Goal: Feedback & Contribution: Leave review/rating

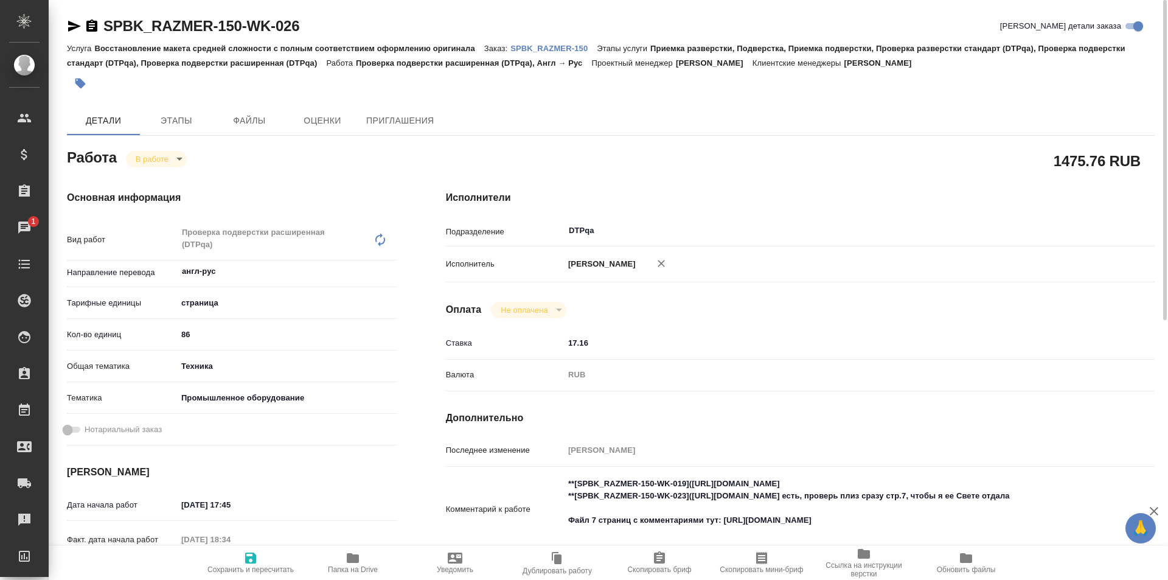
click at [349, 555] on icon "button" at bounding box center [353, 558] width 12 height 10
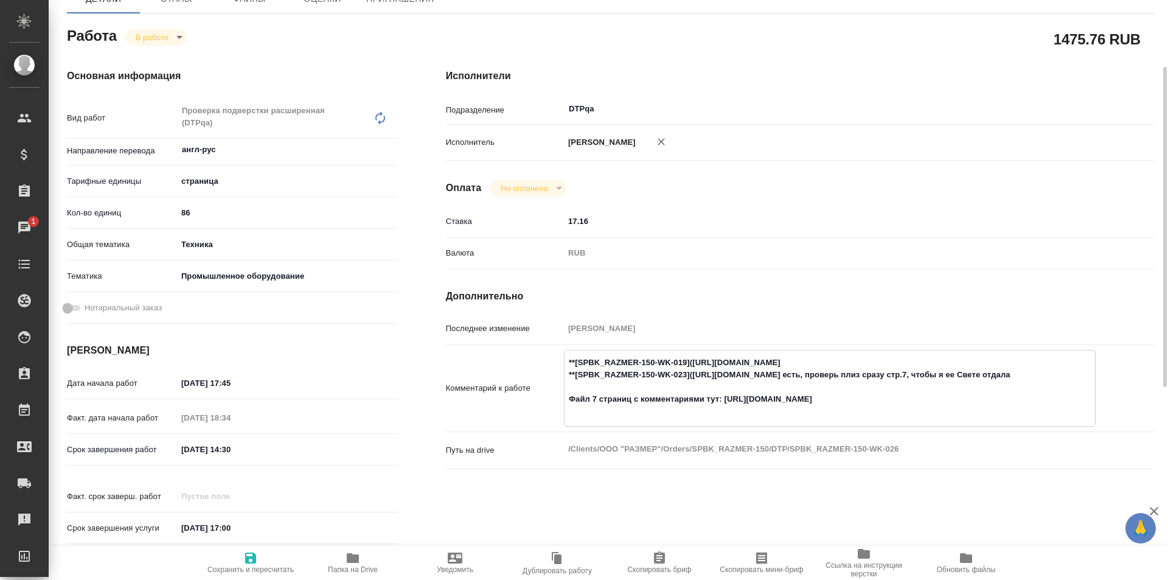
click at [887, 413] on textarea "**[SPBK_RAZMER-150-WK-019](https://tera.awatera.com/Work/68932d6067844423c11aaf…" at bounding box center [830, 386] width 531 height 69
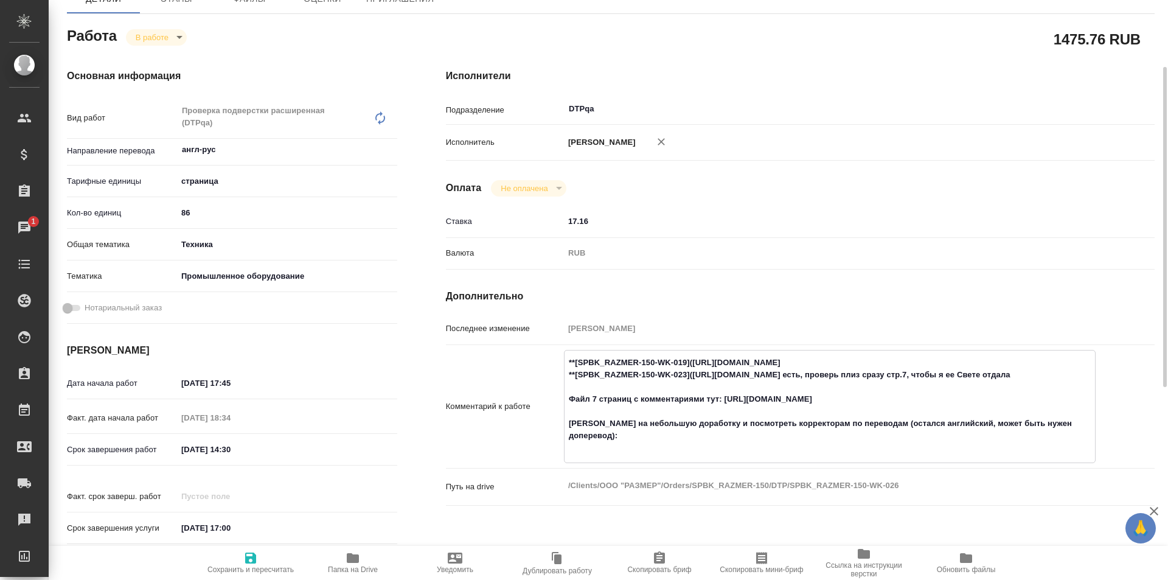
paste textarea "https://drive.awatera.com/f/10157728"
type textarea "**[SPBK_RAZMER-150-WK-019](https://tera.awatera.com/Work/68932d6067844423c11aaf…"
click at [251, 556] on icon "button" at bounding box center [250, 557] width 11 height 11
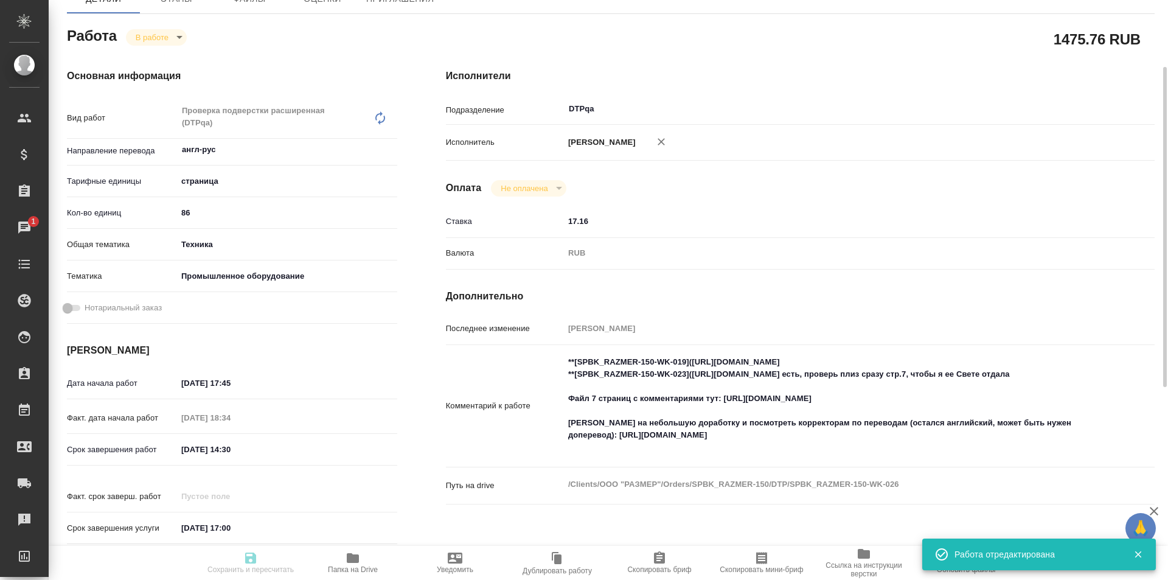
type input "inProgress"
type input "англ-рус"
type input "5a8b1489cc6b4906c91bfdb2"
type input "86"
type input "tech"
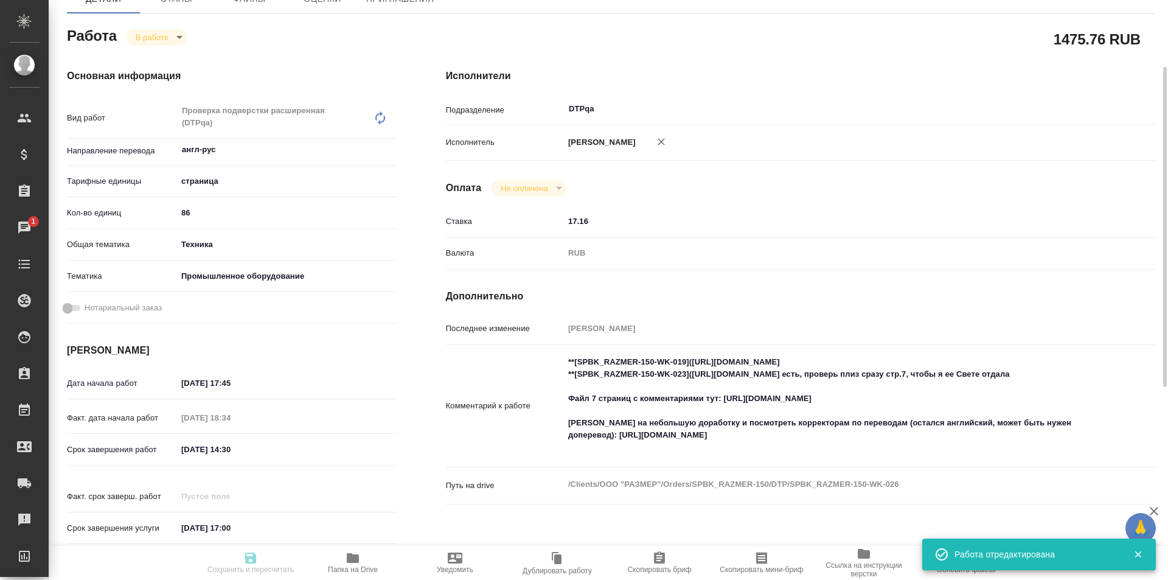
type input "5f647205b73bc97568ca66bc"
type input "20.08.2025 17:45"
type input "20.08.2025 18:34"
type input "21.08.2025 14:30"
type input "21.08.2025 17:00"
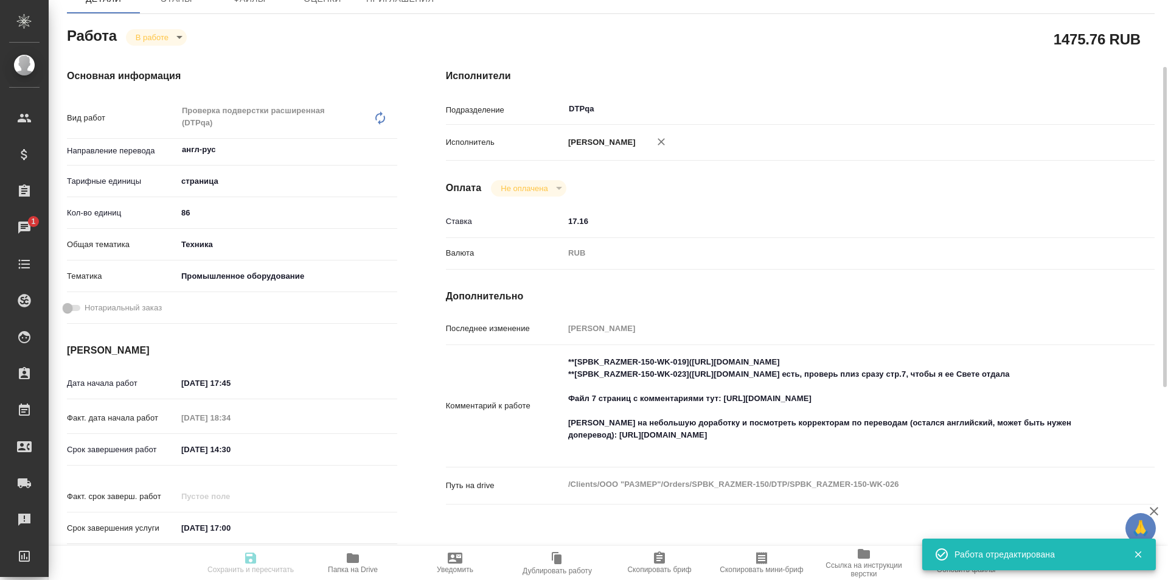
type input "DTPqa"
type input "notPayed"
type input "17.16"
type input "RUB"
type input "[PERSON_NAME]"
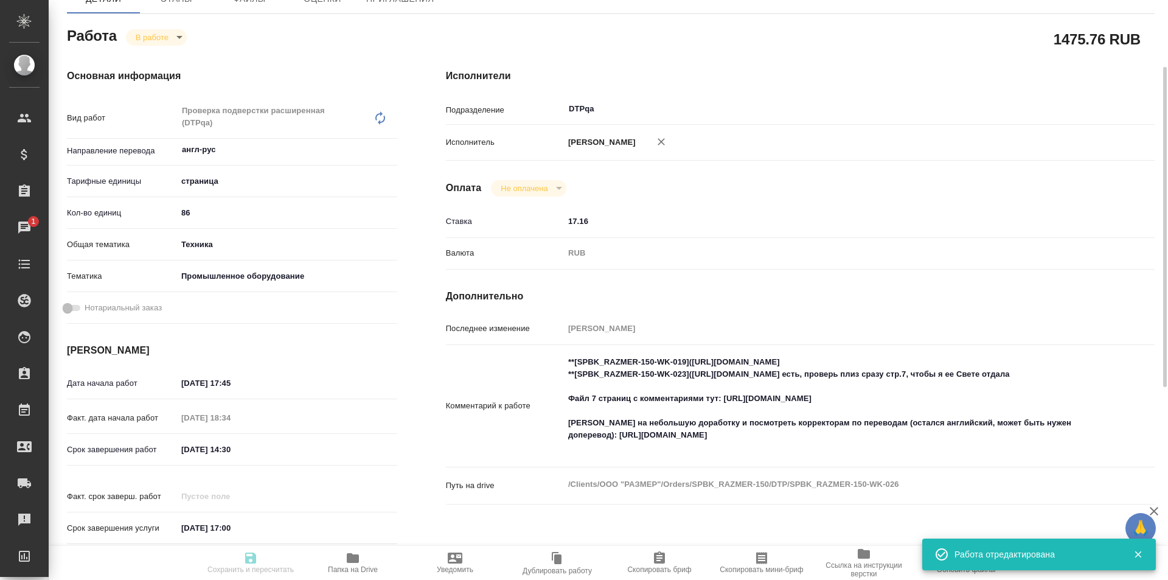
type input "SPBK_RAZMER-150"
type input "Восстановление макета средней сложности с полным соответствием оформлению ориги…"
type input "Приемка разверстки, Подверстка, Приемка подверстки, Проверка разверстки стандар…"
type input "Иванова Арина"
type input "[PERSON_NAME]"
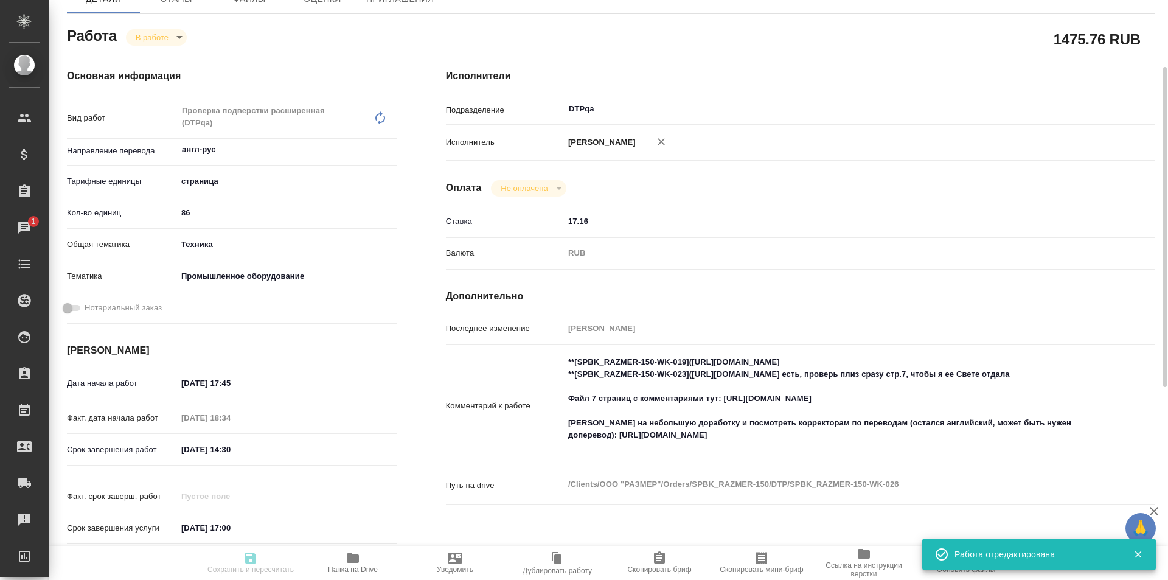
type input "/Clients/ООО "РАЗМЕР"/Orders/SPBK_RAZMER-150"
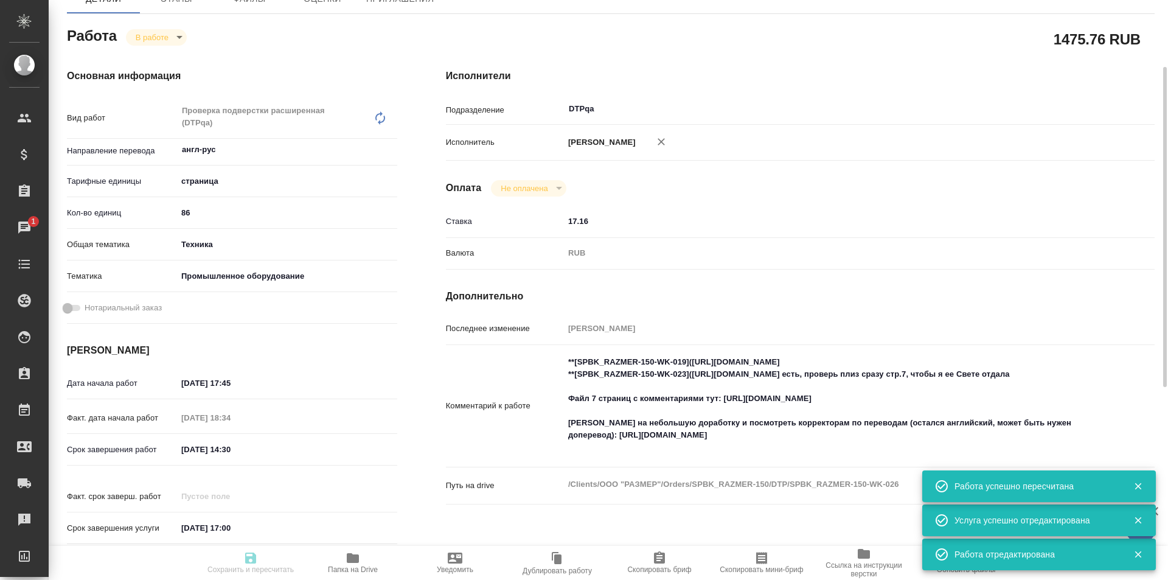
type input "inProgress"
type input "англ-рус"
type input "5a8b1489cc6b4906c91bfdb2"
type input "86"
type input "tech"
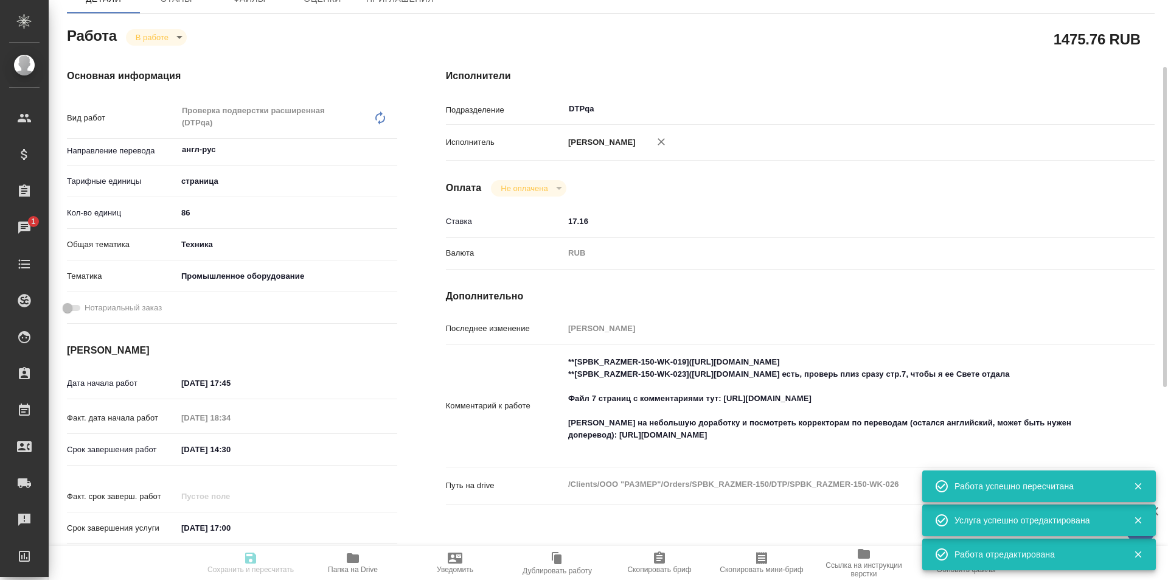
type input "5f647205b73bc97568ca66bc"
type input "20.08.2025 17:45"
type input "20.08.2025 18:34"
type input "21.08.2025 14:30"
type input "21.08.2025 17:00"
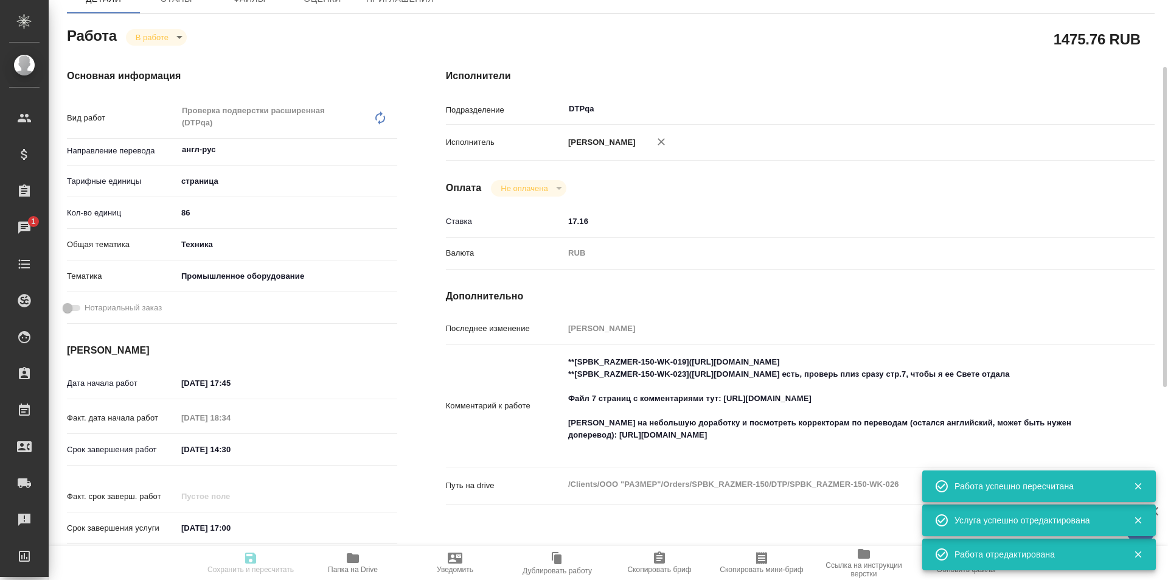
type input "DTPqa"
type input "notPayed"
type input "17.16"
type input "RUB"
type input "[PERSON_NAME]"
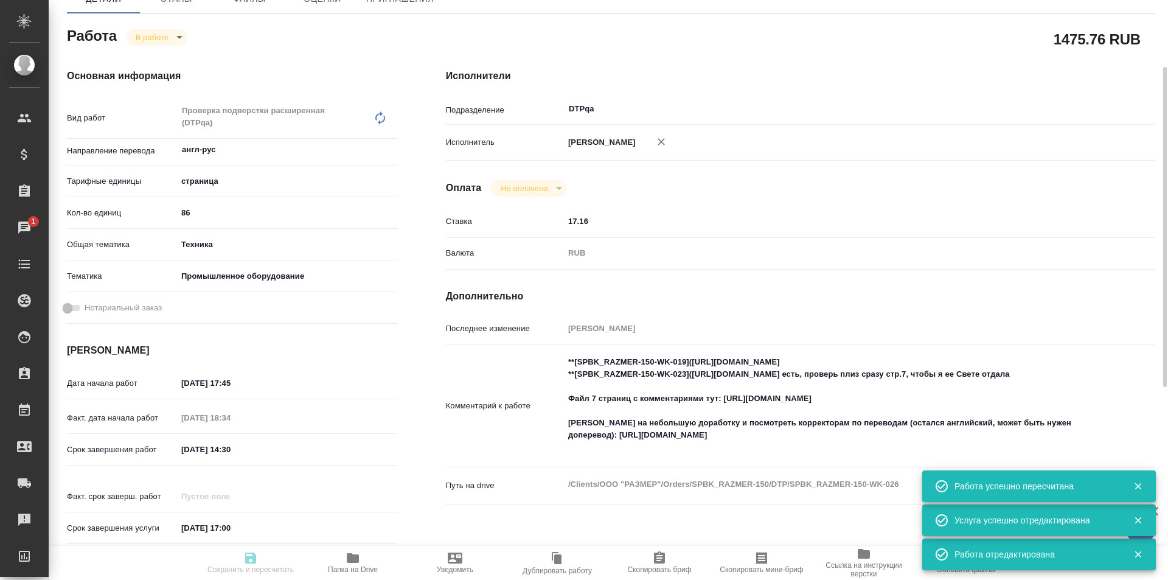
type input "SPBK_RAZMER-150"
type input "Восстановление макета средней сложности с полным соответствием оформлению ориги…"
type input "Приемка разверстки, Подверстка, Приемка подверстки, Проверка разверстки стандар…"
type input "Иванова Арина"
type input "[PERSON_NAME]"
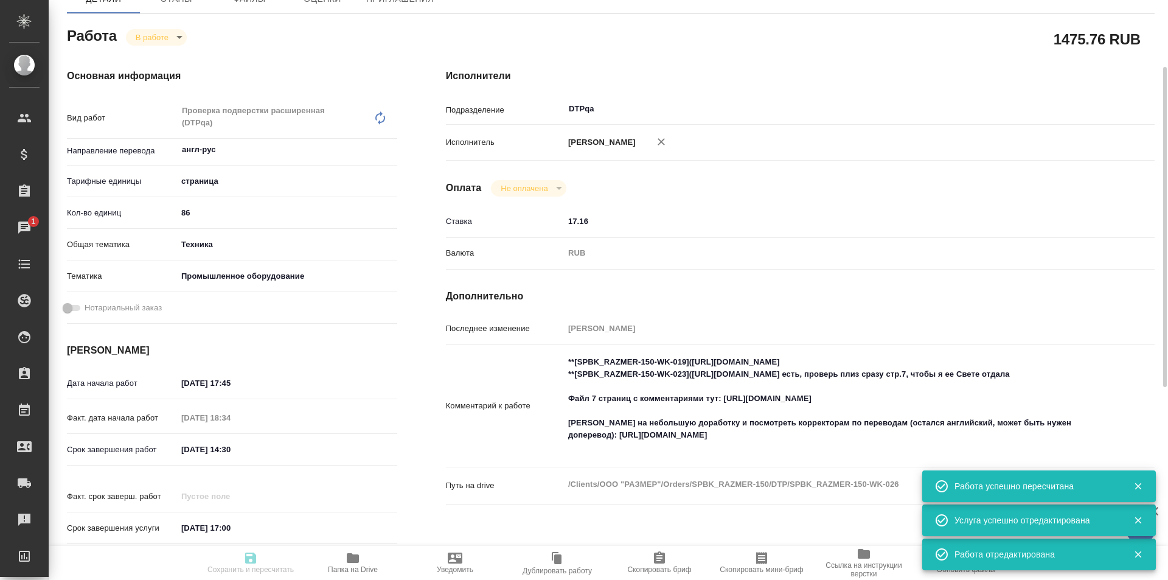
type input "/Clients/ООО "РАЗМЕР"/Orders/SPBK_RAZMER-150"
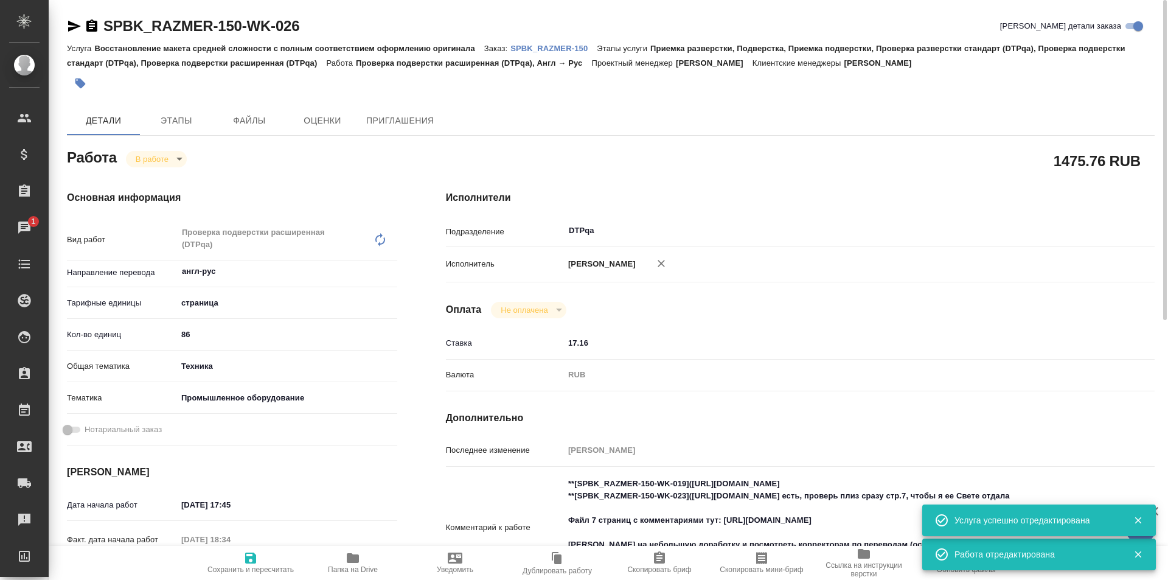
scroll to position [243, 0]
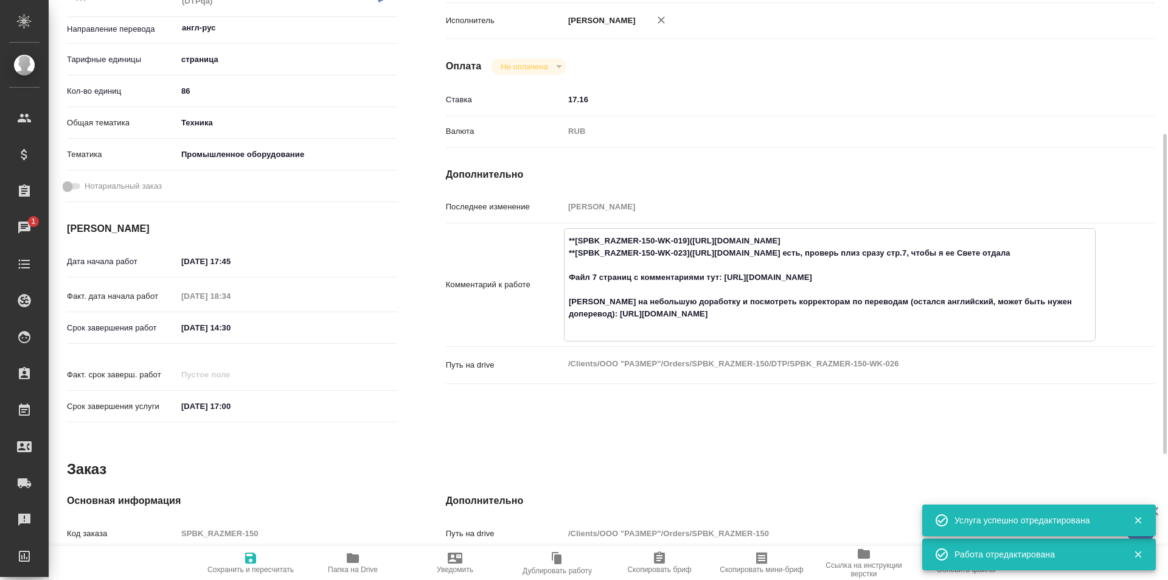
click at [775, 327] on textarea "**[SPBK_RAZMER-150-WK-019](https://tera.awatera.com/Work/68932d6067844423c11aaf…" at bounding box center [830, 284] width 531 height 106
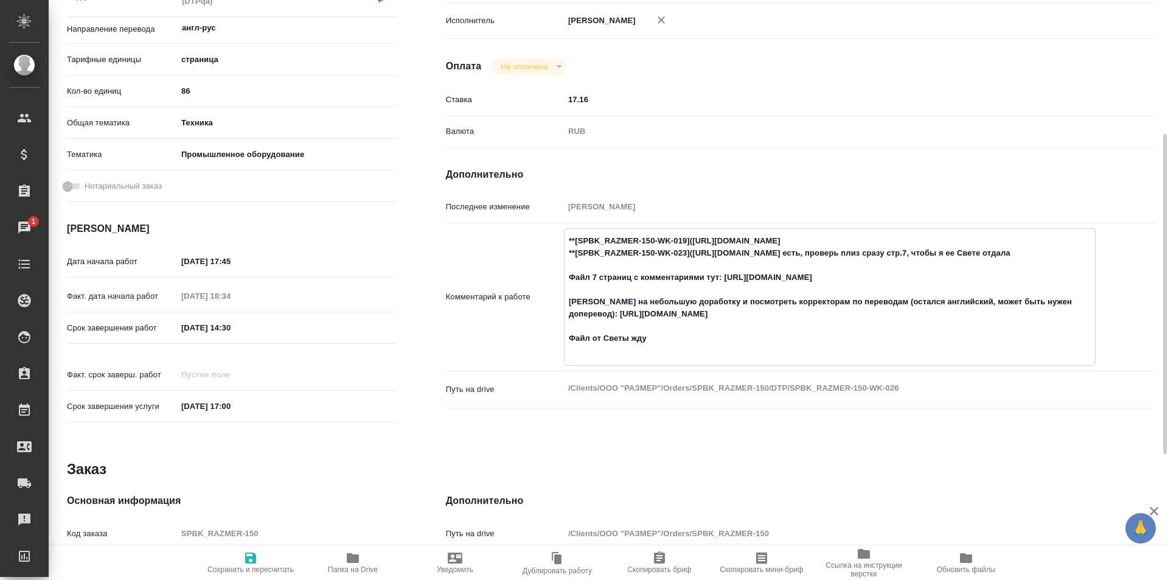
click at [591, 349] on textarea "**[SPBK_RAZMER-150-WK-019](https://tera.awatera.com/Work/68932d6067844423c11aaf…" at bounding box center [830, 296] width 531 height 130
type textarea "**[SPBK_RAZMER-150-WK-019](https://tera.awatera.com/Work/68932d6067844423c11aaf…"
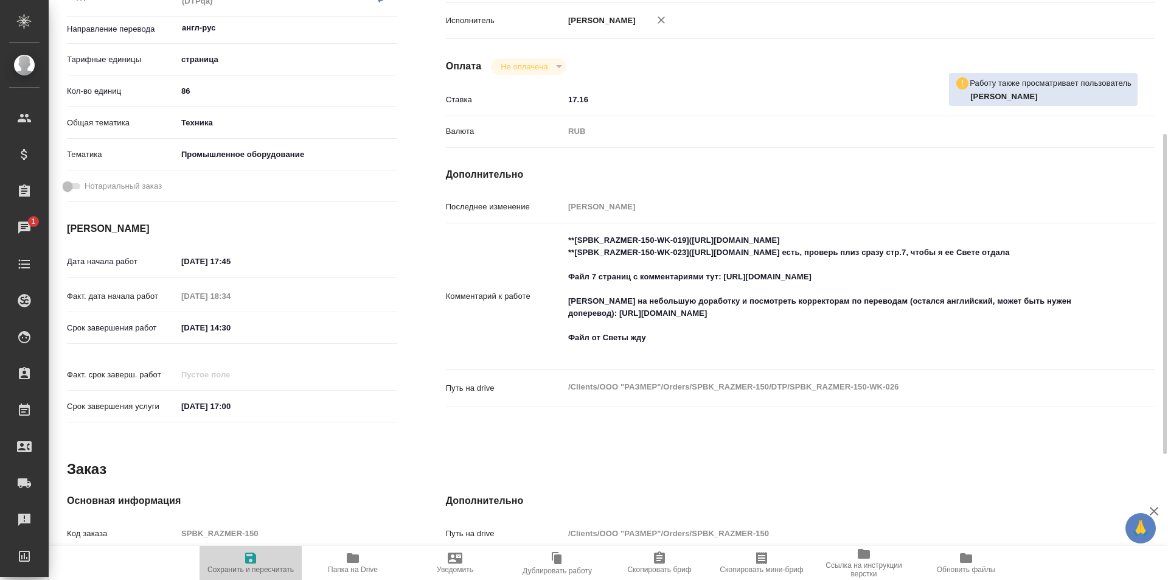
click at [254, 559] on icon "button" at bounding box center [250, 557] width 11 height 11
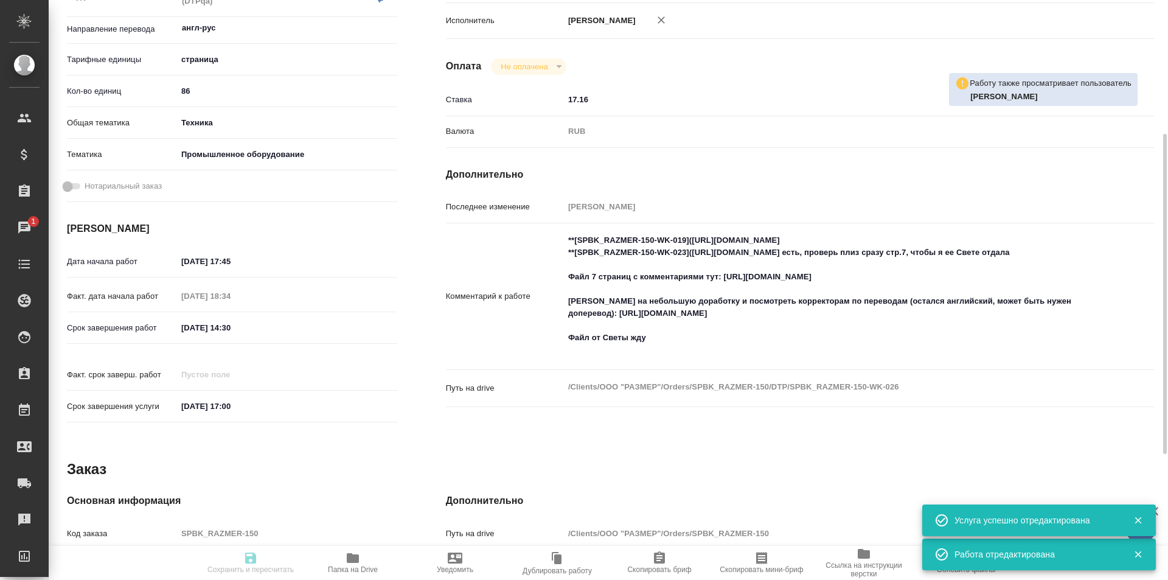
type input "inProgress"
type input "англ-рус"
type input "5a8b1489cc6b4906c91bfdb2"
type input "86"
type input "tech"
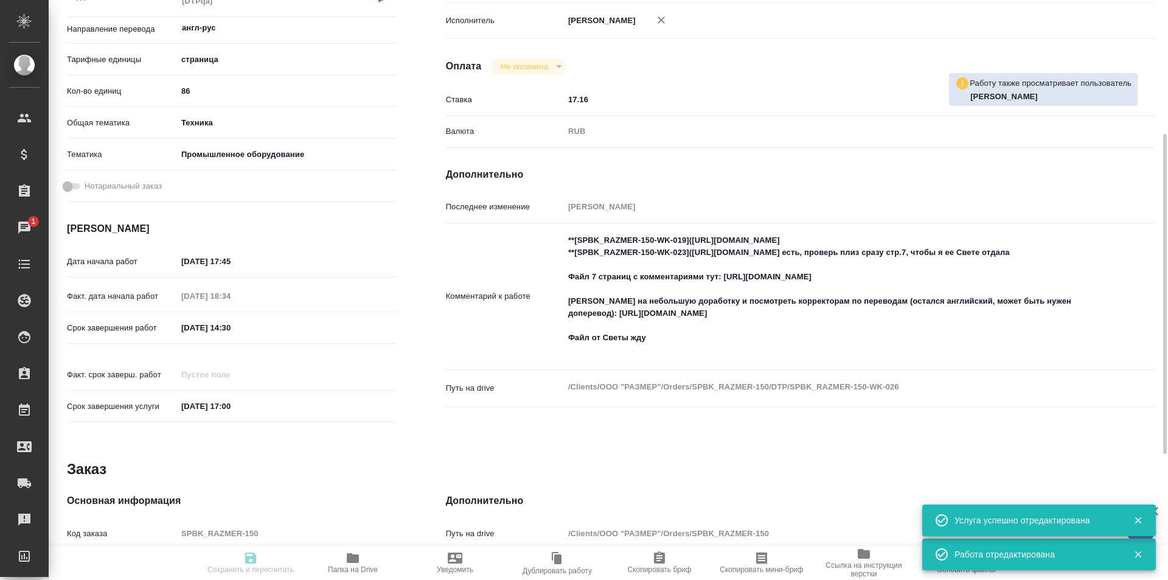
type input "5f647205b73bc97568ca66bc"
type input "20.08.2025 17:45"
type input "20.08.2025 18:34"
type input "21.08.2025 14:30"
type input "21.08.2025 17:00"
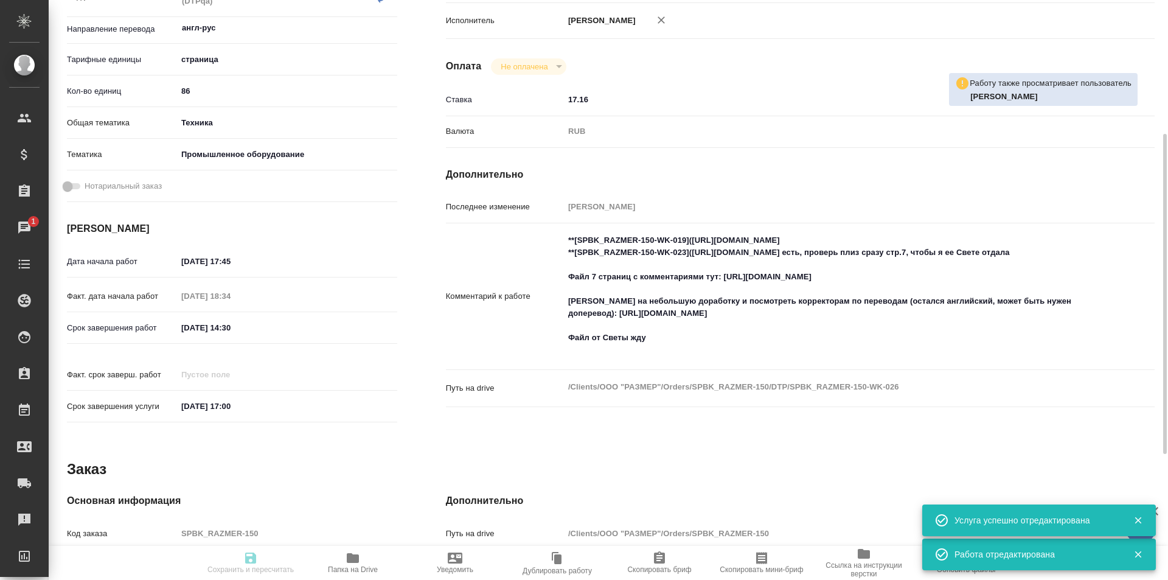
type input "DTPqa"
type input "notPayed"
type input "17.16"
type input "RUB"
type input "[PERSON_NAME]"
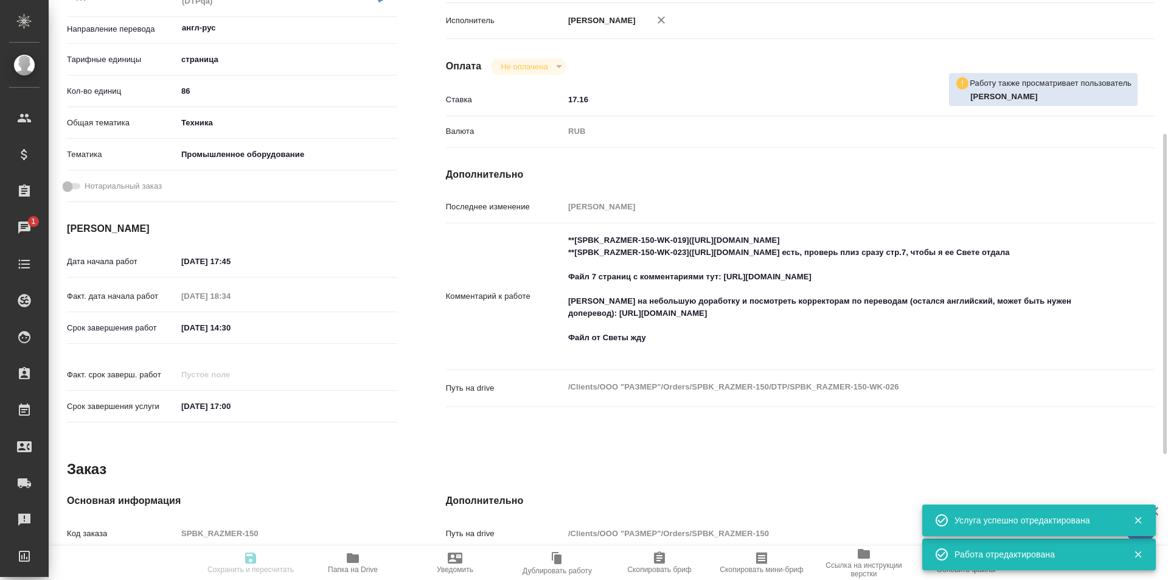
type input "SPBK_RAZMER-150"
type input "Восстановление макета средней сложности с полным соответствием оформлению ориги…"
type input "Приемка разверстки, Подверстка, Приемка подверстки, Проверка разверстки стандар…"
type input "Иванова Арина"
type input "[PERSON_NAME]"
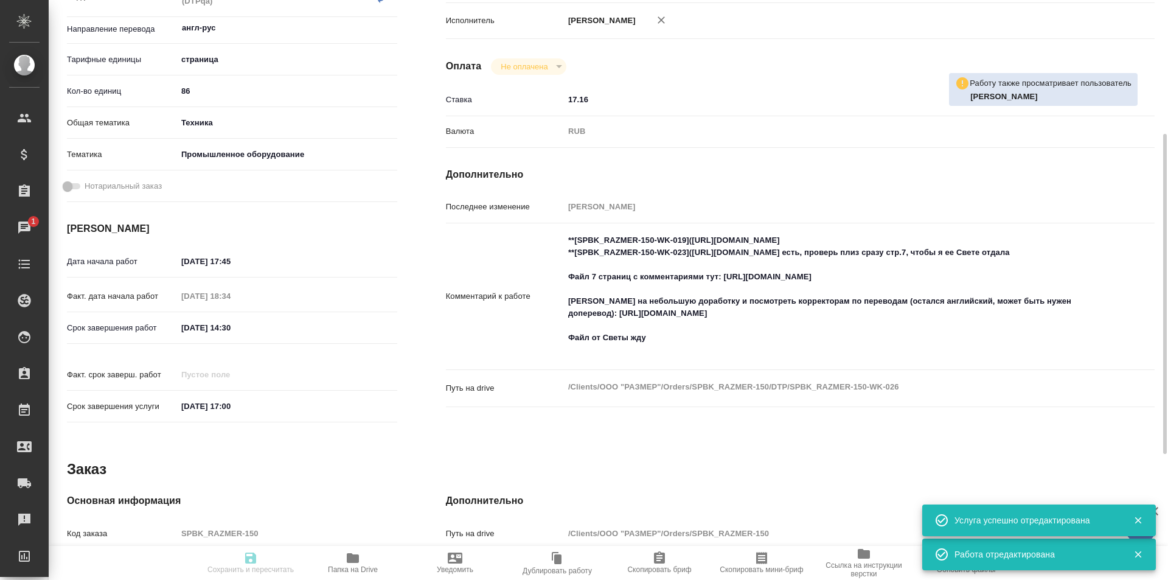
type input "/Clients/ООО "РАЗМЕР"/Orders/SPBK_RAZMER-150"
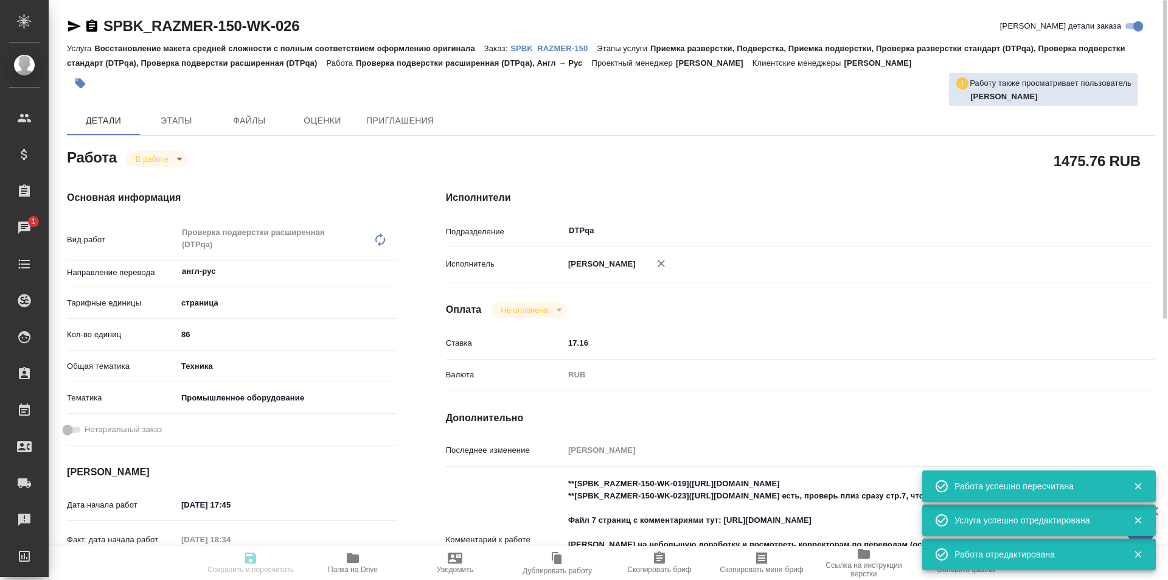
type input "inProgress"
type input "англ-рус"
type input "5a8b1489cc6b4906c91bfdb2"
type input "86"
type input "tech"
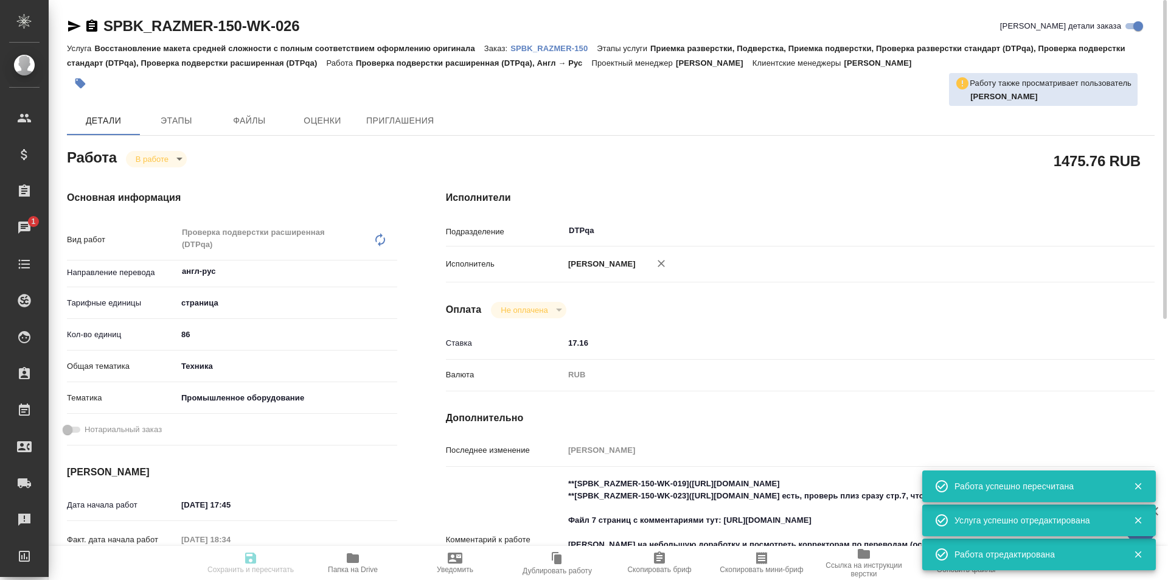
type input "5f647205b73bc97568ca66bc"
type input "20.08.2025 17:45"
type input "20.08.2025 18:34"
type input "21.08.2025 14:30"
type input "21.08.2025 17:00"
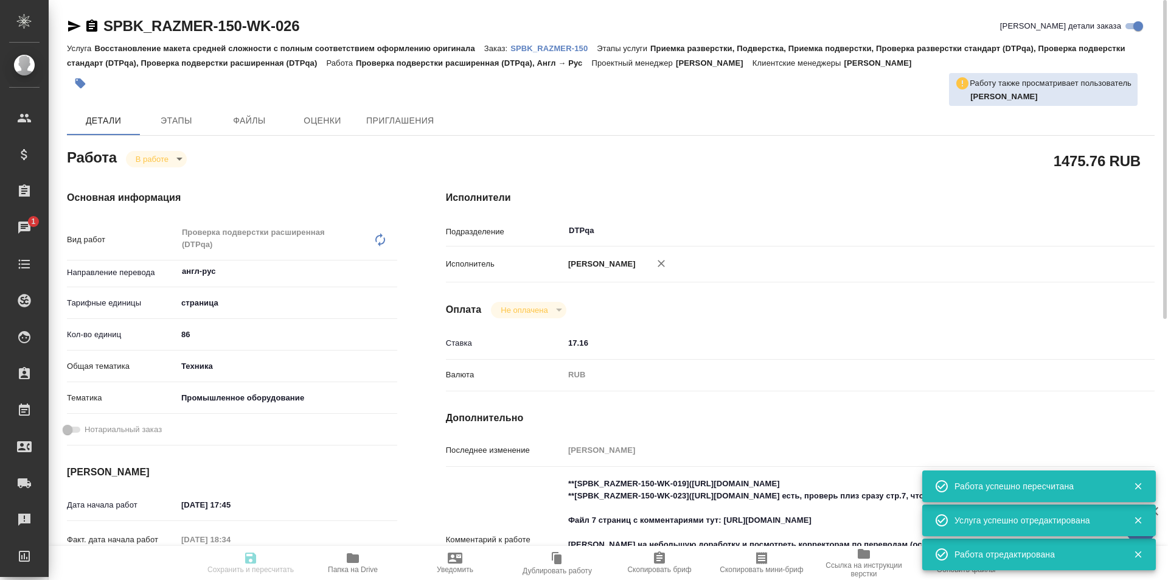
type input "DTPqa"
type input "notPayed"
type input "17.16"
type input "RUB"
type input "[PERSON_NAME]"
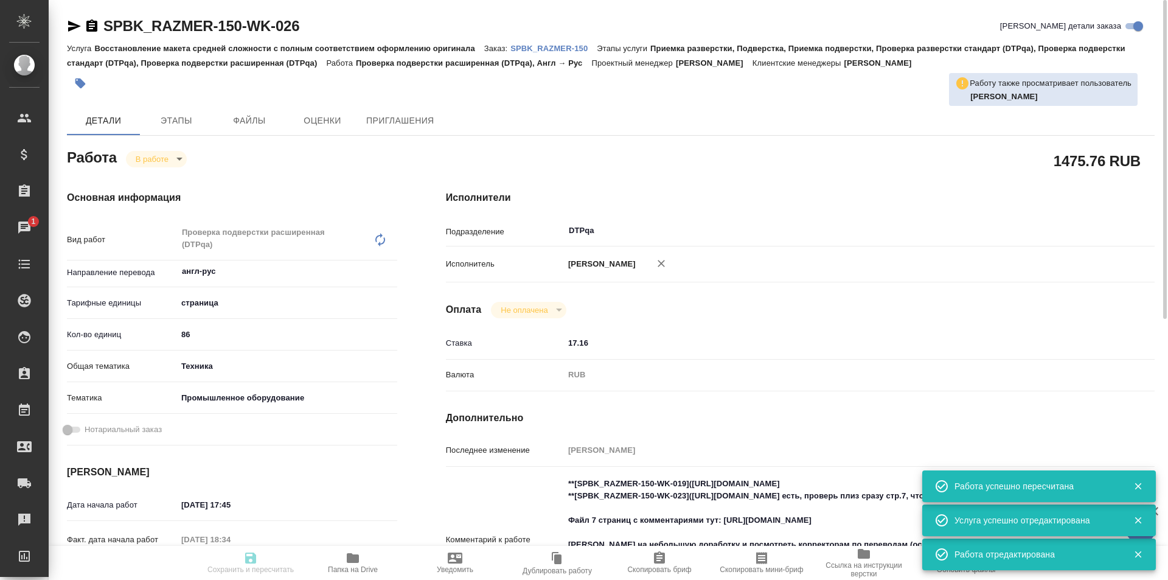
type input "SPBK_RAZMER-150"
type input "Восстановление макета средней сложности с полным соответствием оформлению ориги…"
type input "Приемка разверстки, Подверстка, Приемка подверстки, Проверка разверстки стандар…"
type input "Иванова Арина"
type input "[PERSON_NAME]"
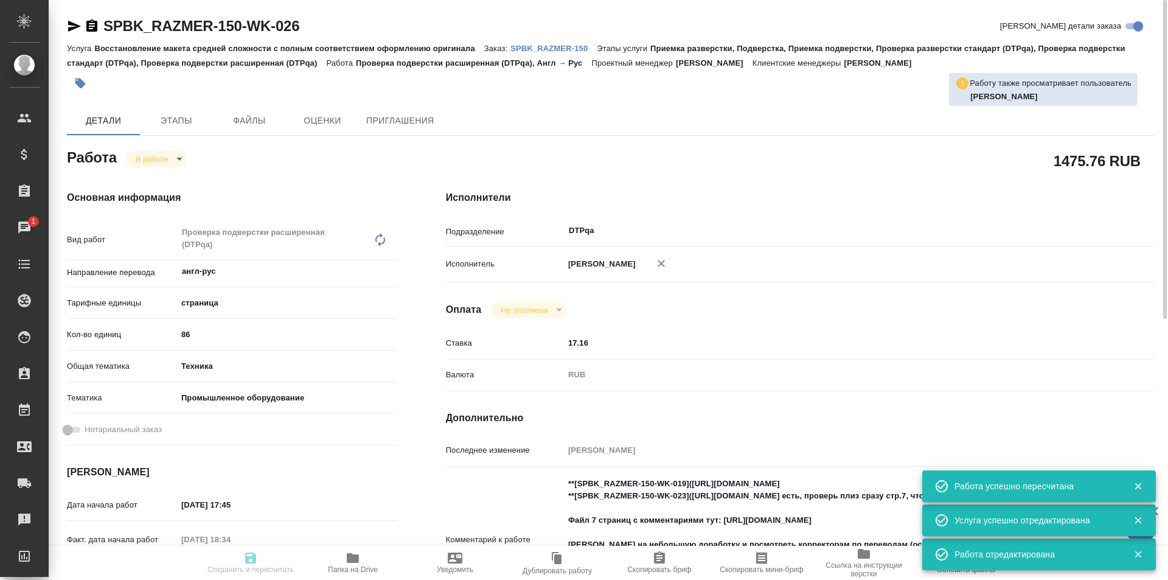
type input "/Clients/ООО "РАЗМЕР"/Orders/SPBK_RAZMER-150"
click at [163, 157] on body "🙏 .cls-1 fill:#fff; AWATERA Ismagilova Diana Клиенты Спецификации Заказы 1 Чаты…" at bounding box center [584, 290] width 1168 height 580
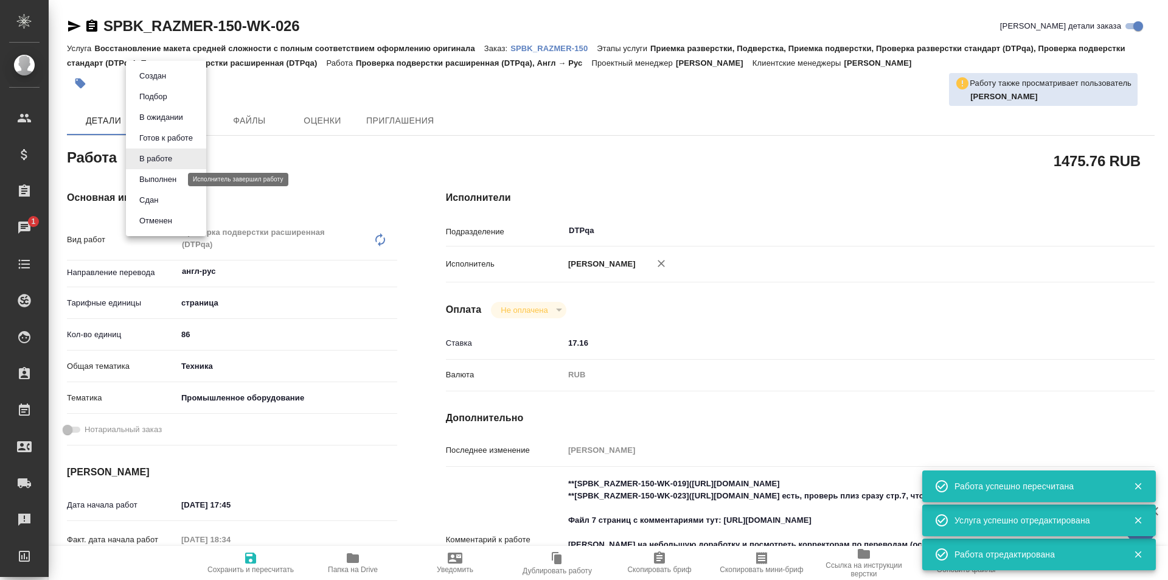
click at [165, 174] on button "Выполнен" at bounding box center [158, 179] width 44 height 13
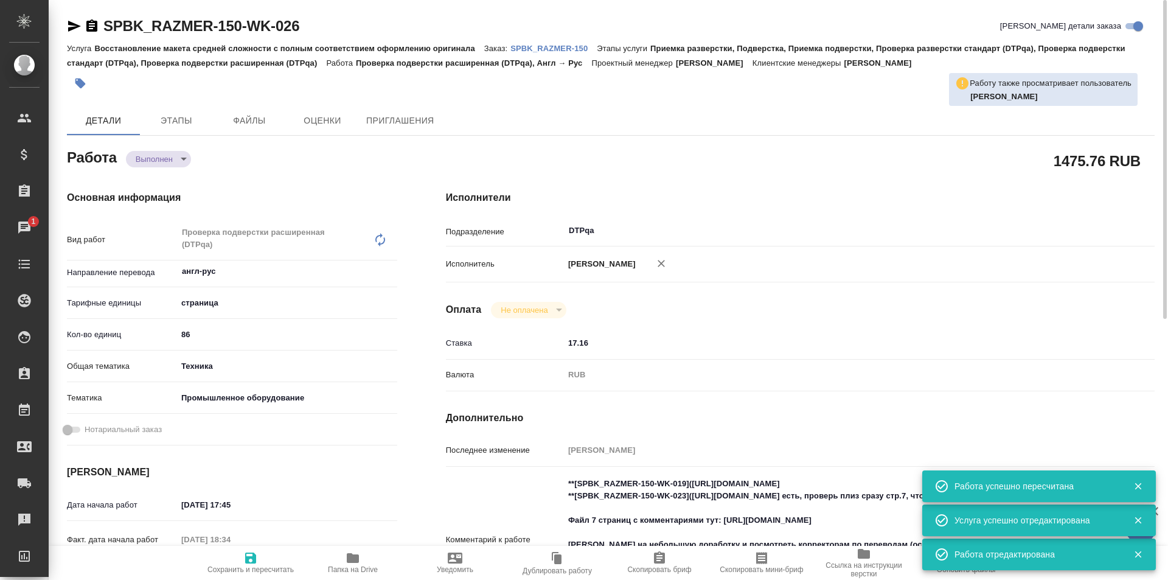
type textarea "x"
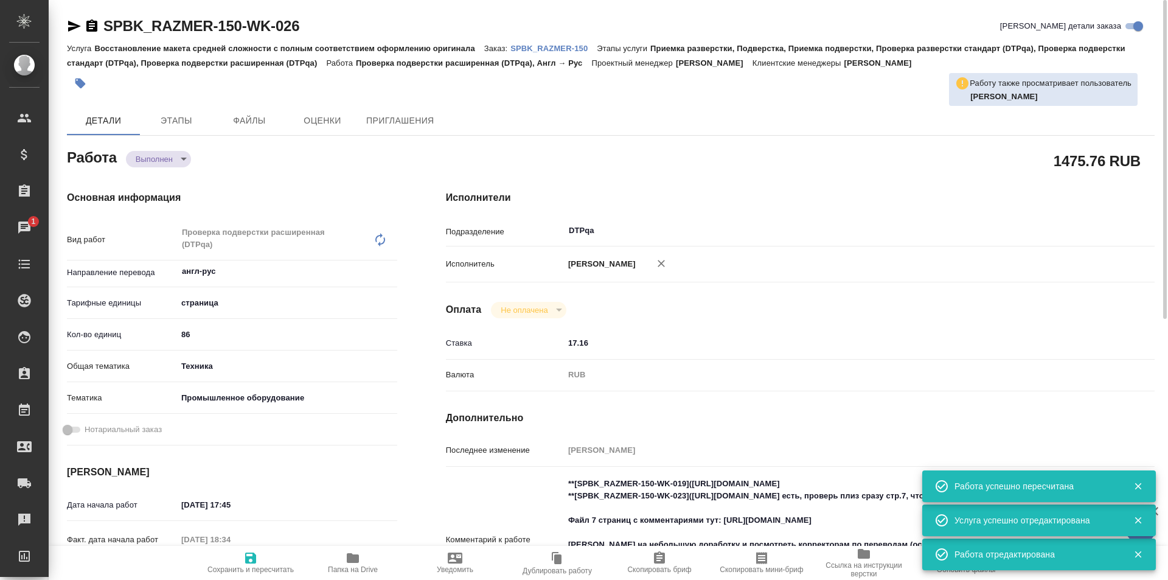
type textarea "x"
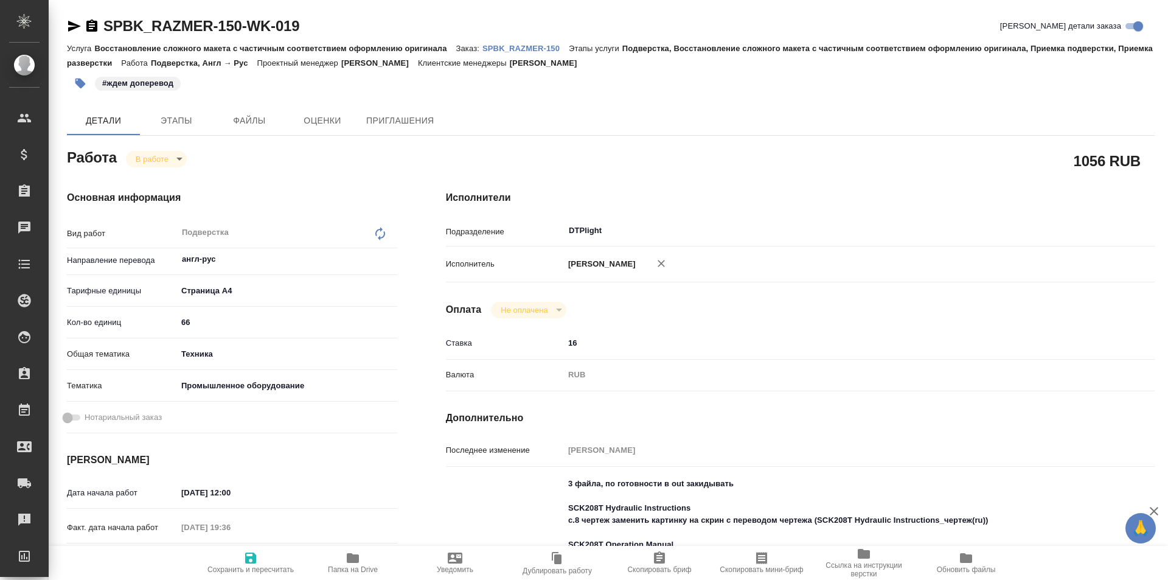
type textarea "x"
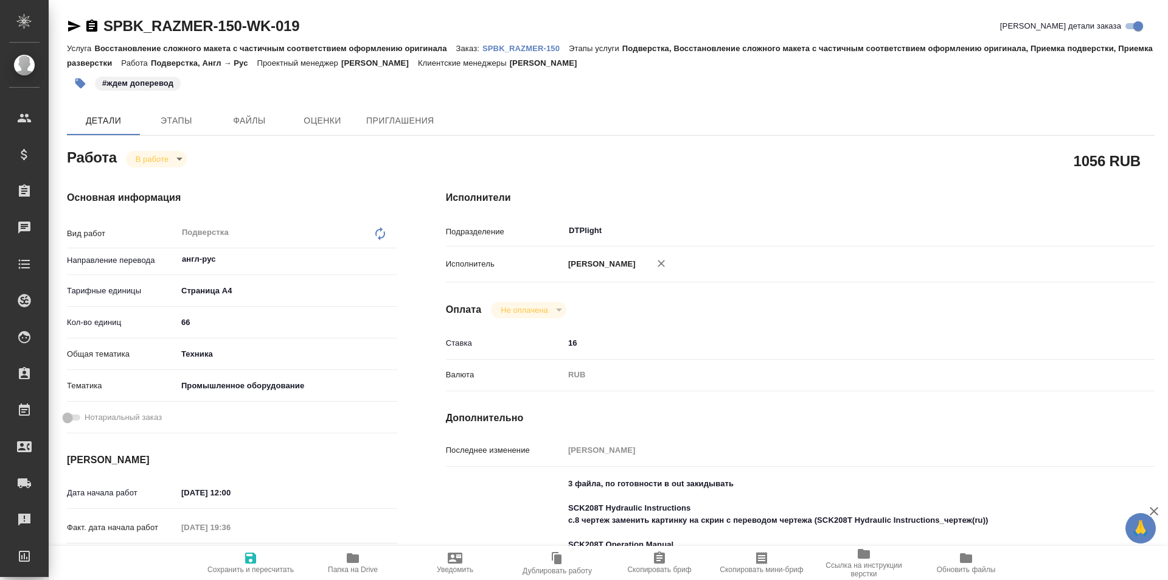
type textarea "x"
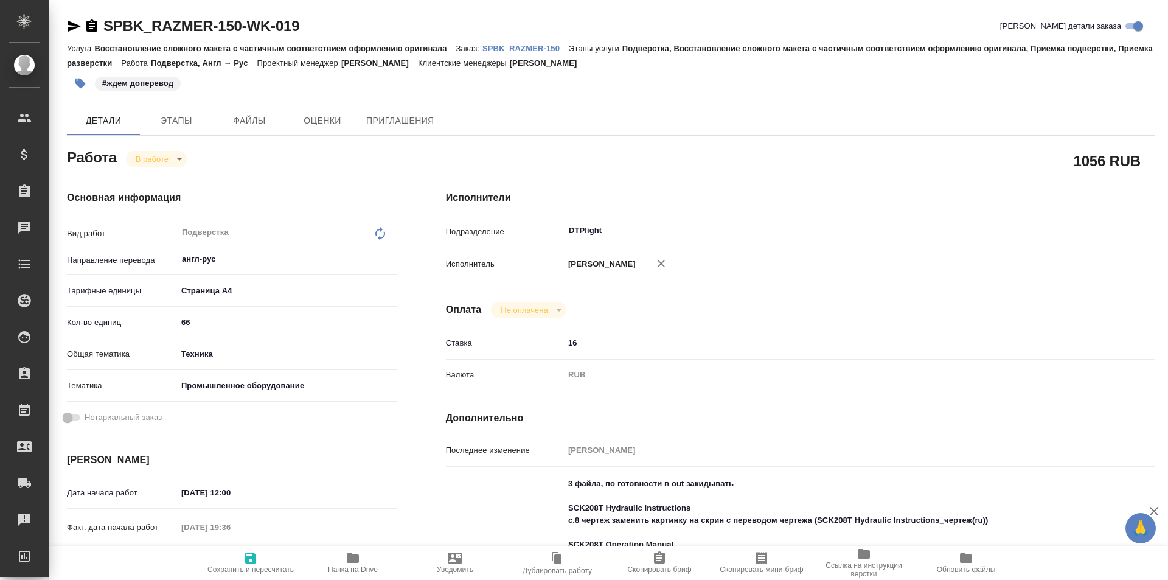
type textarea "x"
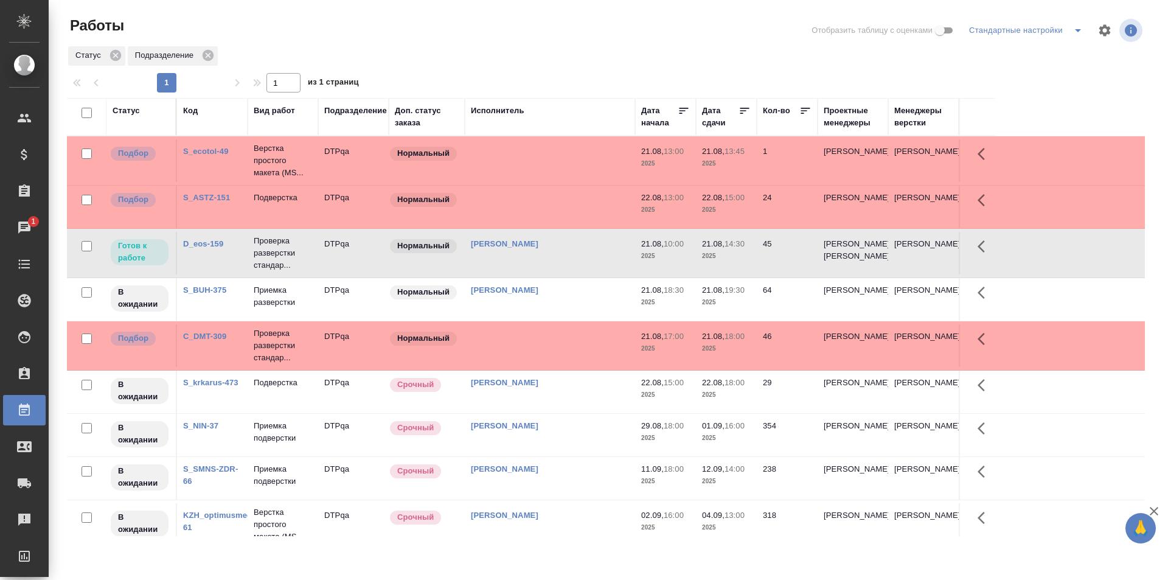
click at [568, 182] on td "[PERSON_NAME]" at bounding box center [550, 160] width 170 height 43
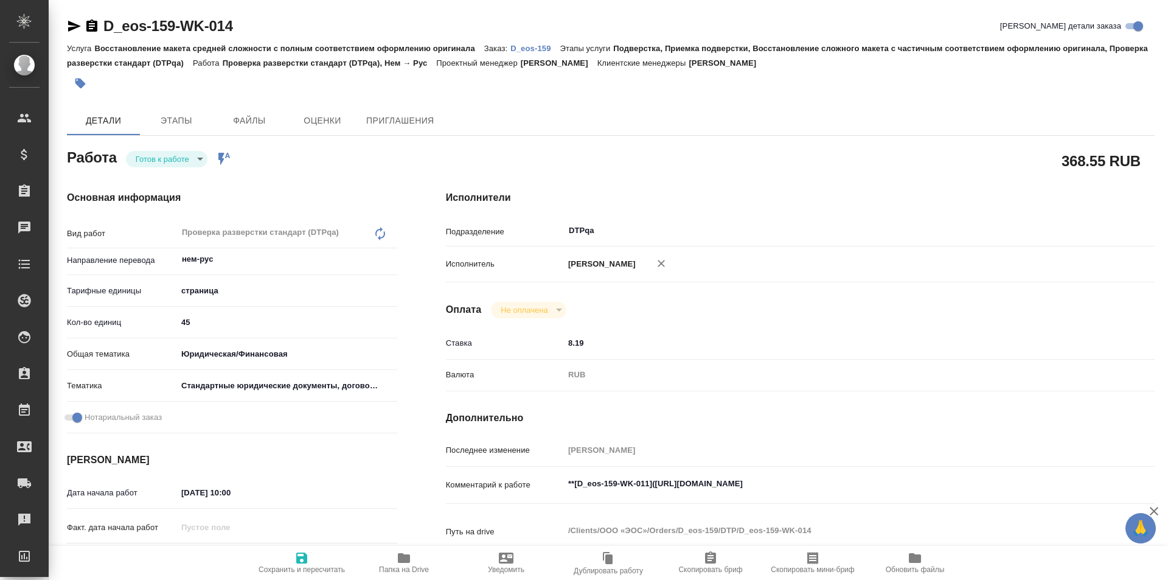
type textarea "x"
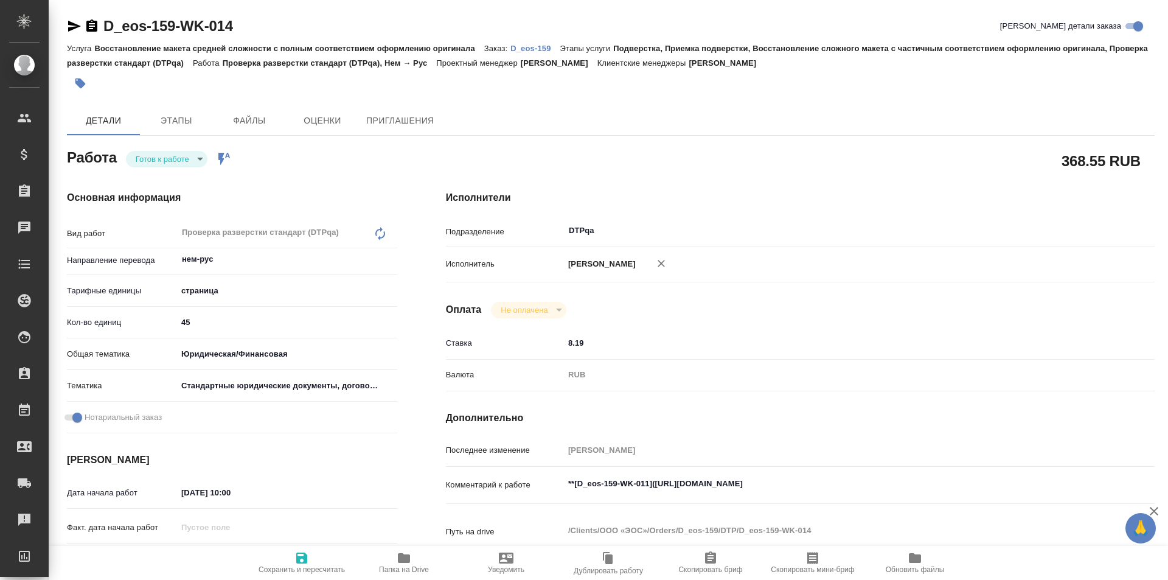
type textarea "x"
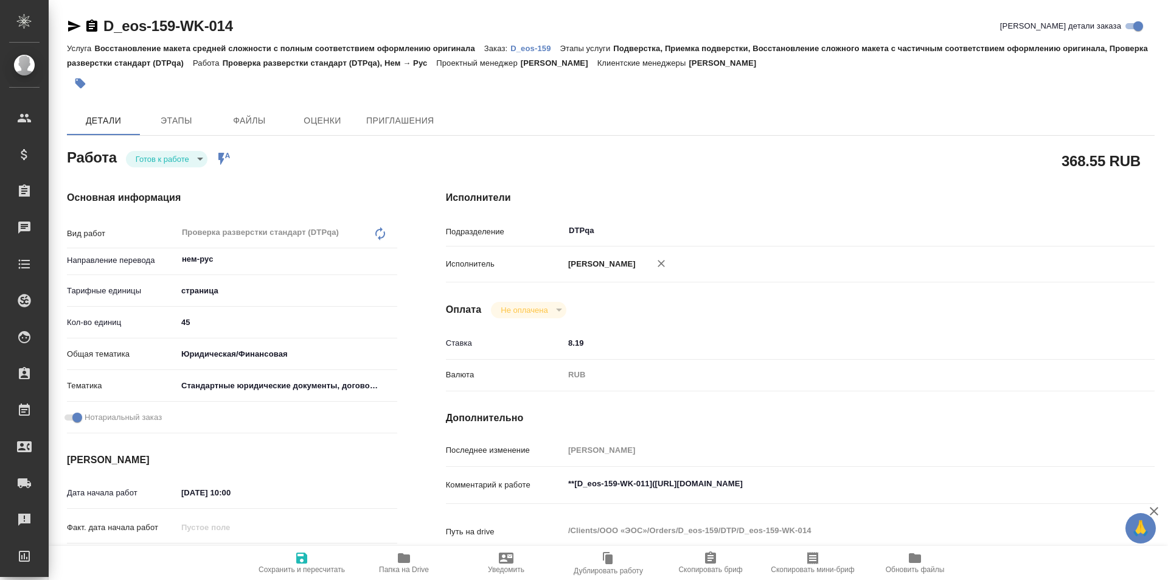
type textarea "x"
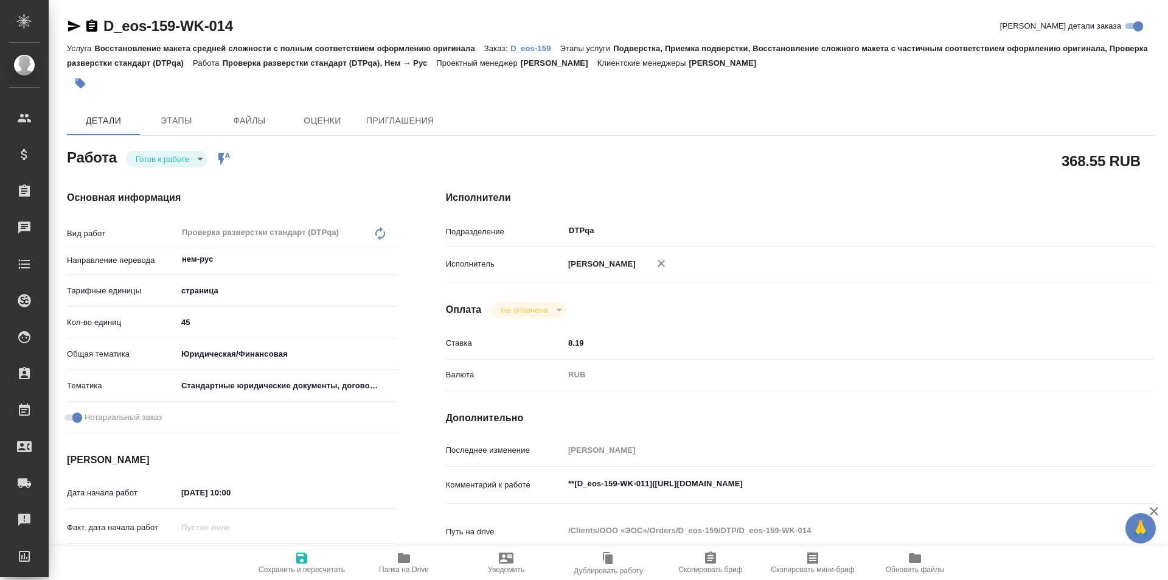
type textarea "x"
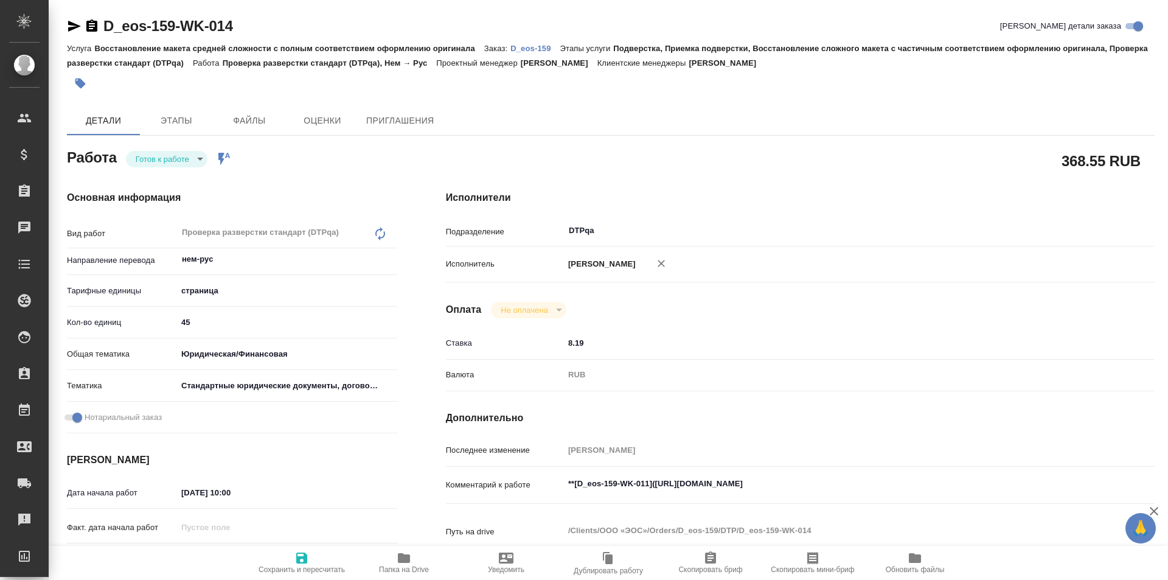
type textarea "x"
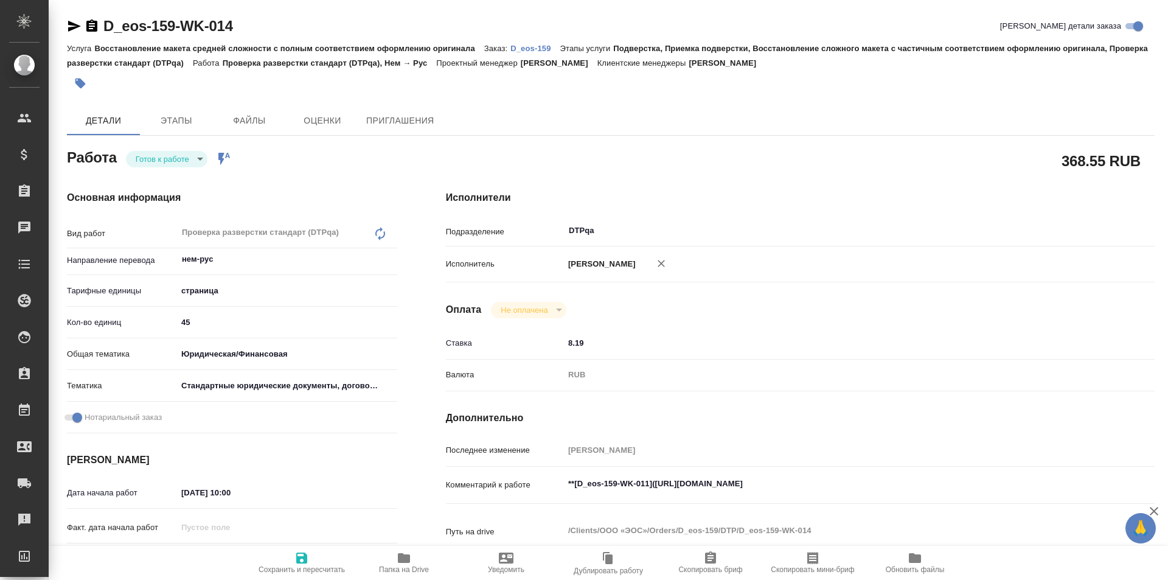
type textarea "x"
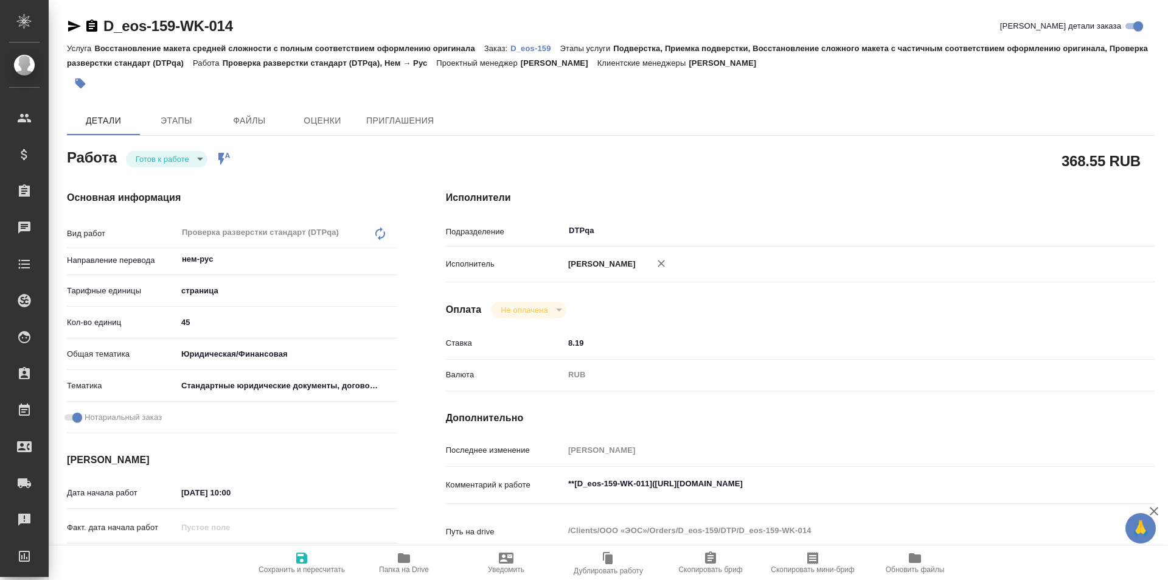
type textarea "x"
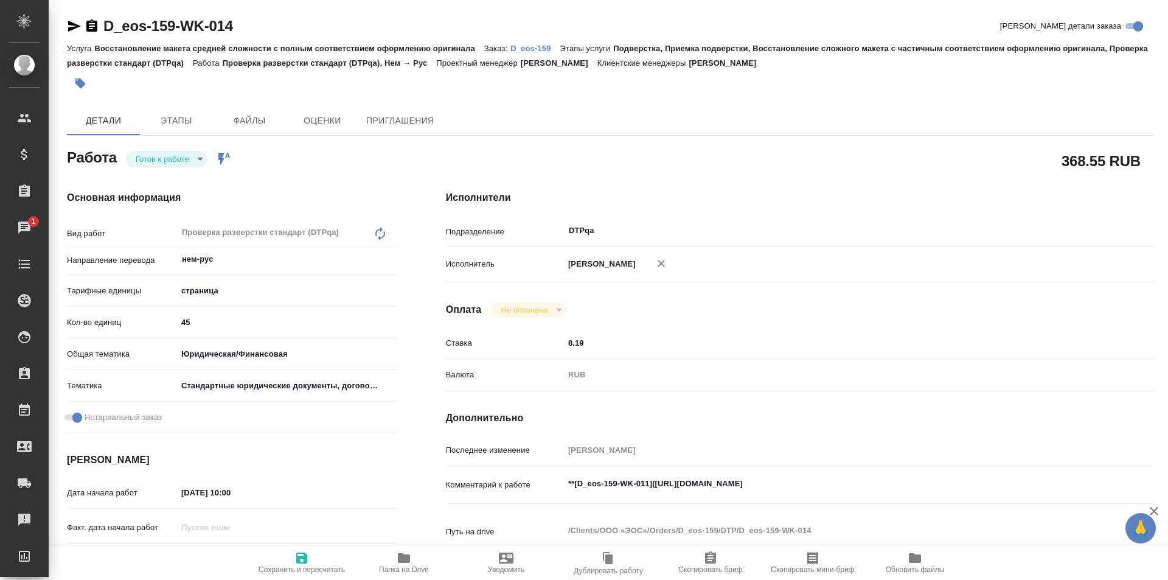
click at [178, 150] on body "🙏 .cls-1 fill:#fff; AWATERA Ismagilova Diana Клиенты Спецификации Заказы 1 Чаты…" at bounding box center [584, 290] width 1168 height 580
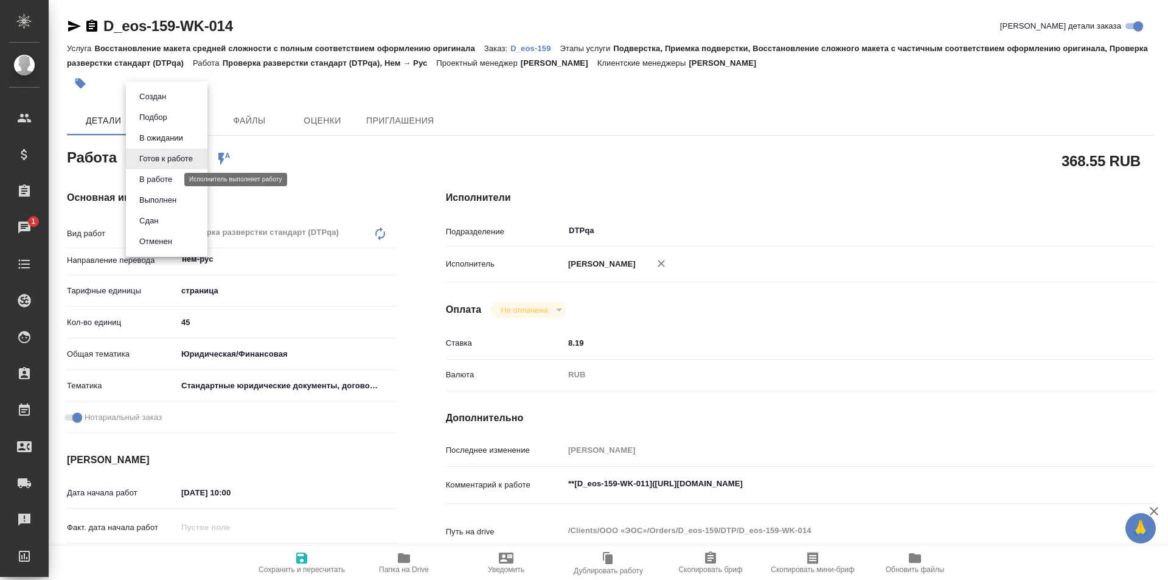
click at [165, 178] on button "В работе" at bounding box center [156, 179] width 40 height 13
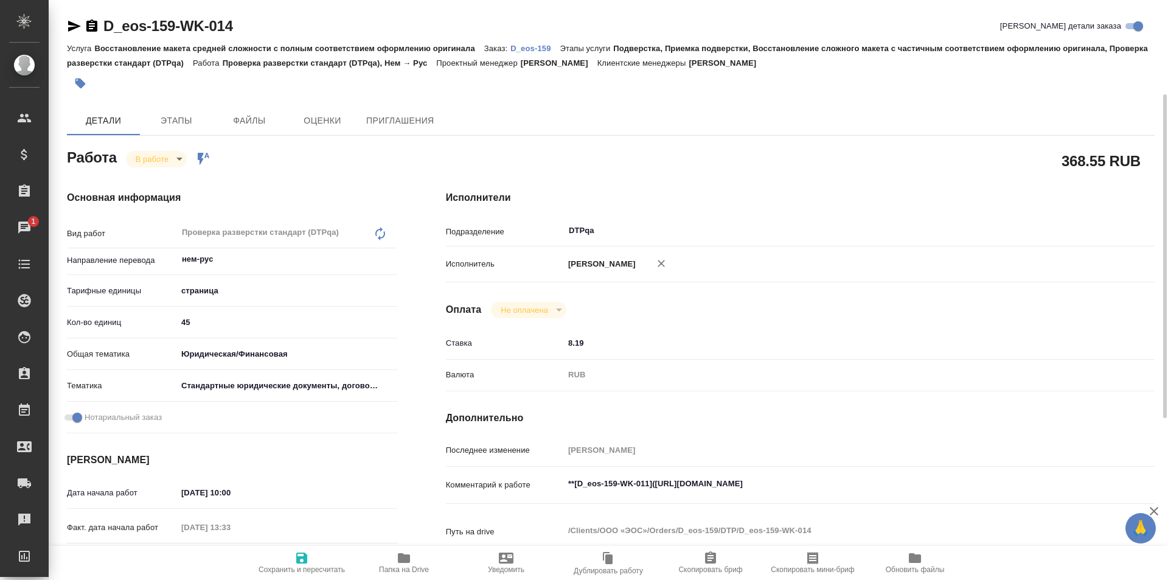
type textarea "x"
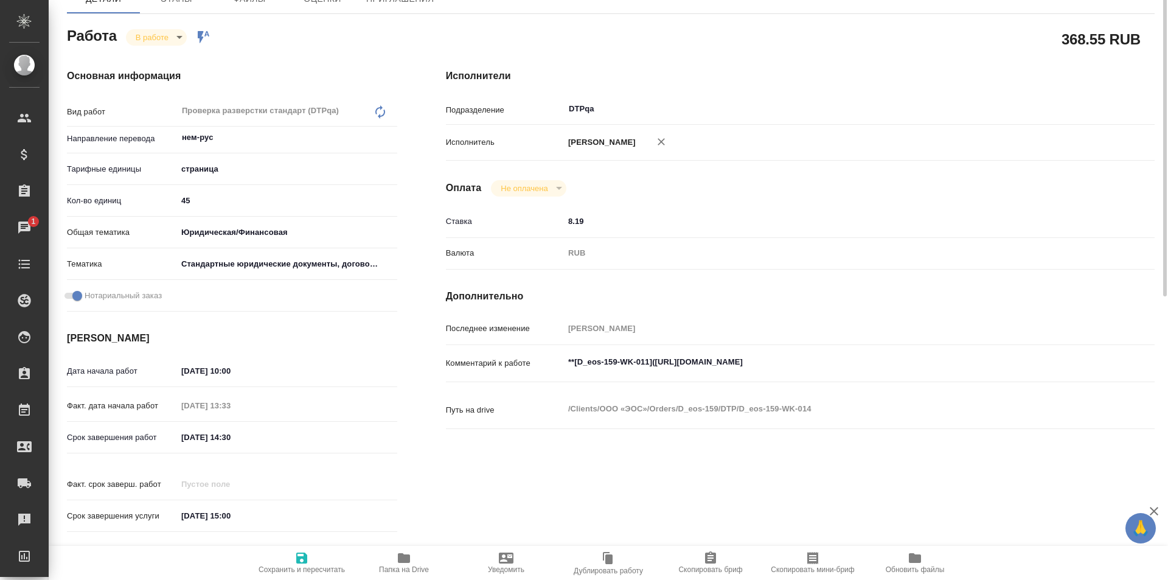
type textarea "x"
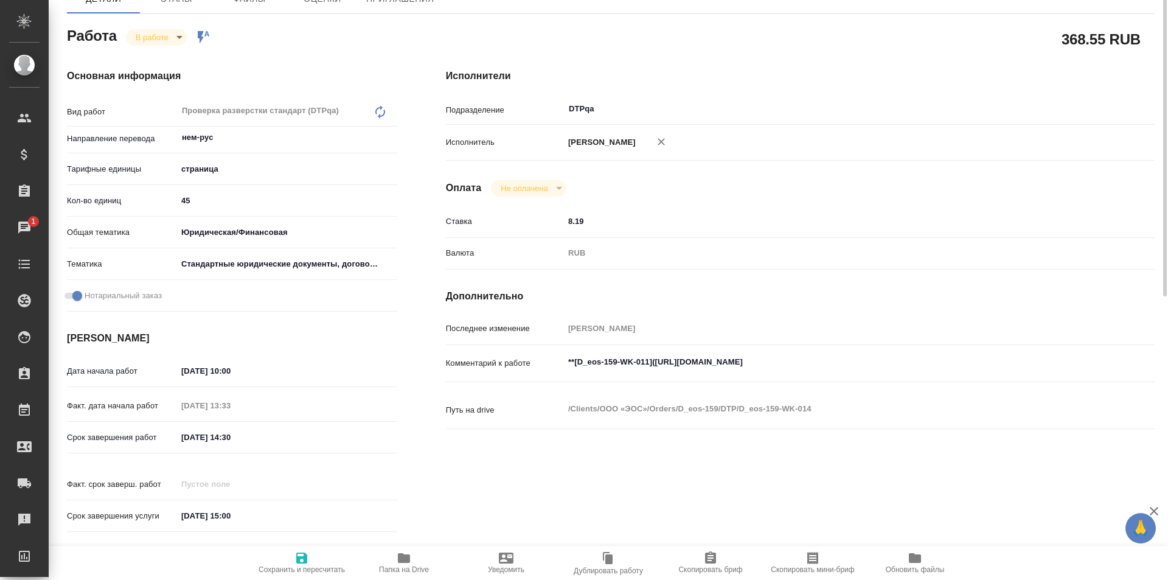
scroll to position [183, 0]
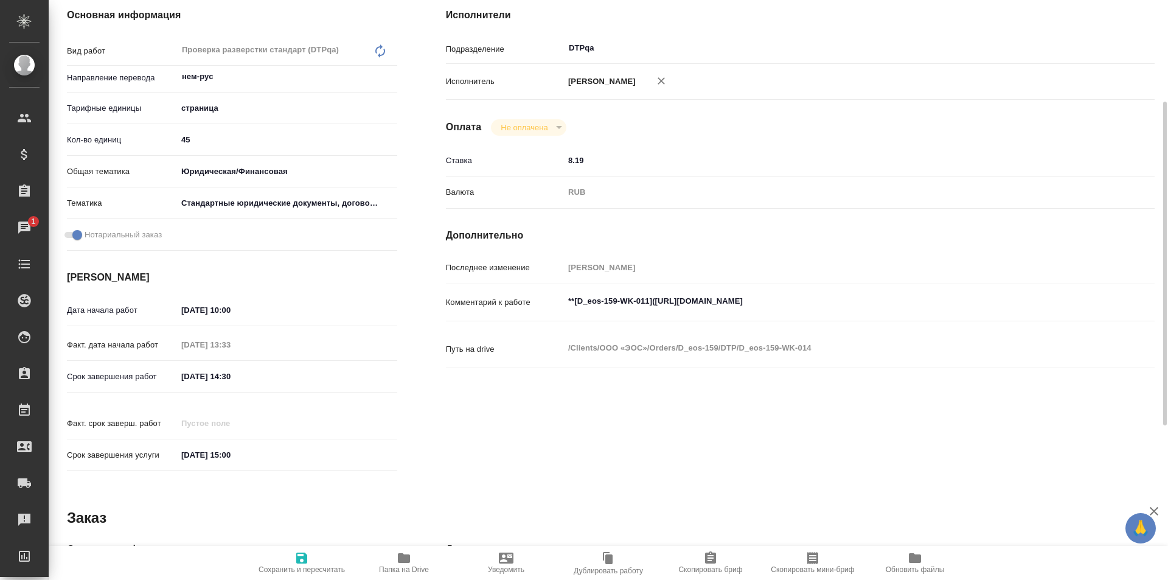
type textarea "x"
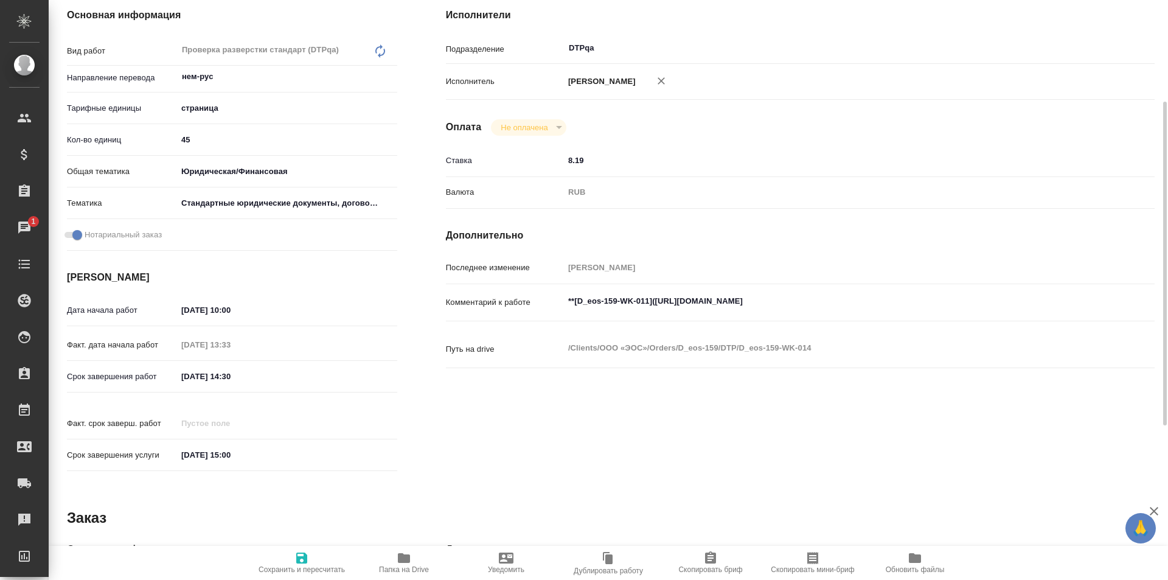
scroll to position [0, 0]
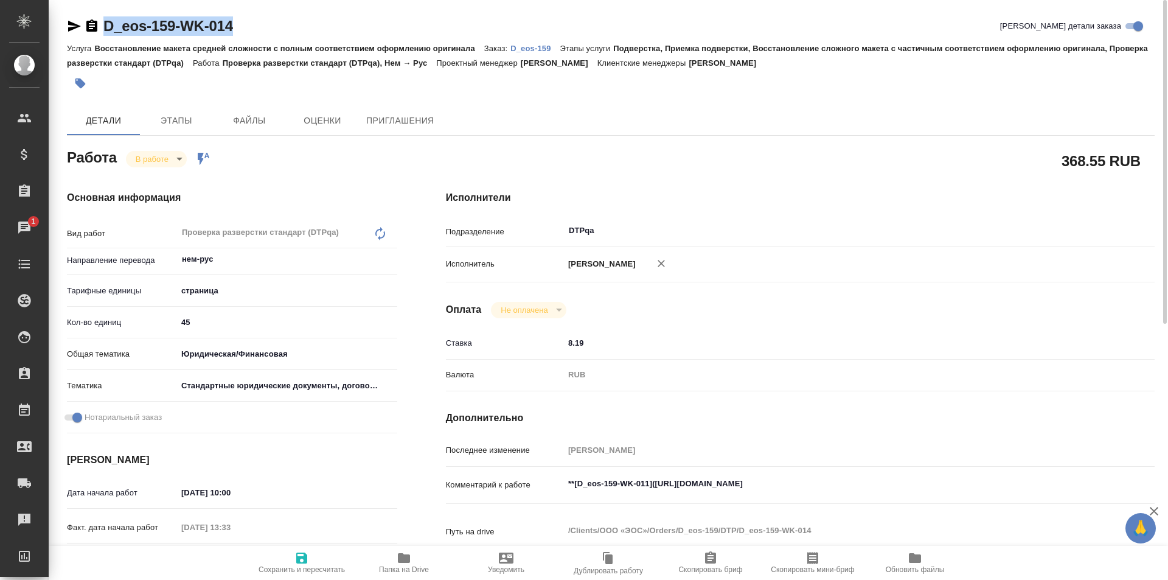
drag, startPoint x: 241, startPoint y: 33, endPoint x: 87, endPoint y: 28, distance: 154.0
click at [87, 28] on div "D_eos-159-WK-014 Кратко детали заказа" at bounding box center [611, 25] width 1088 height 19
copy link "D_eos-159-WK-014"
drag, startPoint x: 879, startPoint y: 481, endPoint x: 655, endPoint y: 483, distance: 223.9
click at [655, 483] on textarea "**[D_eos-159-WK-011](https://tera.awatera.com/Work/68a58898f6157be689488f0c/)**" at bounding box center [830, 484] width 531 height 21
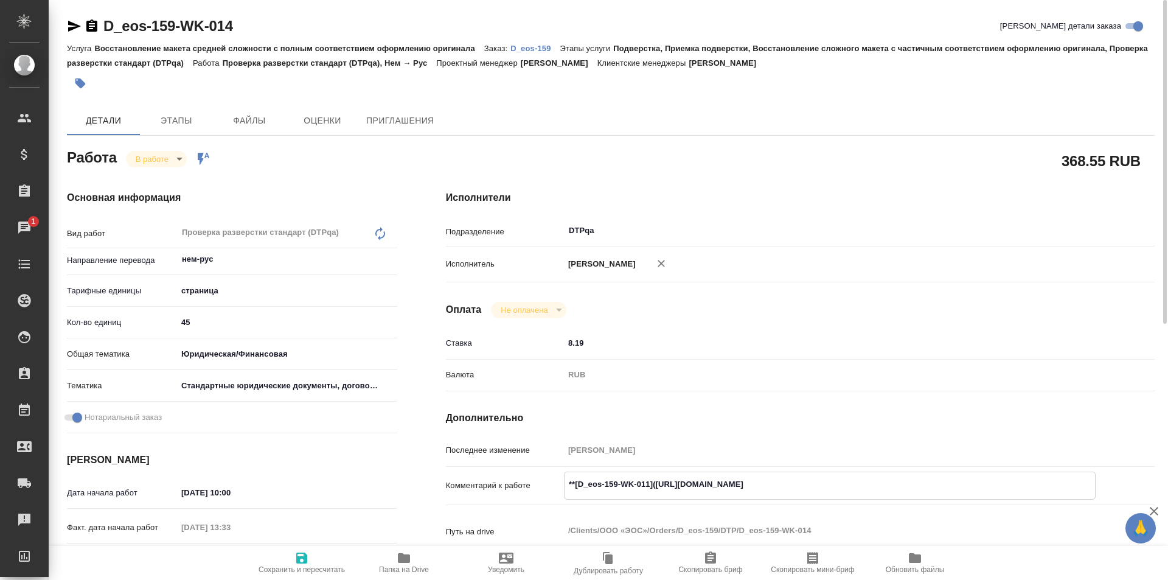
click at [537, 49] on p "D_eos-159" at bounding box center [534, 48] width 49 height 9
click at [405, 565] on icon "button" at bounding box center [404, 558] width 15 height 15
type textarea "x"
click at [906, 476] on textarea "**[D_eos-159-WK-011](https://tera.awatera.com/Work/68a58898f6157be689488f0c/)**" at bounding box center [830, 483] width 532 height 21
type textarea "x"
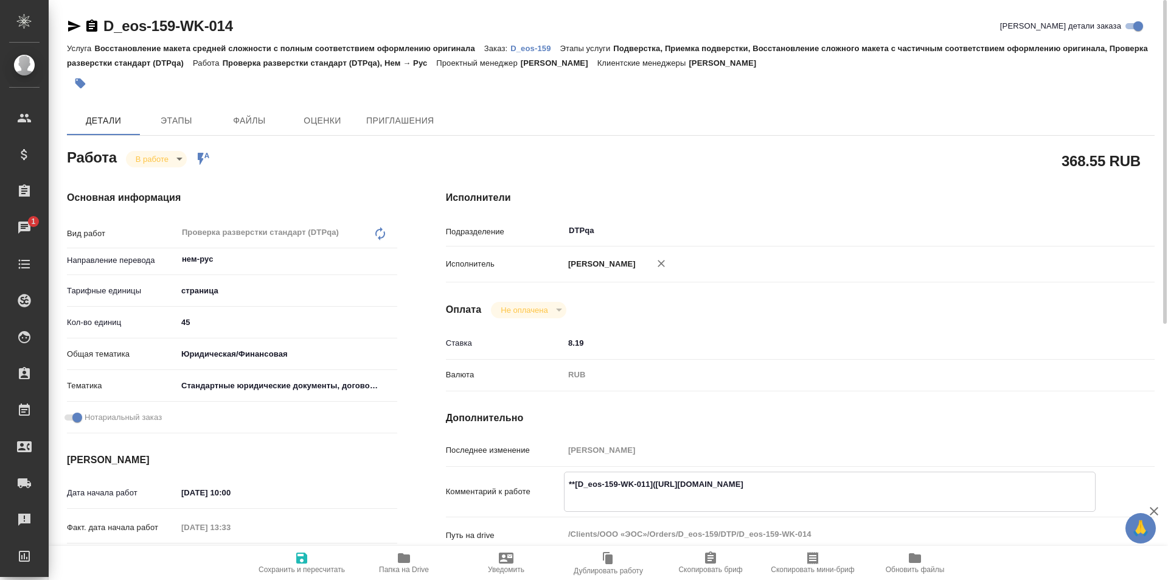
type textarea "**[D_eos-159-WK-011](https://tera.awatera.com/Work/68a58898f6157be689488f0c/)**"
type textarea "x"
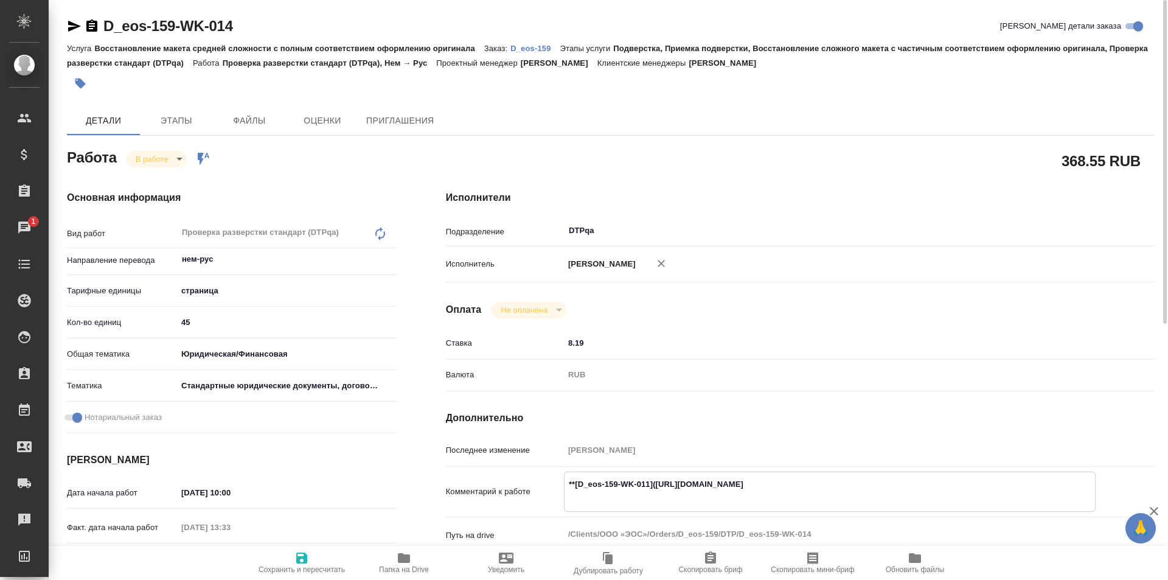
type textarea "x"
type textarea "**[D_eos-159-WK-011](https://tera.awatera.com/Work/68a58898f6157be689488f0c/)**"
type textarea "x"
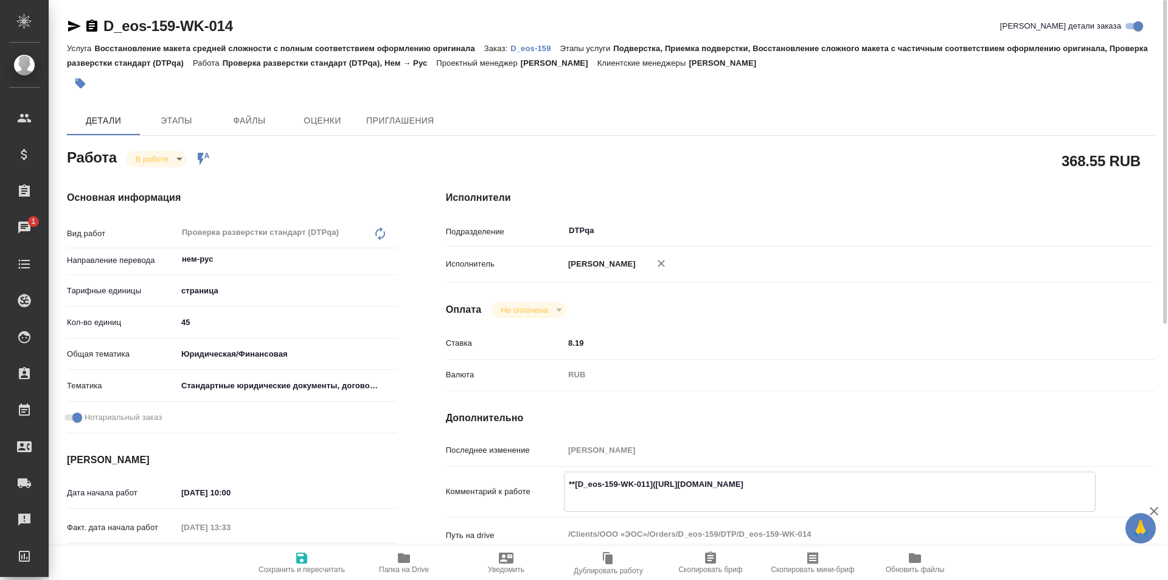
type textarea "x"
paste textarea "https://drive.awatera.com/f/10151462"
type textarea "x"
type textarea "**[D_eos-159-WK-011](https://tera.awatera.com/Work/68a58898f6157be689488f0c/)**…"
type textarea "x"
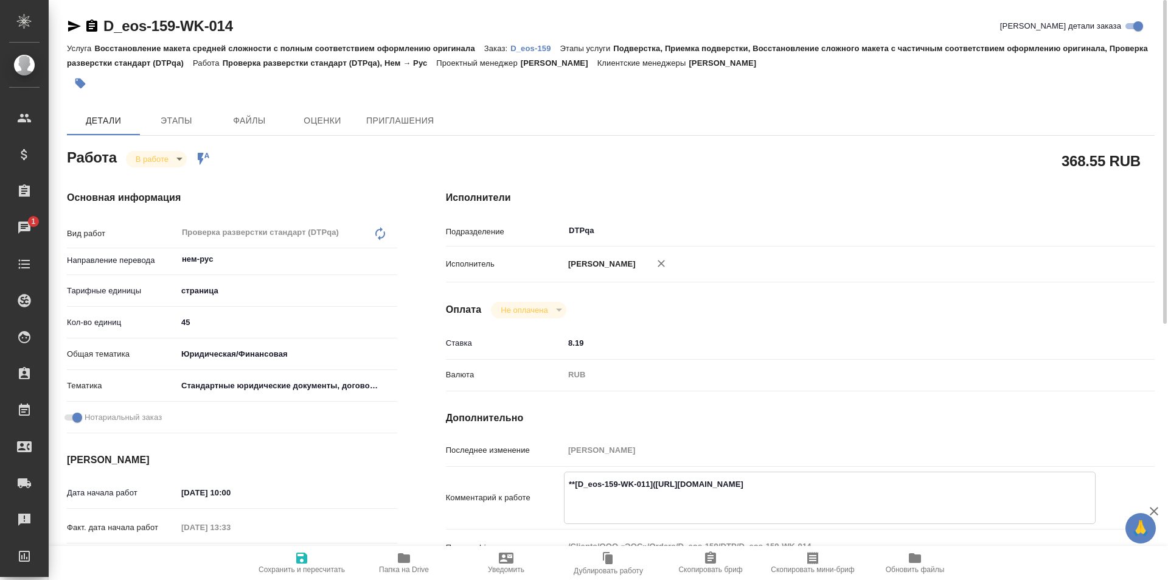
type textarea "x"
type textarea "**[D_eos-159-WK-011](https://tera.awatera.com/Work/68a58898f6157be689488f0c/)**…"
type textarea "x"
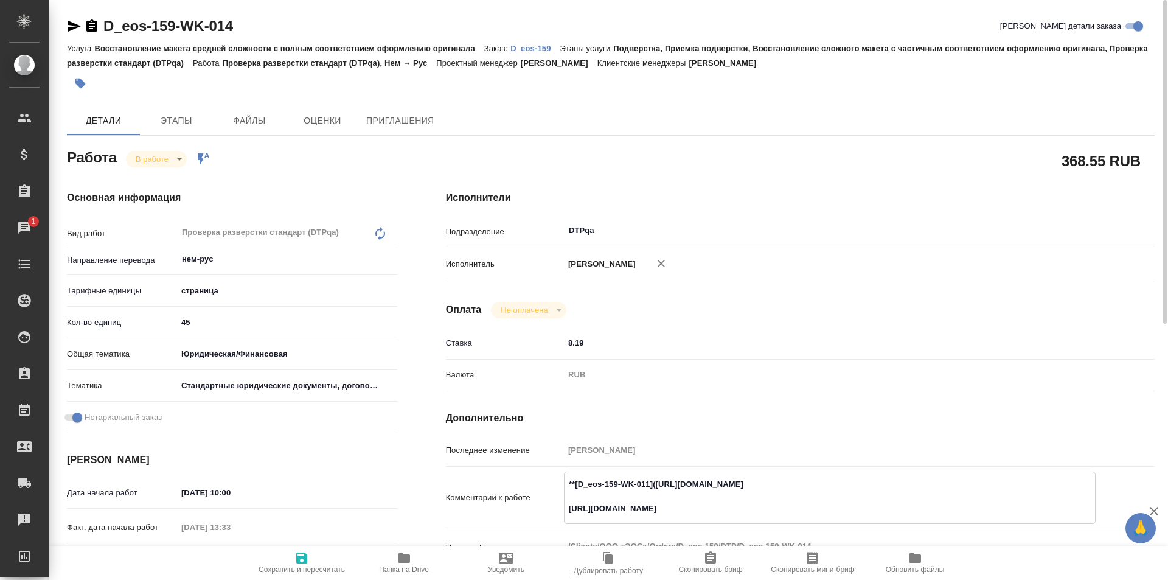
click at [308, 557] on icon "button" at bounding box center [301, 558] width 15 height 15
type textarea "x"
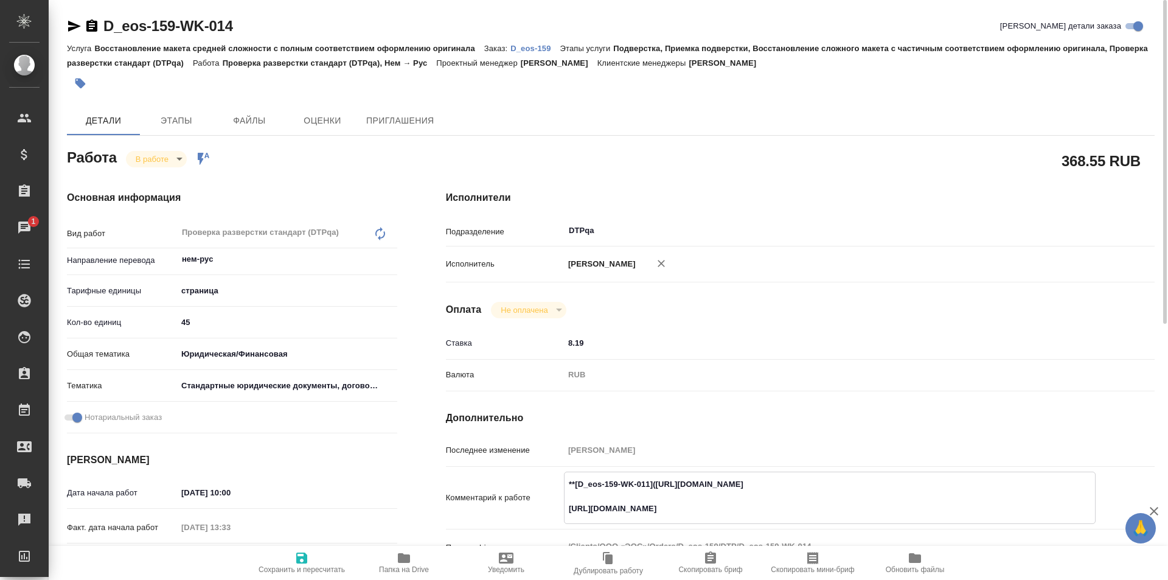
type textarea "x"
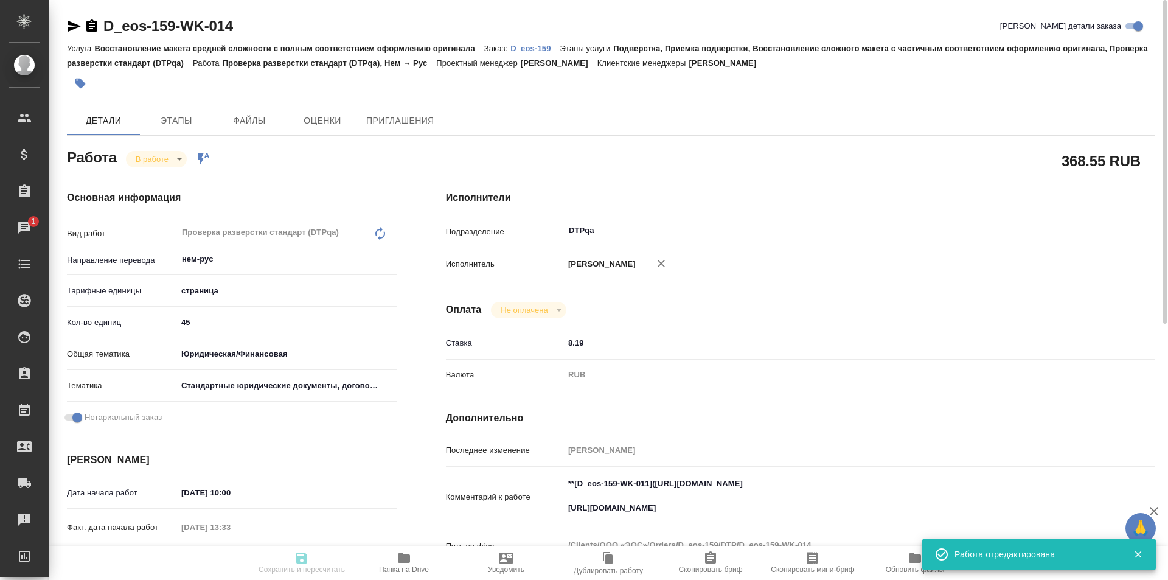
type textarea "x"
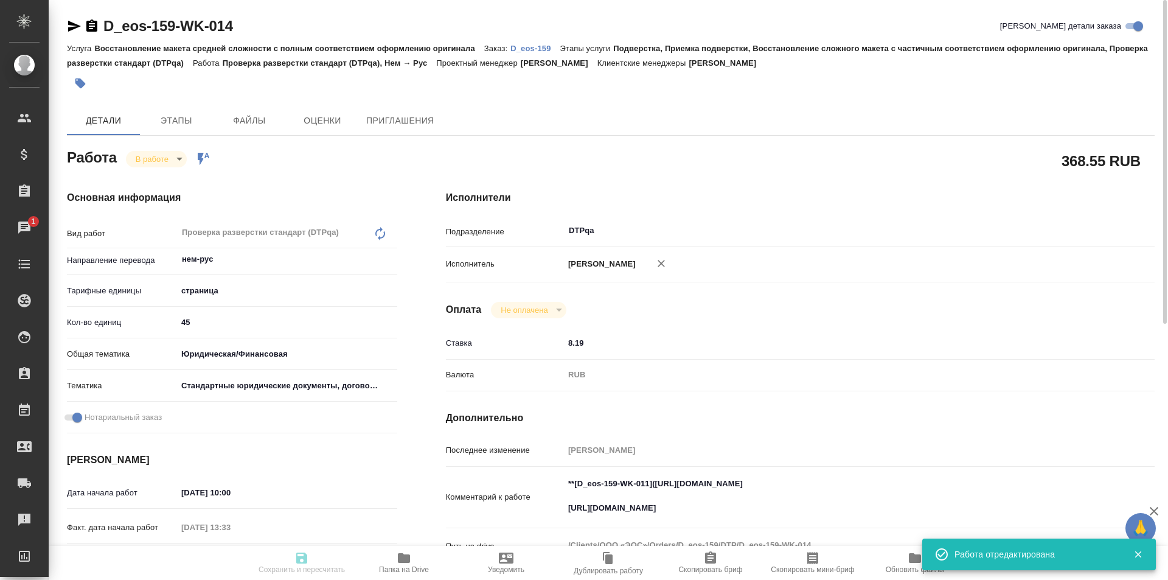
type textarea "x"
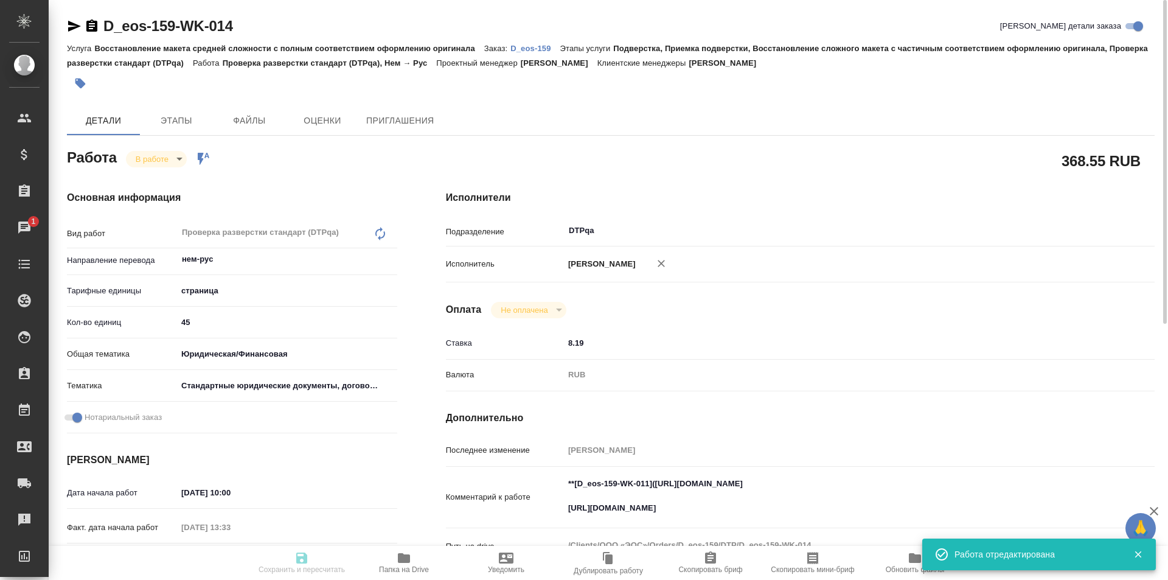
type input "inProgress"
type textarea "Проверка разверстки стандарт (DTPqa)"
type textarea "x"
type input "нем-рус"
type input "5a8b1489cc6b4906c91bfdb2"
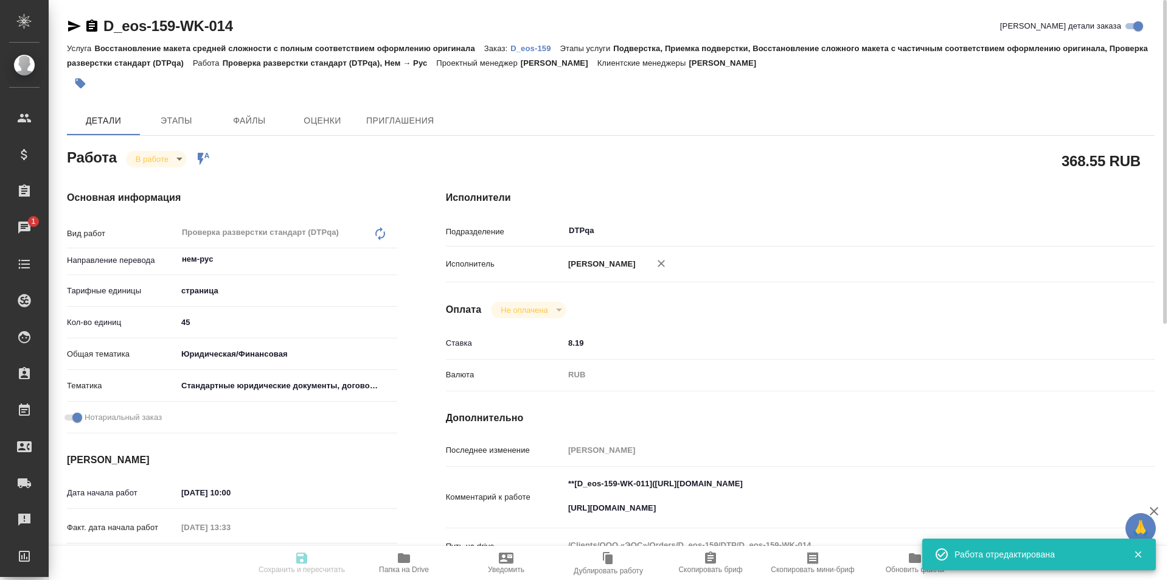
type input "45"
type input "yr-fn"
type input "5f647205b73bc97568ca66bf"
checkbox input "true"
type input "21.08.2025 10:00"
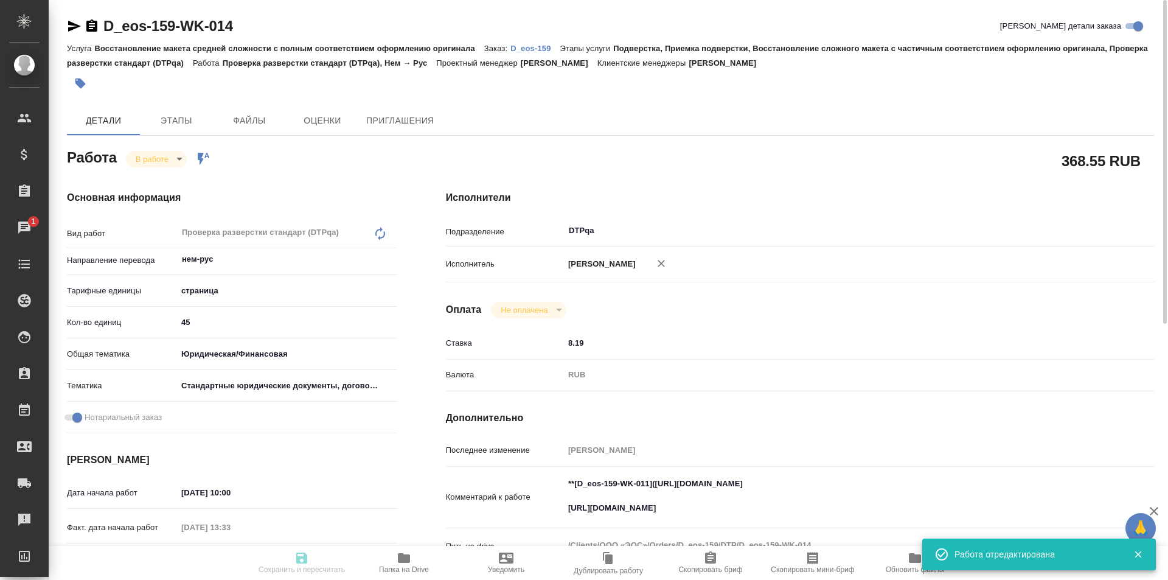
type input "21.08.2025 13:33"
type input "21.08.2025 14:30"
type input "[DATE] 15:00"
type input "DTPqa"
type input "notPayed"
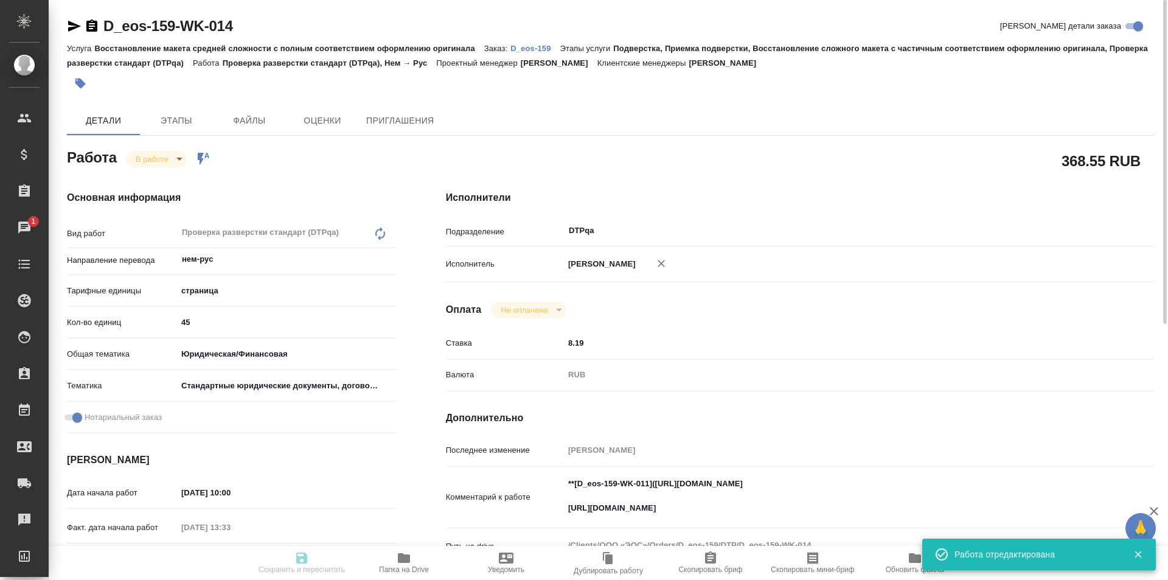
type input "8.19"
type input "RUB"
type input "[PERSON_NAME]"
type textarea "**[D_eos-159-WK-011](https://tera.awatera.com/Work/68a58898f6157be689488f0c/)**…"
type textarea "x"
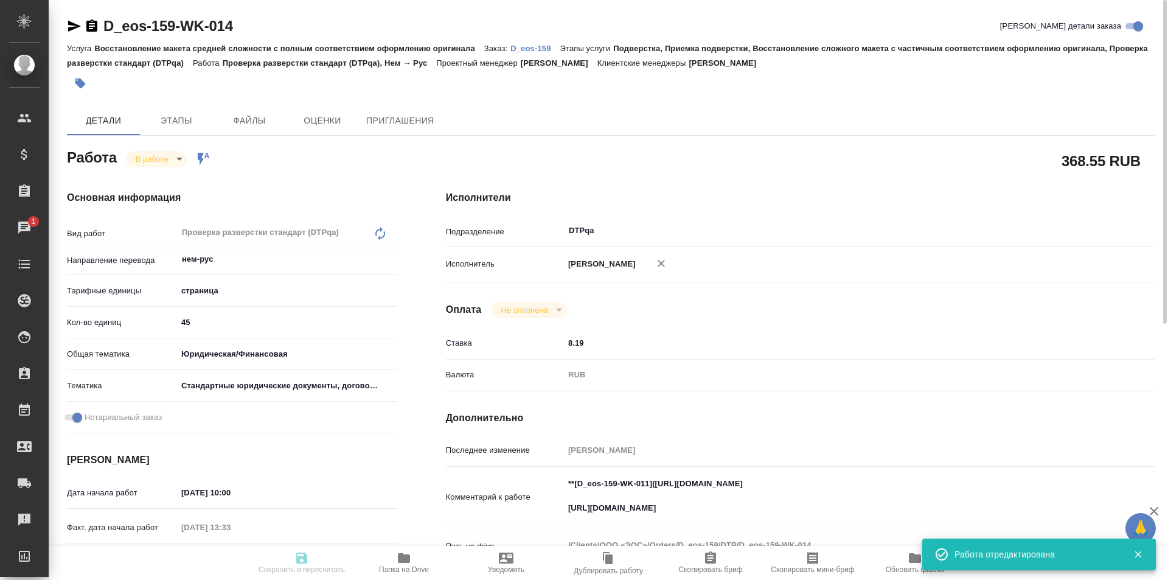
type textarea "/Clients/ООО «ЭОС»/Orders/D_eos-159/DTP/D_eos-159-WK-014"
type textarea "x"
type input "D_eos-159"
type input "Восстановление макета средней сложности с полным соответствием оформлению ориги…"
type input "Подверстка, Приемка подверстки, Восстановление сложного макета с частичным соот…"
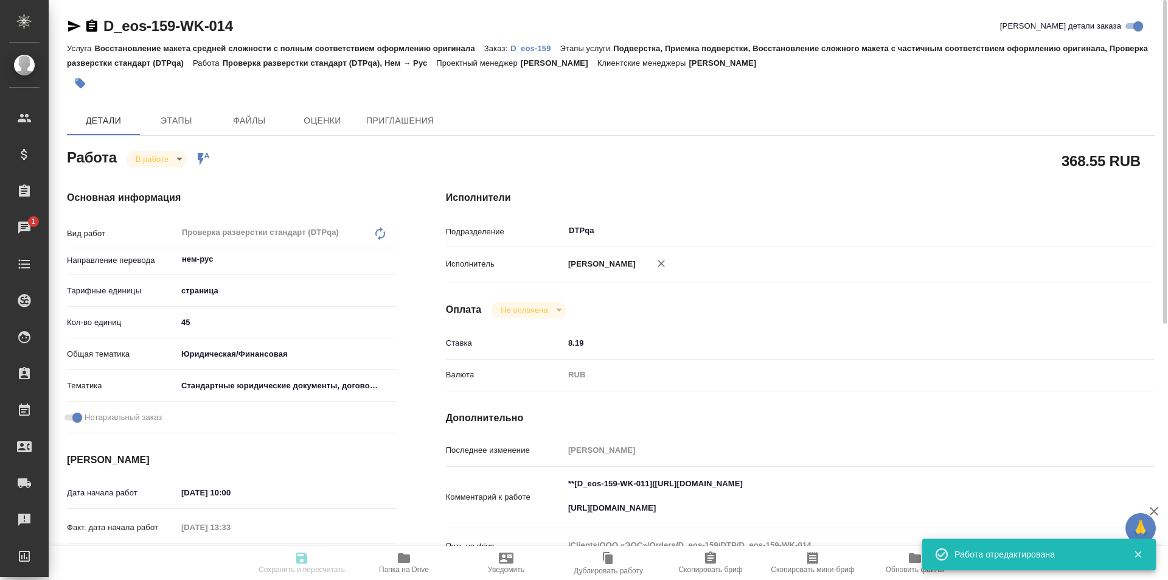
type input "[PERSON_NAME]"
type input "/Clients/ООО «ЭОС»/Orders/D_eos-159"
type input "[URL][DOMAIN_NAME]"
type textarea "x"
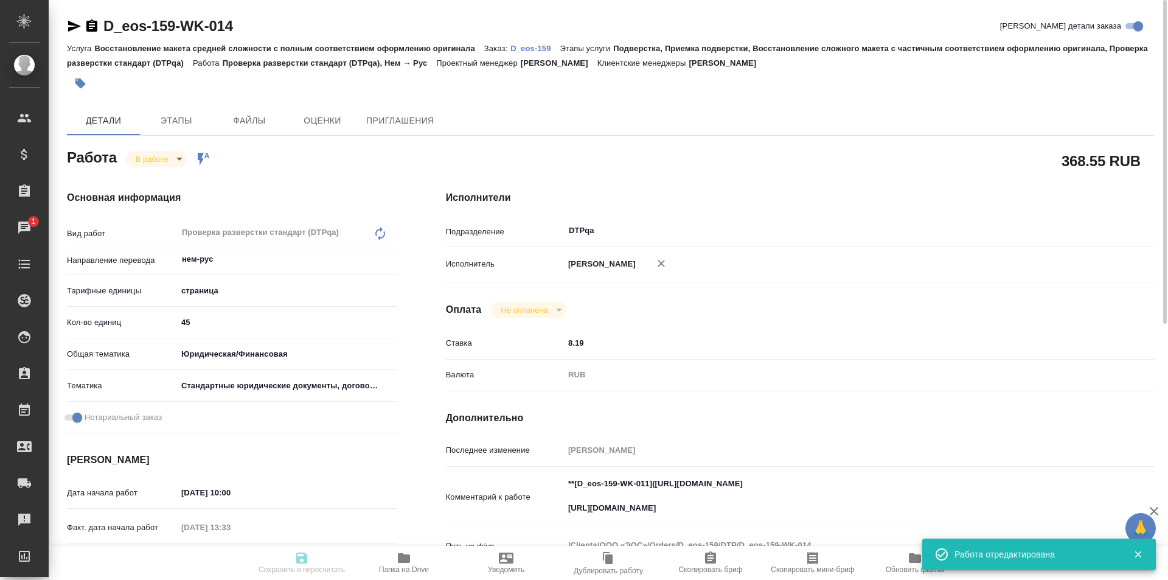
type textarea "x"
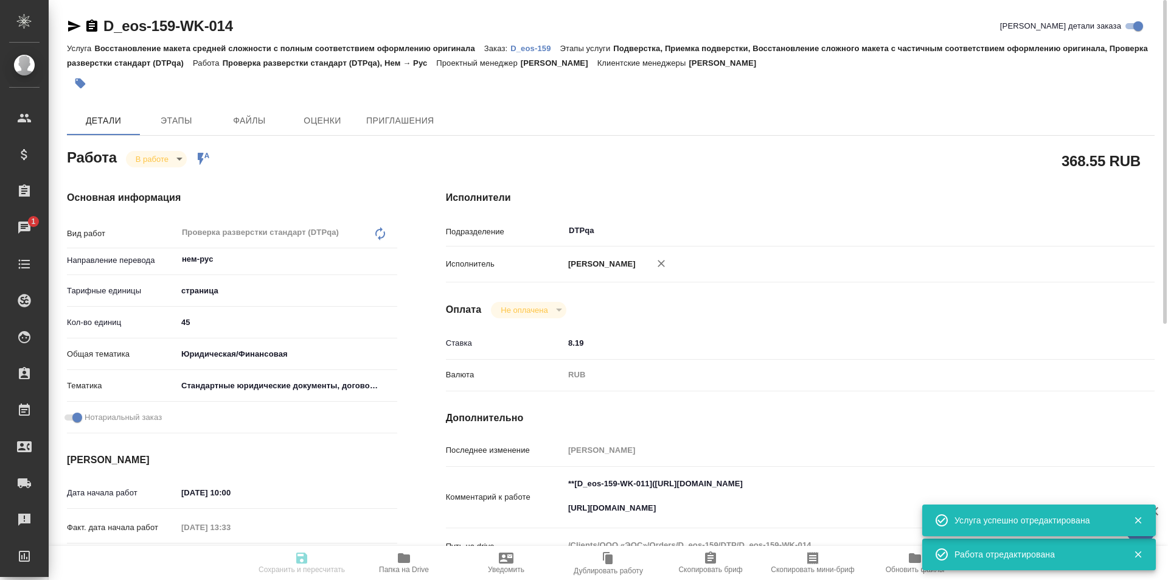
type textarea "x"
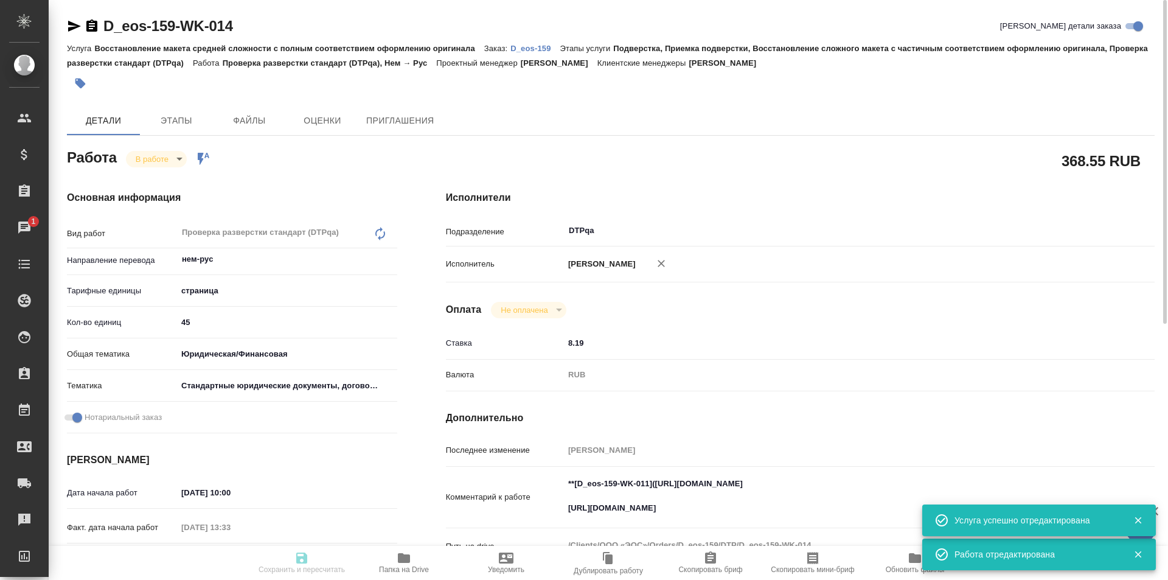
type textarea "x"
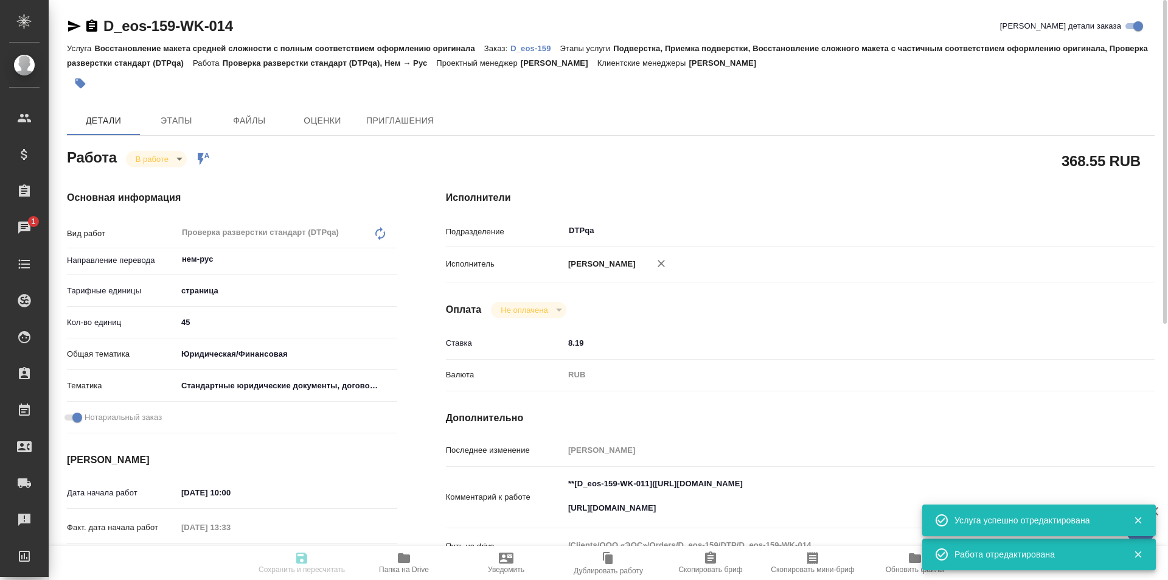
type textarea "x"
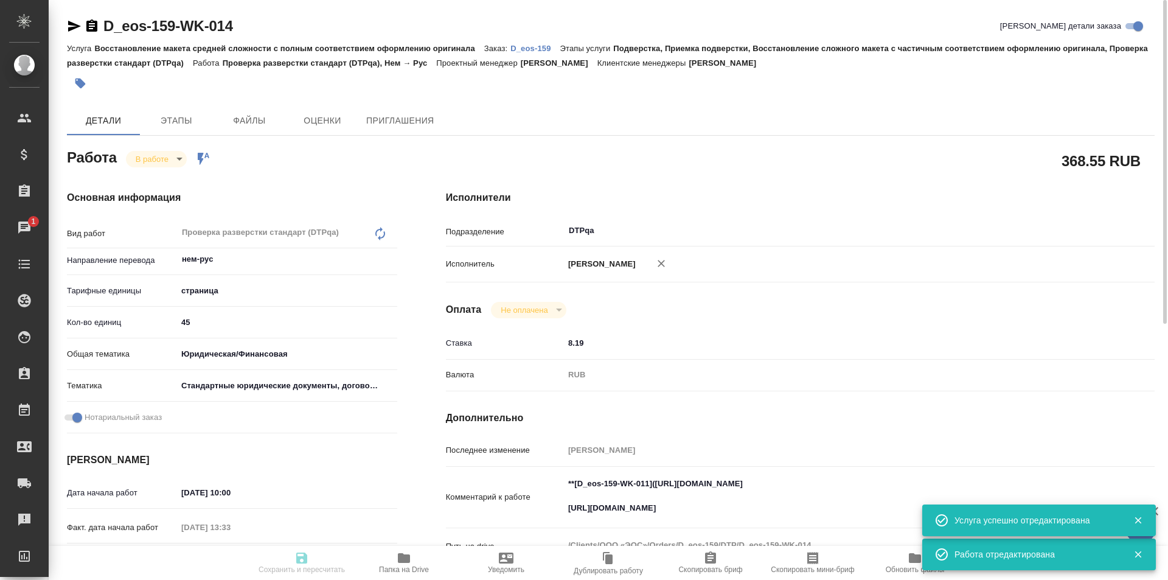
type textarea "x"
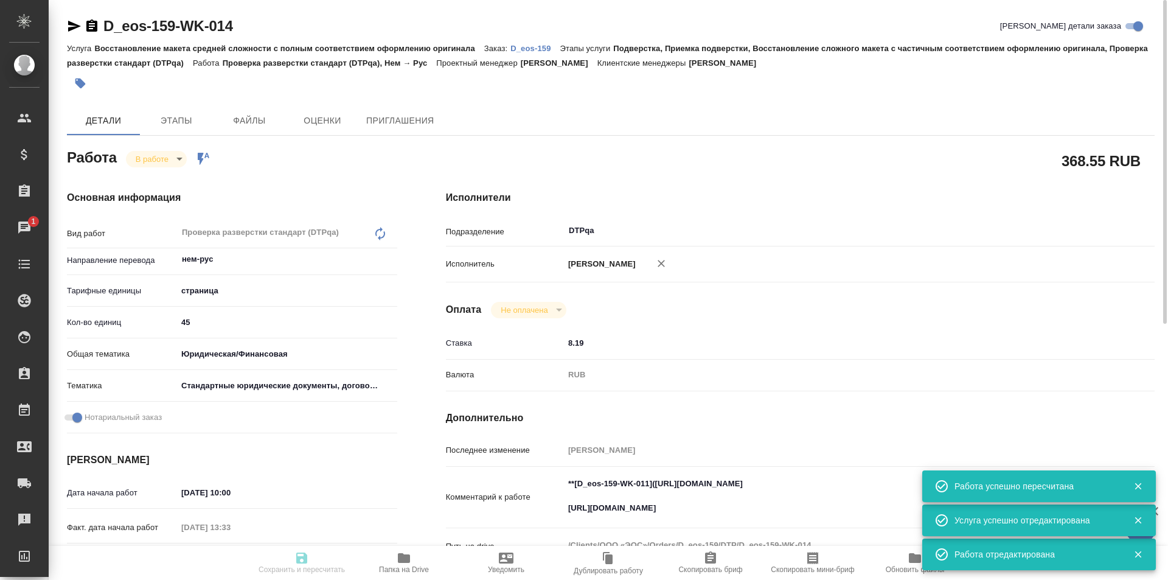
click at [167, 159] on body "🙏 .cls-1 fill:#fff; AWATERA Ismagilova Diana Клиенты Спецификации Заказы 1 Чаты…" at bounding box center [584, 290] width 1168 height 580
type input "inProgress"
type textarea "Проверка разверстки стандарт (DTPqa)"
type textarea "x"
type input "нем-рус"
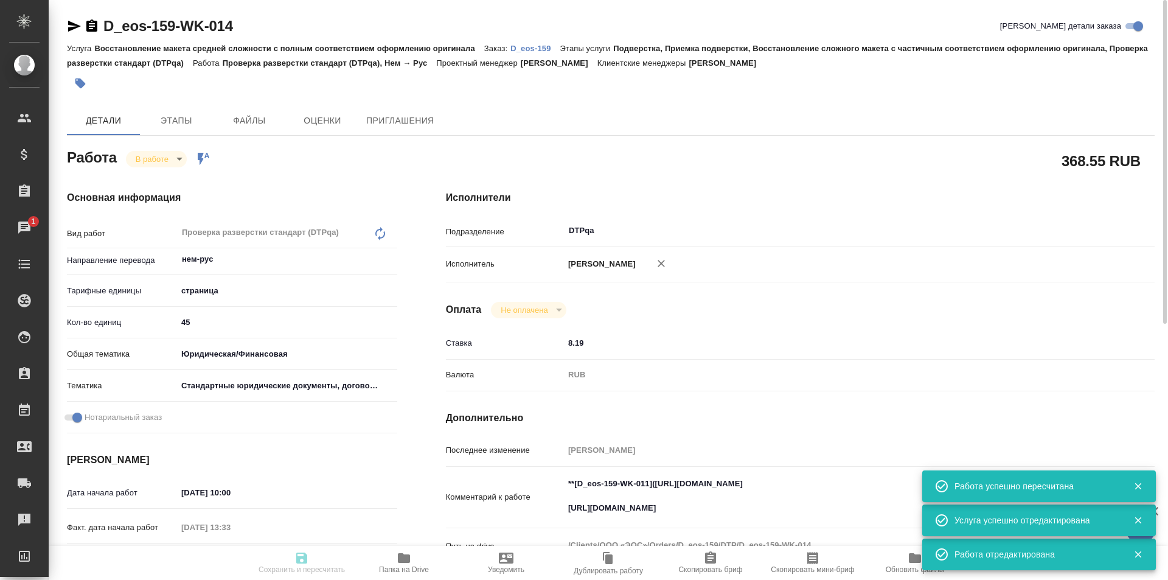
type input "5a8b1489cc6b4906c91bfdb2"
type input "45"
type input "yr-fn"
type input "5f647205b73bc97568ca66bf"
checkbox input "true"
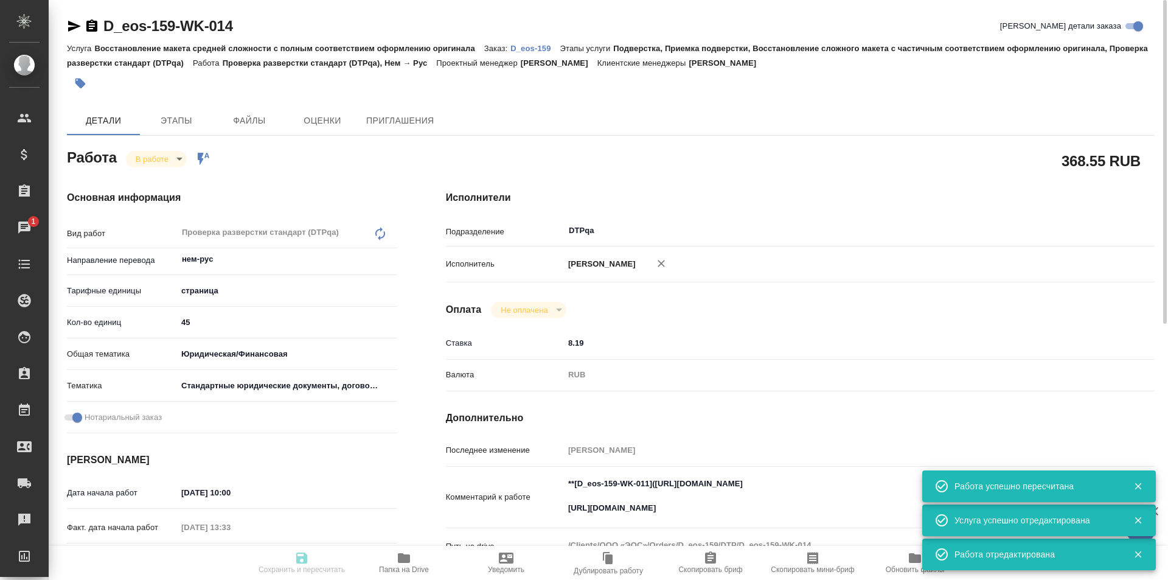
type input "21.08.2025 10:00"
type input "21.08.2025 13:33"
type input "21.08.2025 14:30"
type input "[DATE] 15:00"
type input "DTPqa"
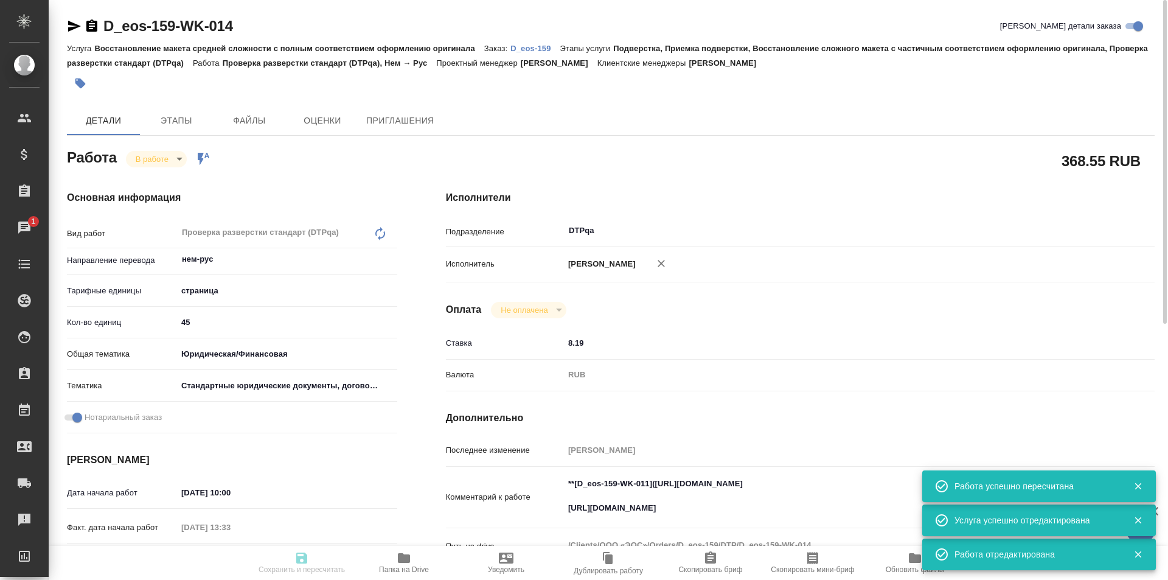
type input "notPayed"
type input "8.19"
type input "RUB"
type input "[PERSON_NAME]"
type textarea "**[D_eos-159-WK-011](https://tera.awatera.com/Work/68a58898f6157be689488f0c/)**…"
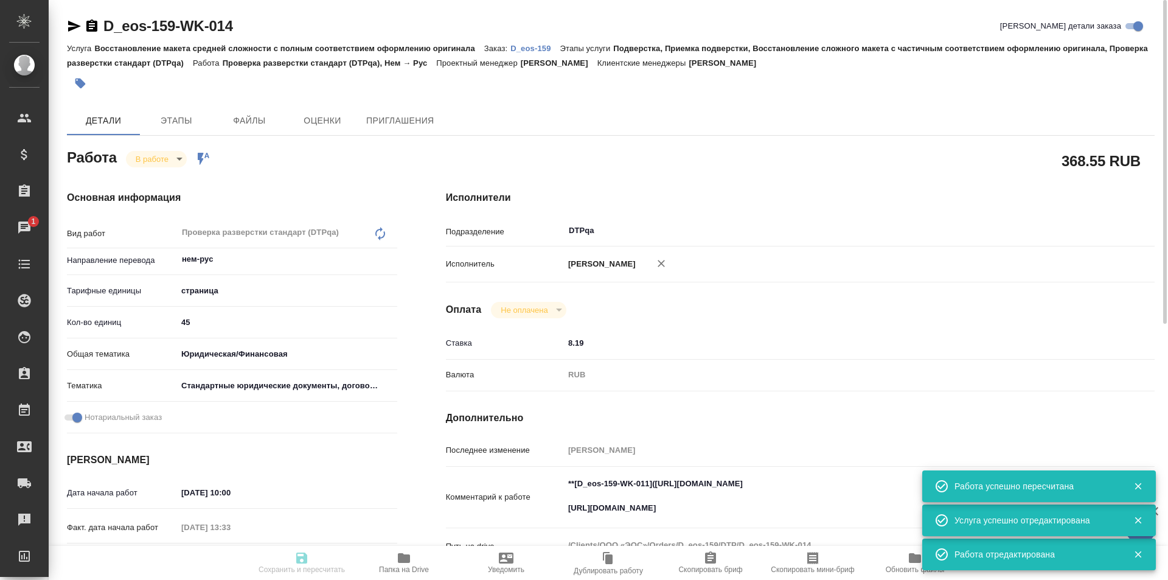
type textarea "x"
type textarea "/Clients/ООО «ЭОС»/Orders/D_eos-159/DTP/D_eos-159-WK-014"
type textarea "x"
type input "D_eos-159"
type input "Восстановление макета средней сложности с полным соответствием оформлению ориги…"
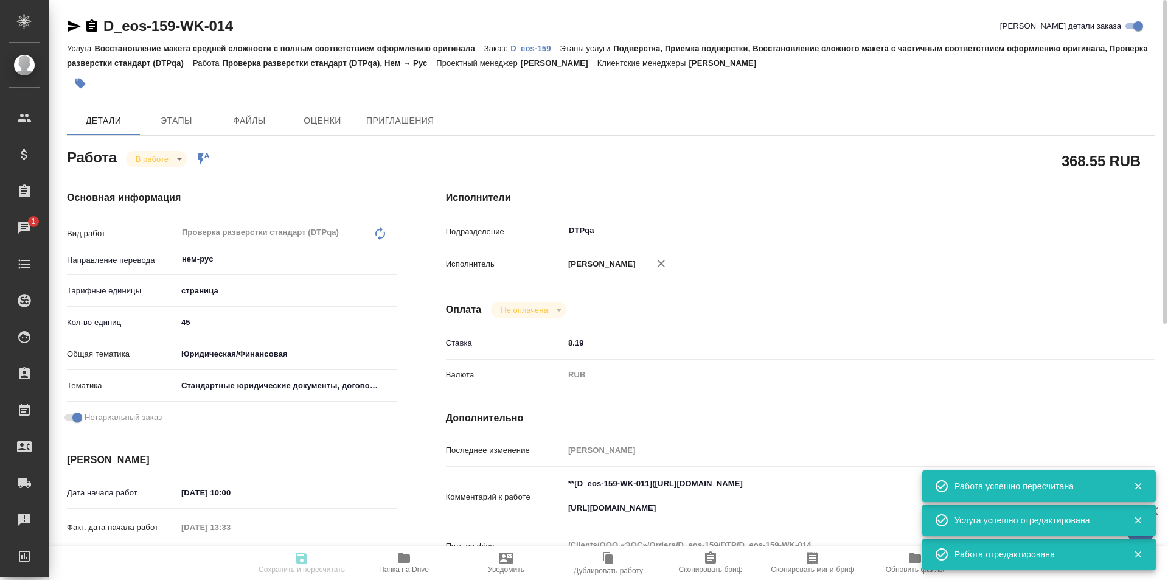
type input "Подверстка, Приемка подверстки, Восстановление сложного макета с частичным соот…"
type input "[PERSON_NAME]"
type input "/Clients/ООО «ЭОС»/Orders/D_eos-159"
type input "[URL][DOMAIN_NAME]"
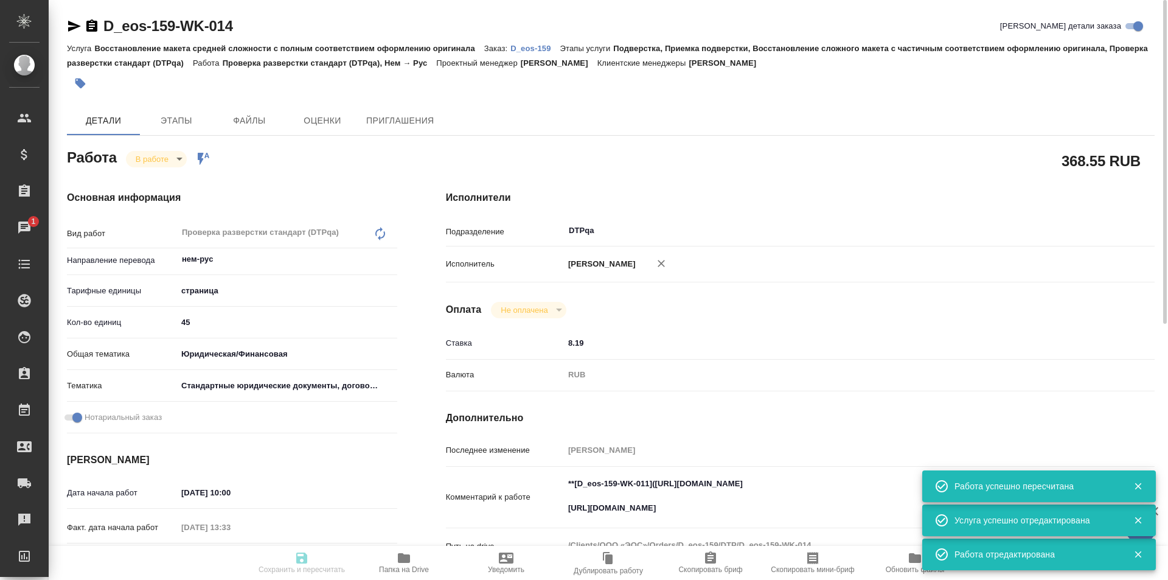
type textarea "x"
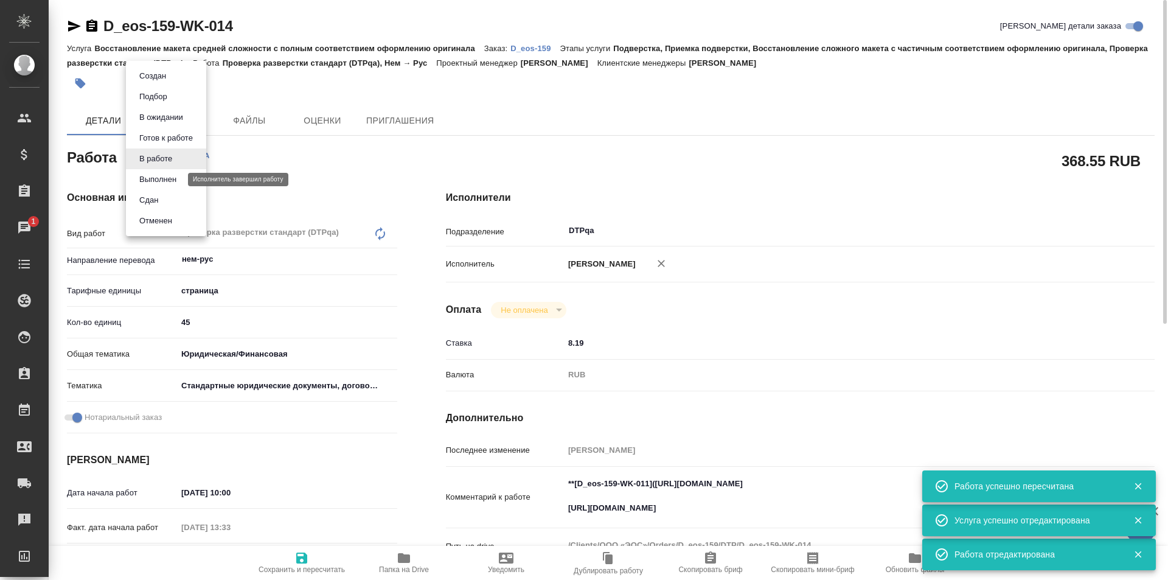
type textarea "x"
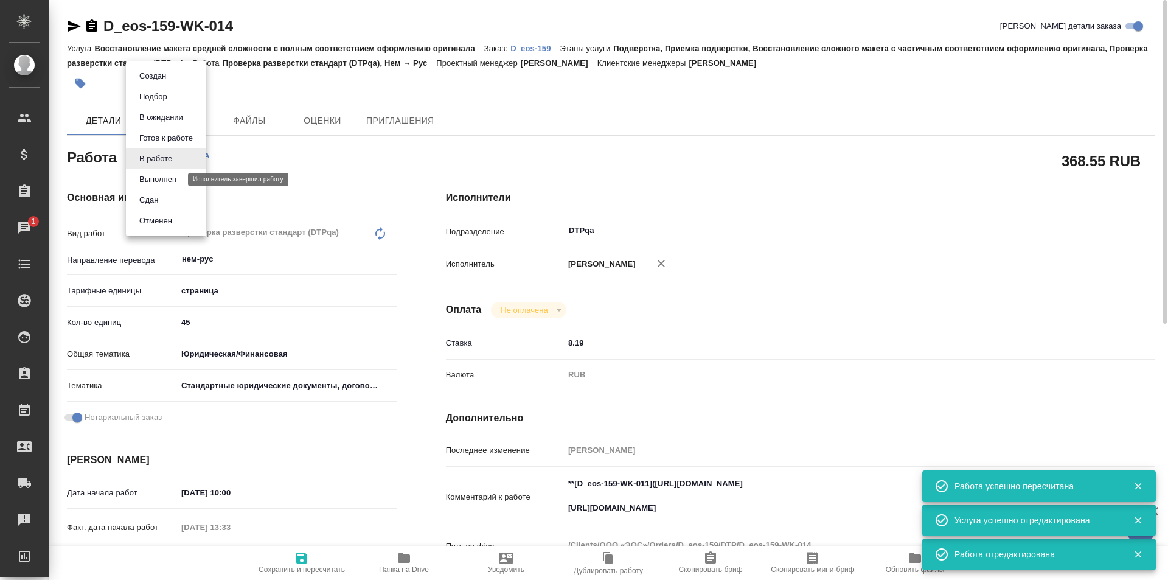
type textarea "x"
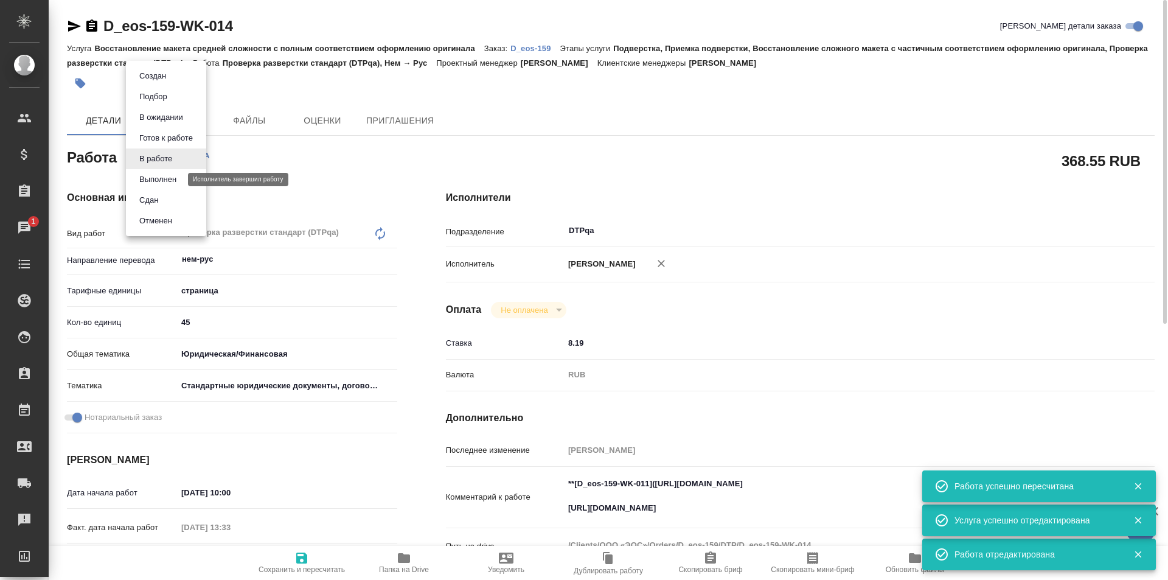
type textarea "x"
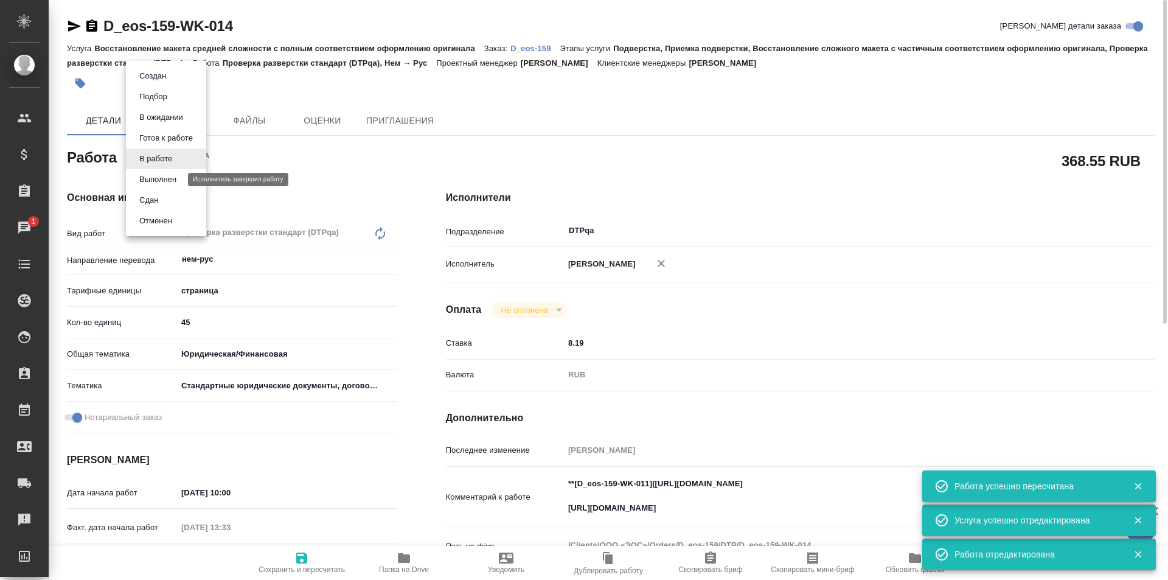
click at [159, 182] on button "Выполнен" at bounding box center [158, 179] width 44 height 13
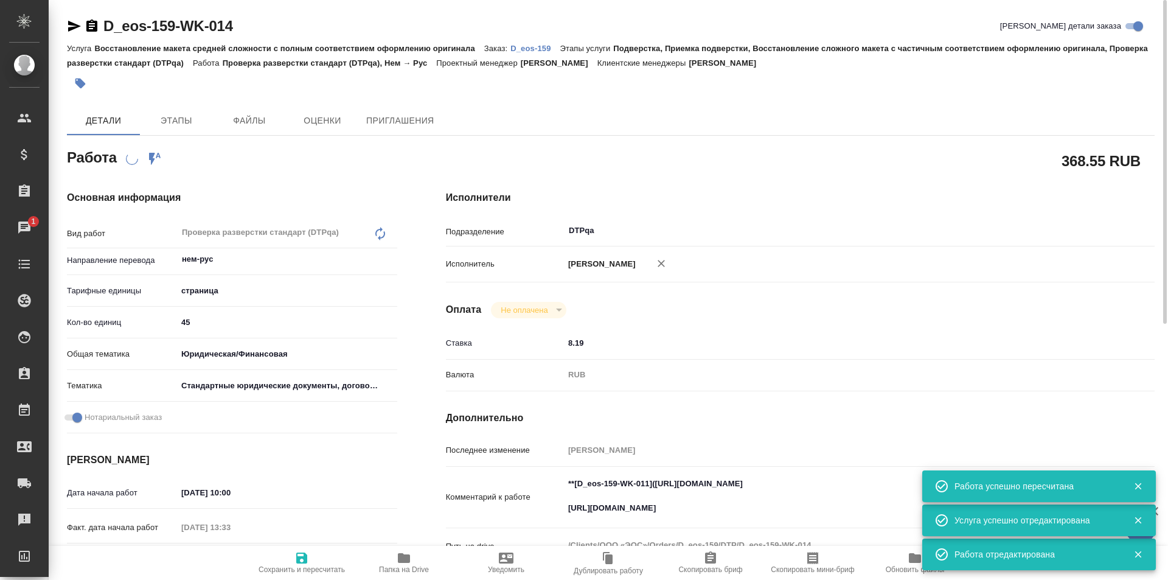
type textarea "x"
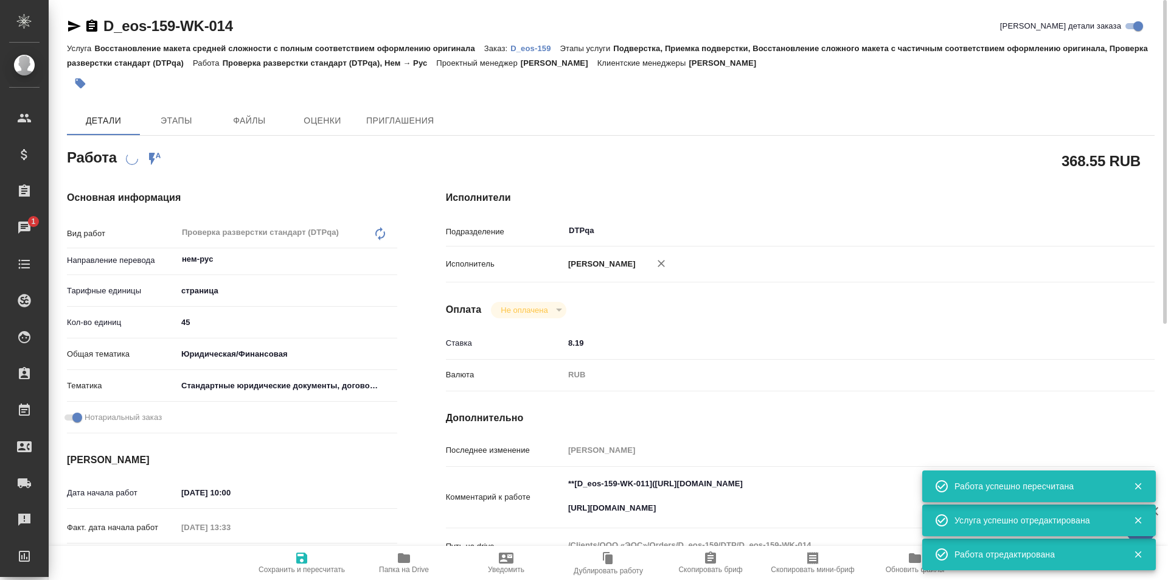
click at [536, 50] on p "D_eos-159" at bounding box center [534, 48] width 49 height 9
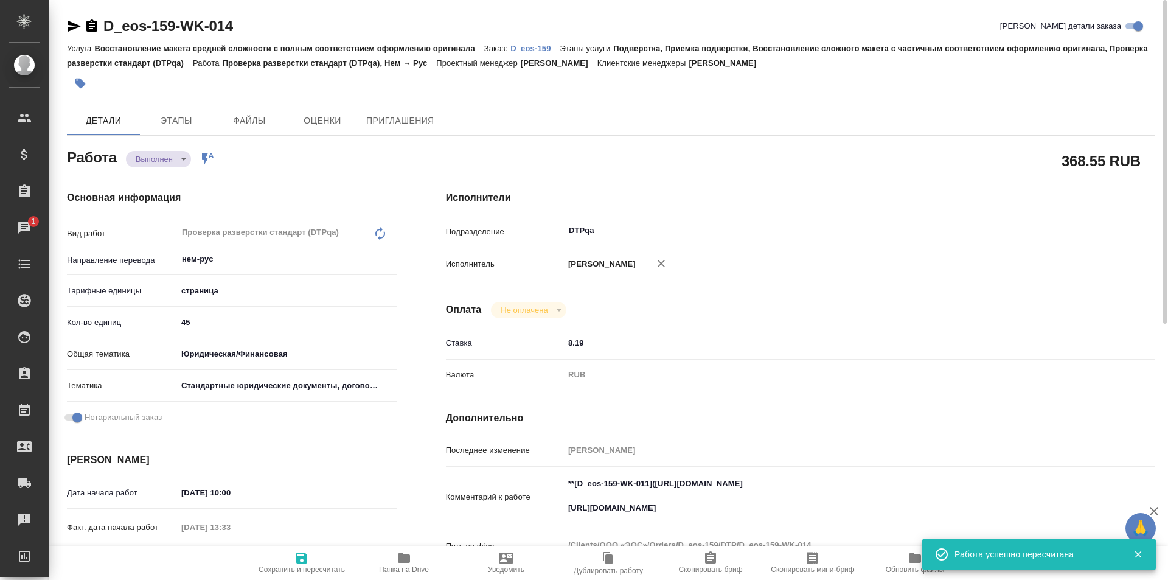
type textarea "x"
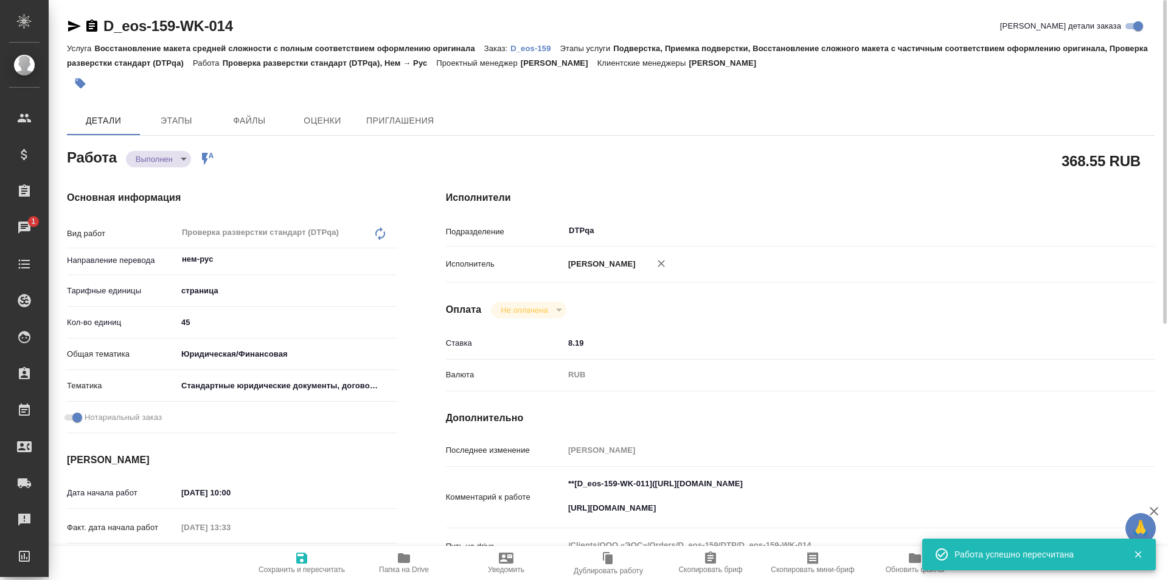
type textarea "x"
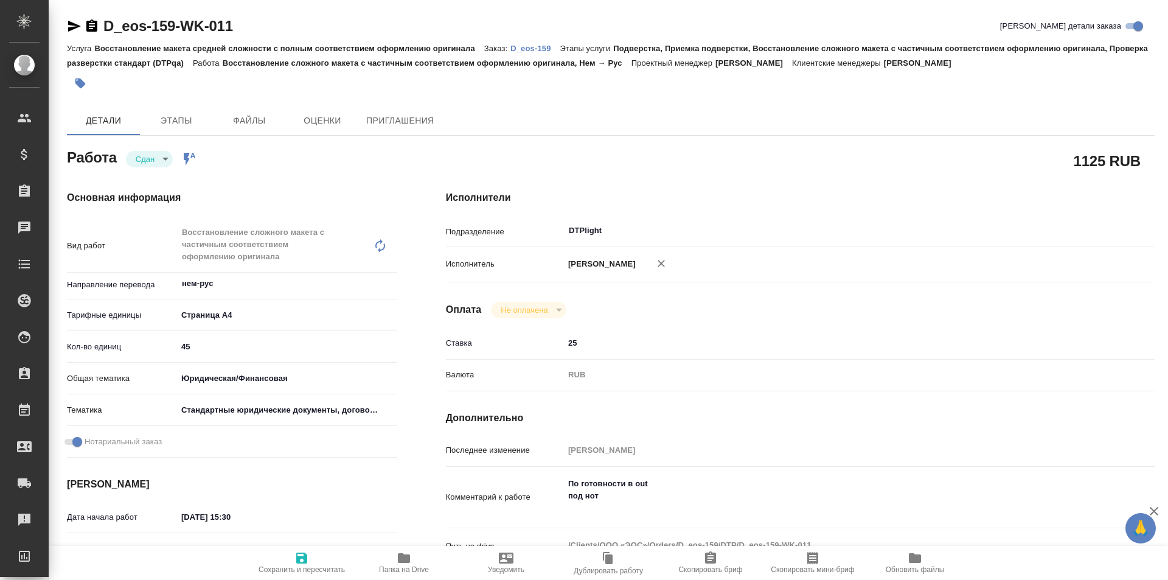
type textarea "x"
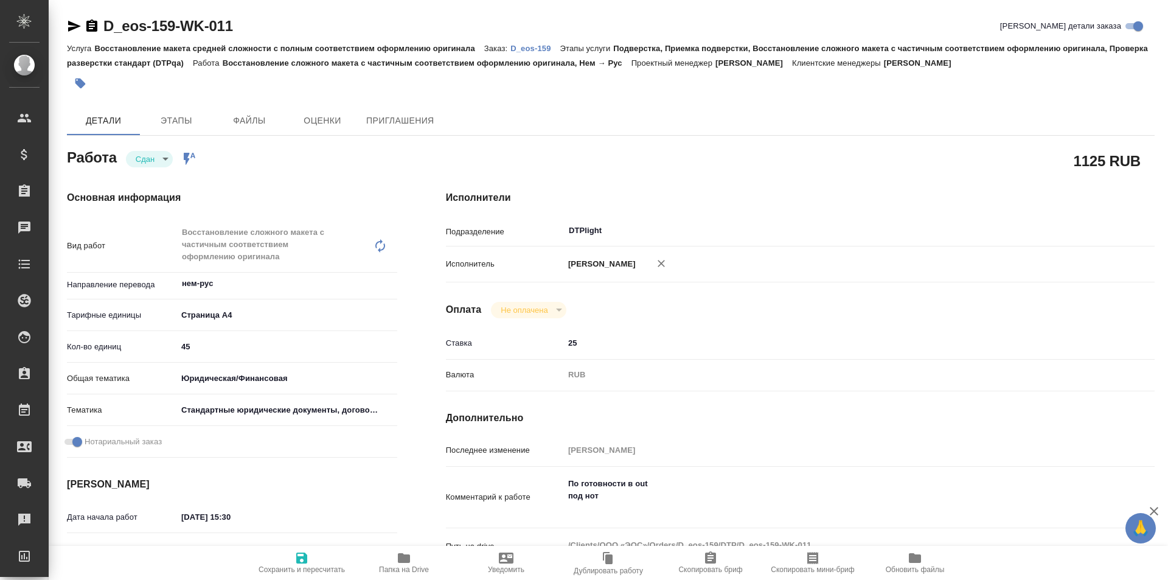
type textarea "x"
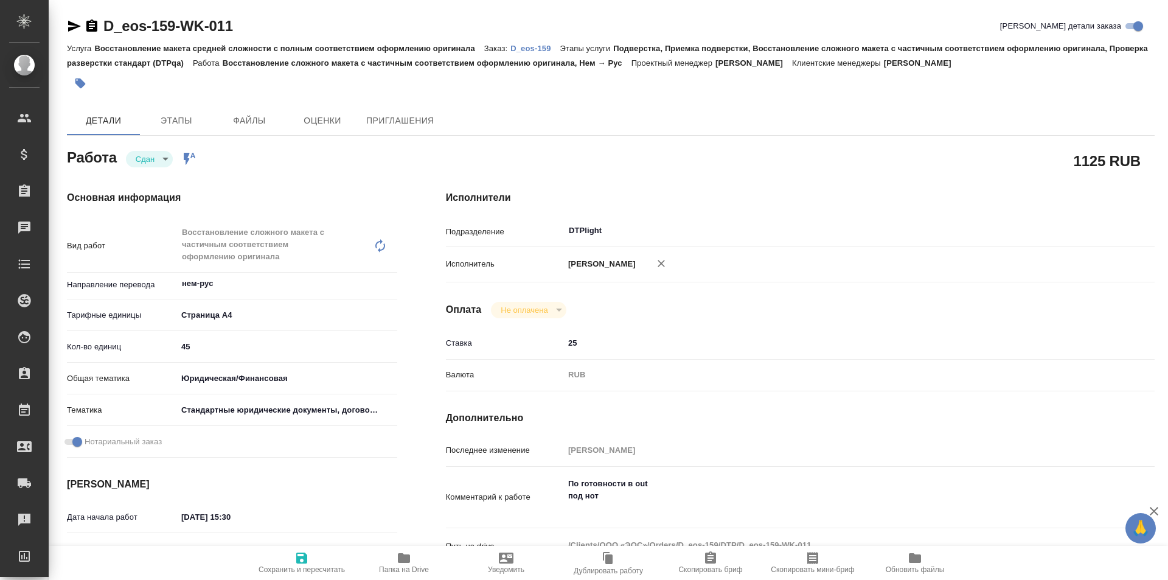
type textarea "x"
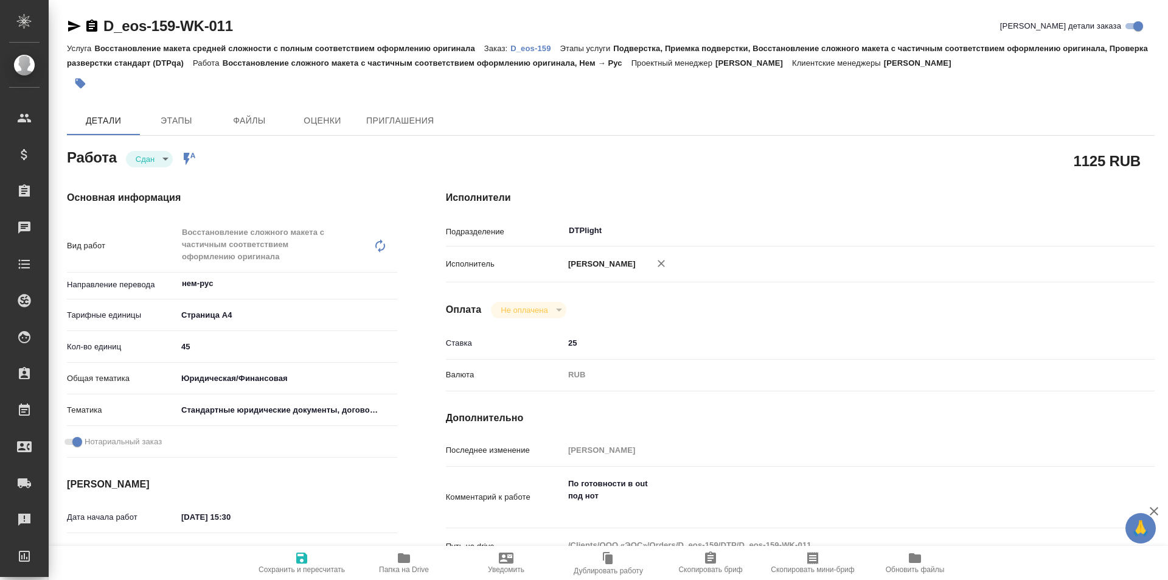
type textarea "x"
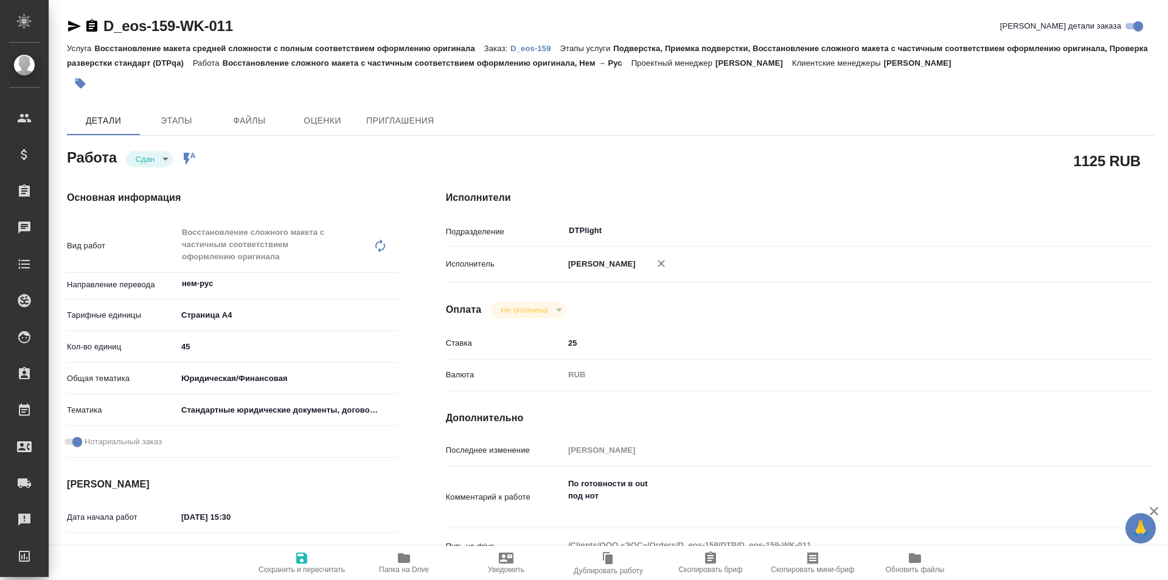
type textarea "x"
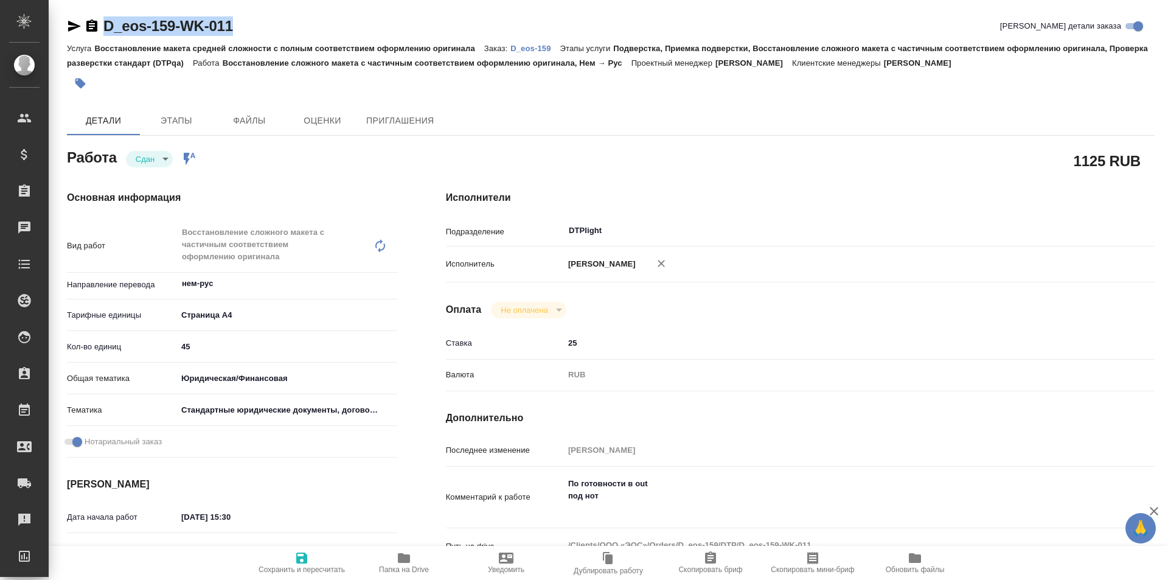
drag, startPoint x: 245, startPoint y: 20, endPoint x: 100, endPoint y: 26, distance: 144.3
click at [100, 26] on div "D_eos-159-WK-011 Кратко детали заказа" at bounding box center [611, 25] width 1088 height 19
copy link "D_eos-159-WK-011"
type textarea "x"
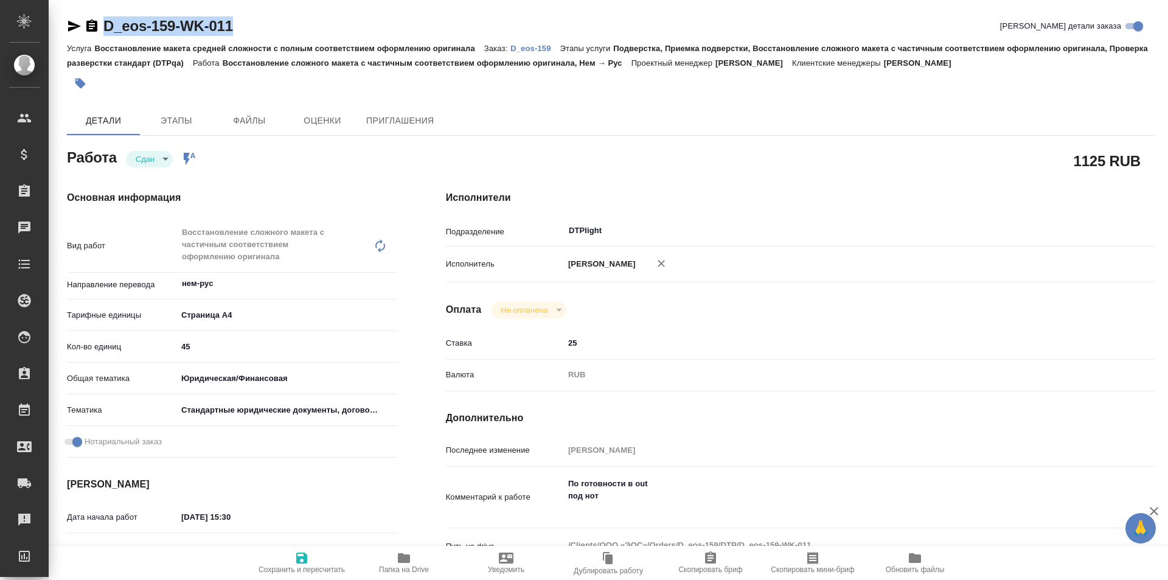
type textarea "x"
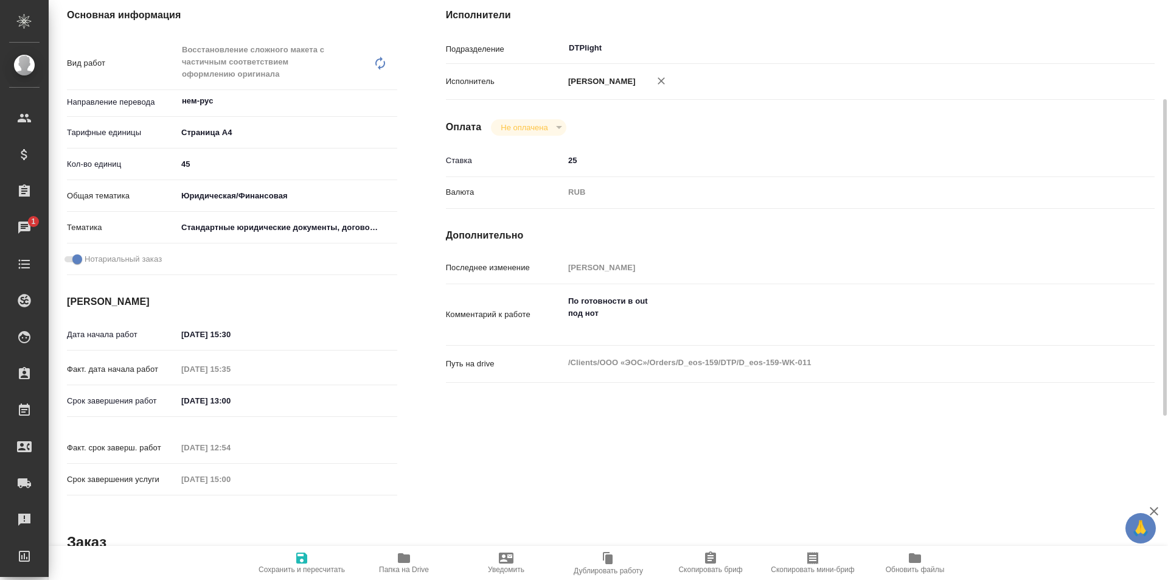
click at [406, 557] on icon "button" at bounding box center [404, 558] width 12 height 10
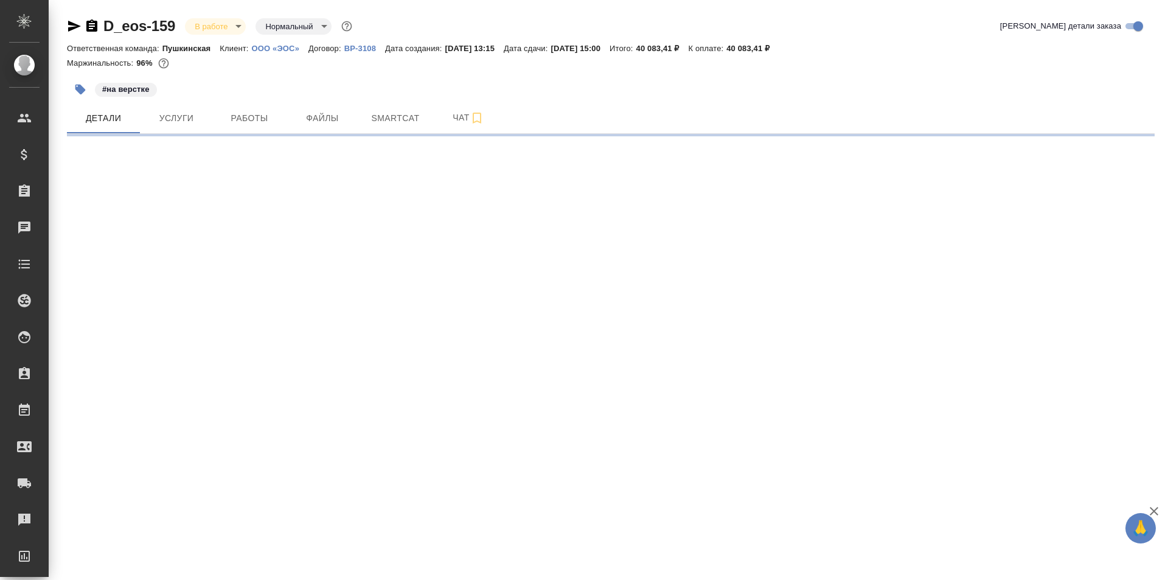
select select "RU"
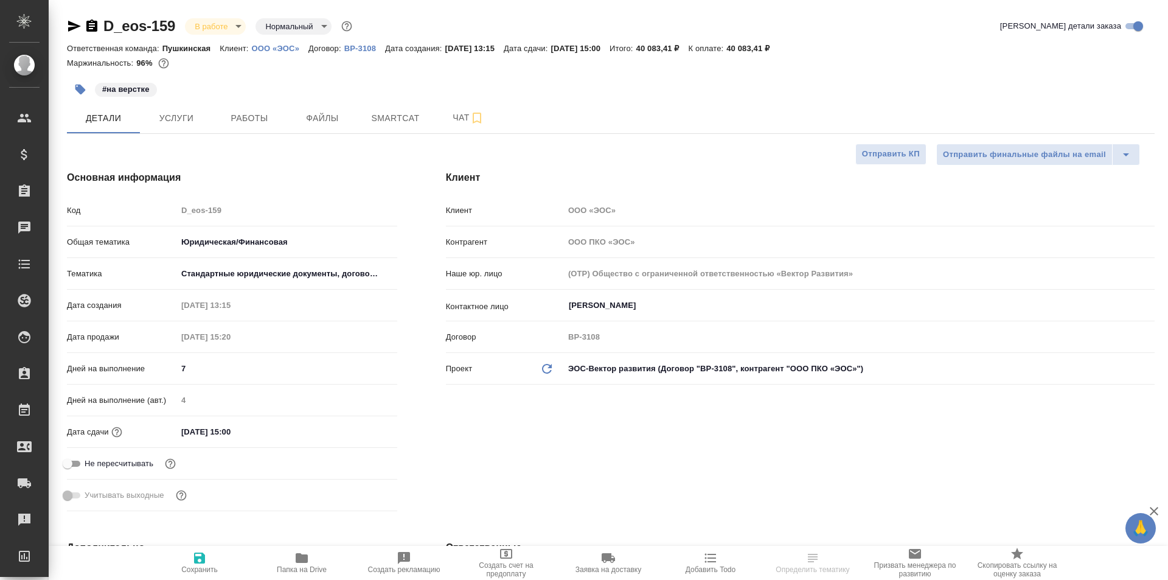
type textarea "x"
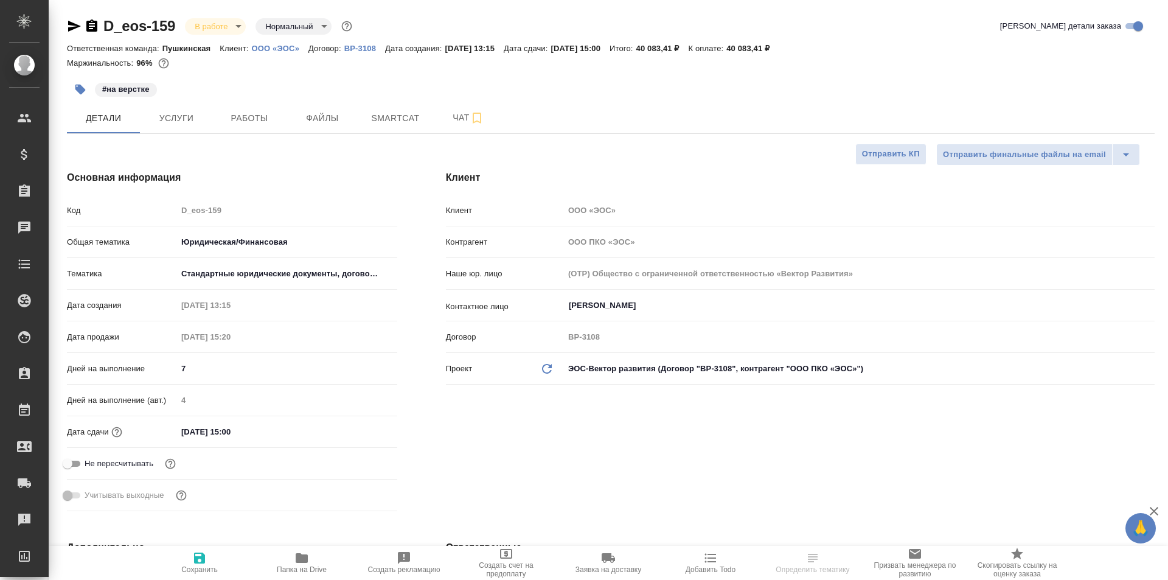
type textarea "x"
type input "[PERSON_NAME]"
click at [455, 115] on span "Чат" at bounding box center [468, 117] width 58 height 15
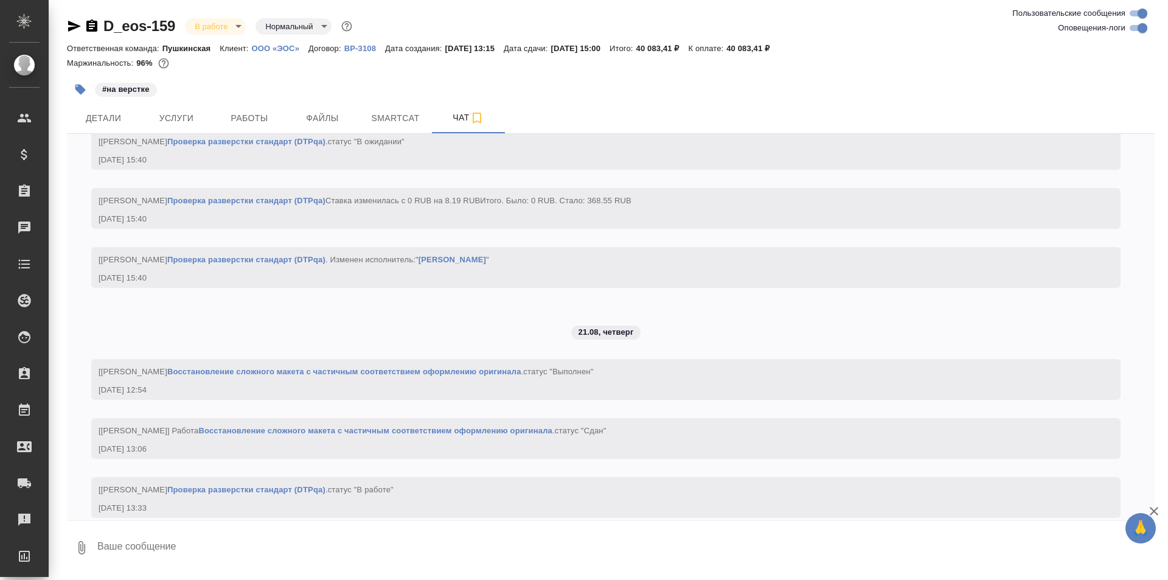
scroll to position [2742, 0]
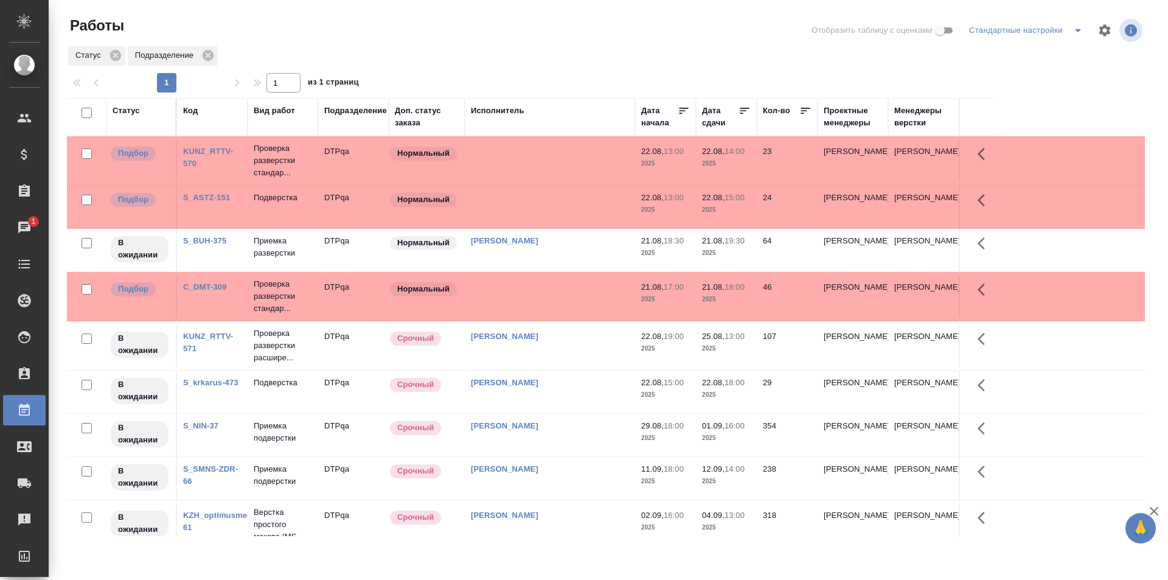
click at [546, 164] on td at bounding box center [550, 160] width 170 height 43
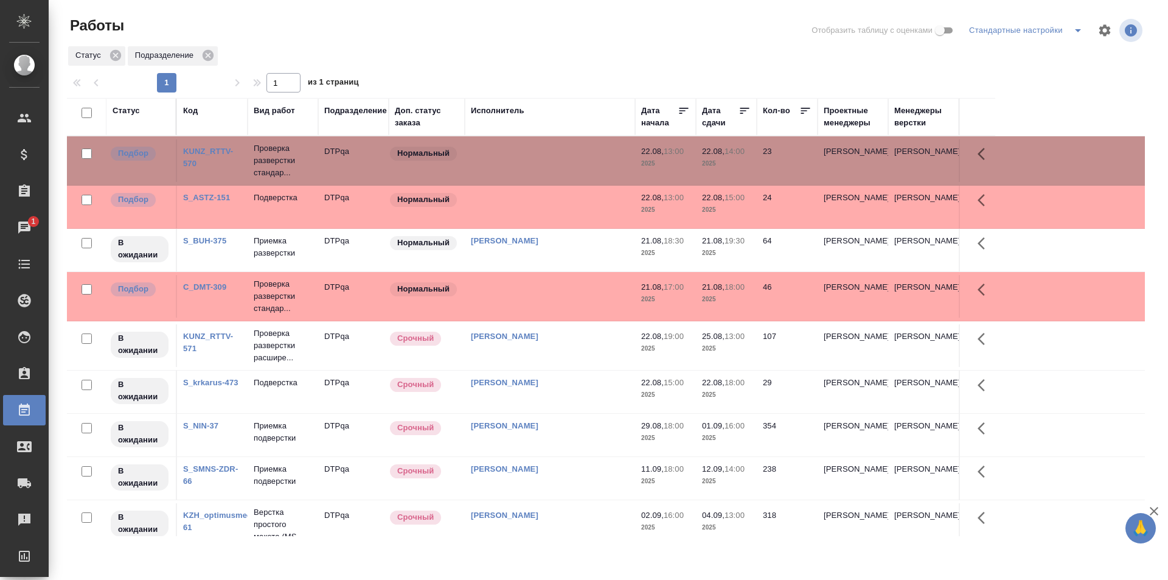
click at [546, 164] on td at bounding box center [550, 160] width 170 height 43
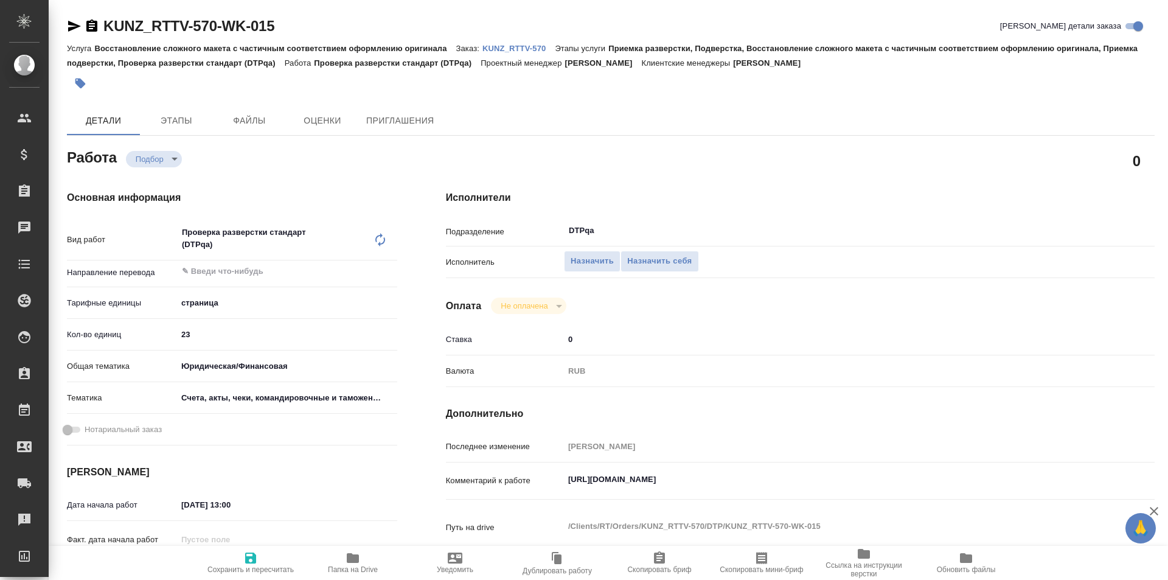
type textarea "x"
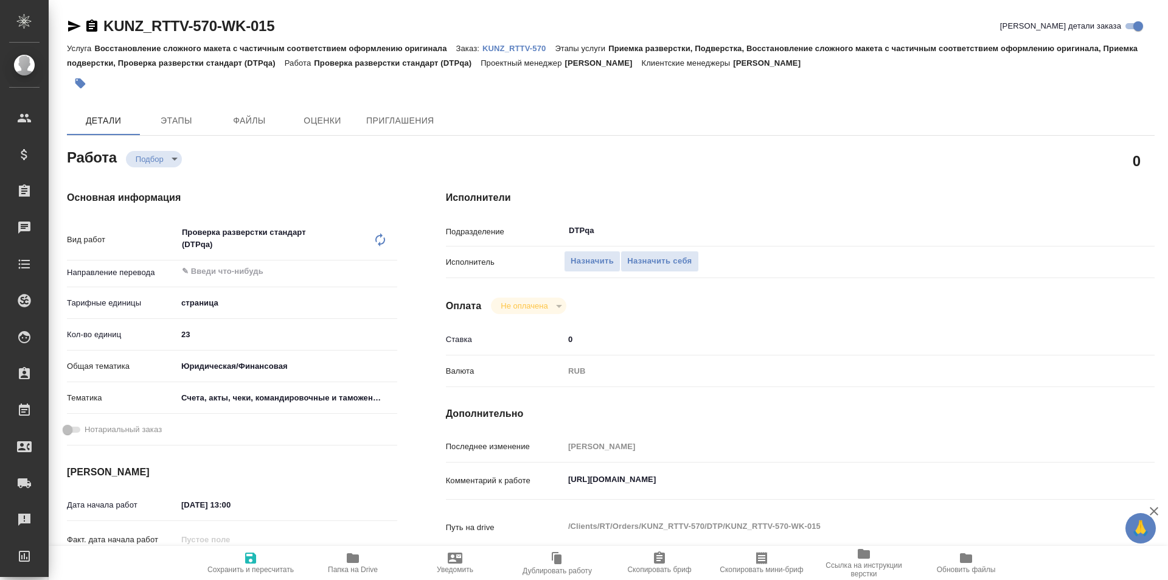
type textarea "x"
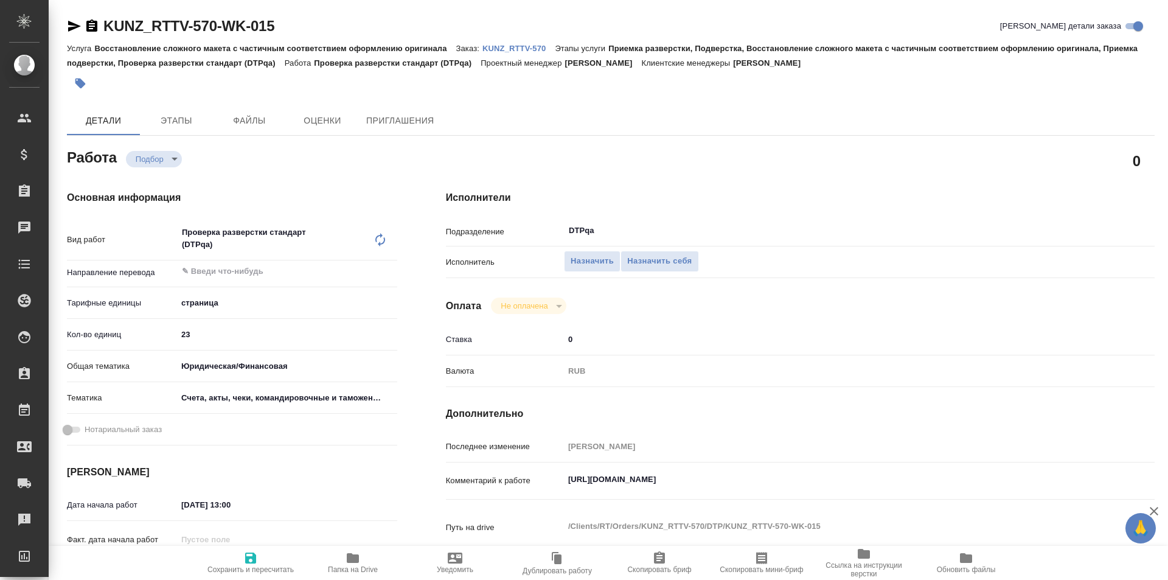
type textarea "x"
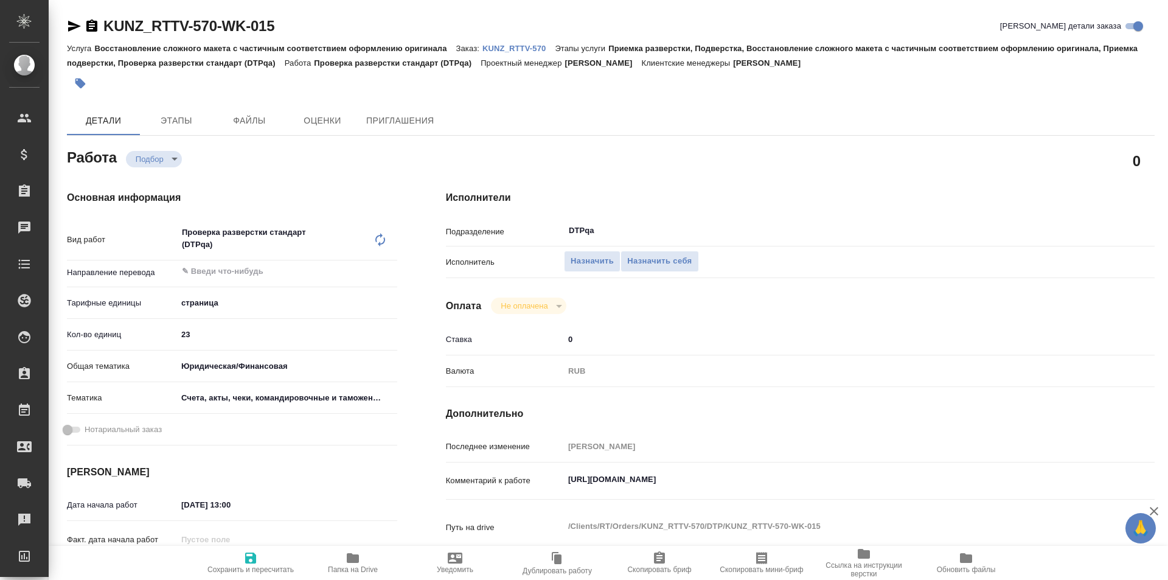
type textarea "x"
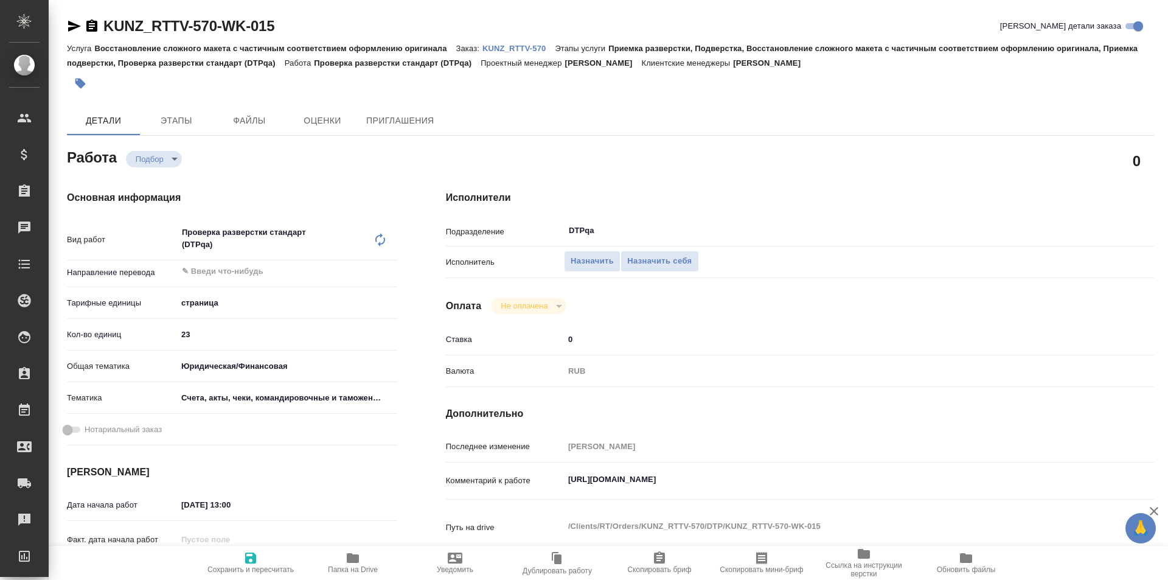
type textarea "x"
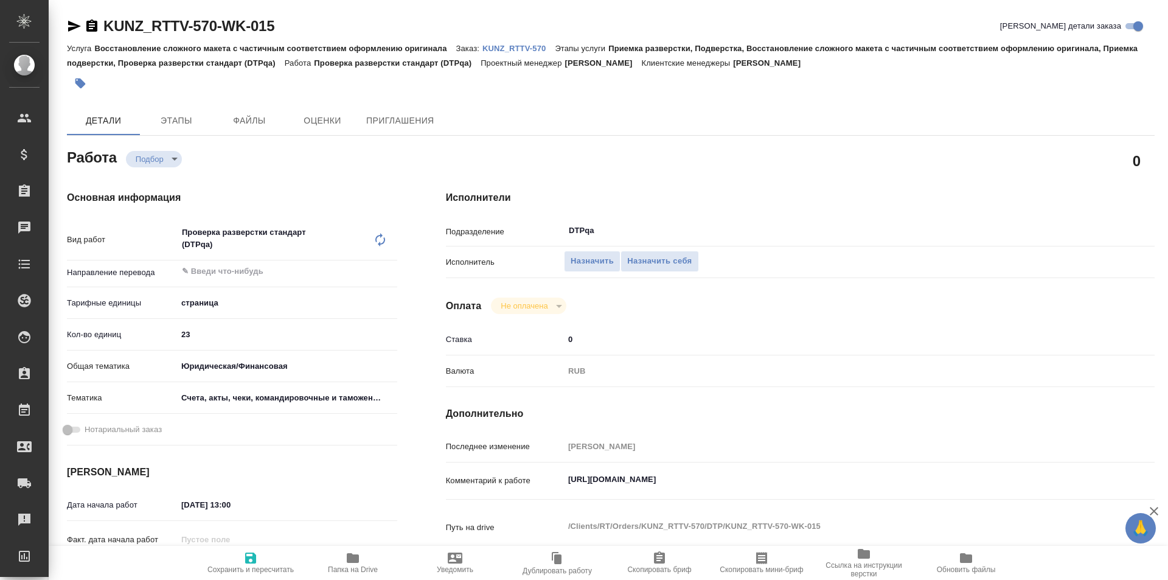
type textarea "x"
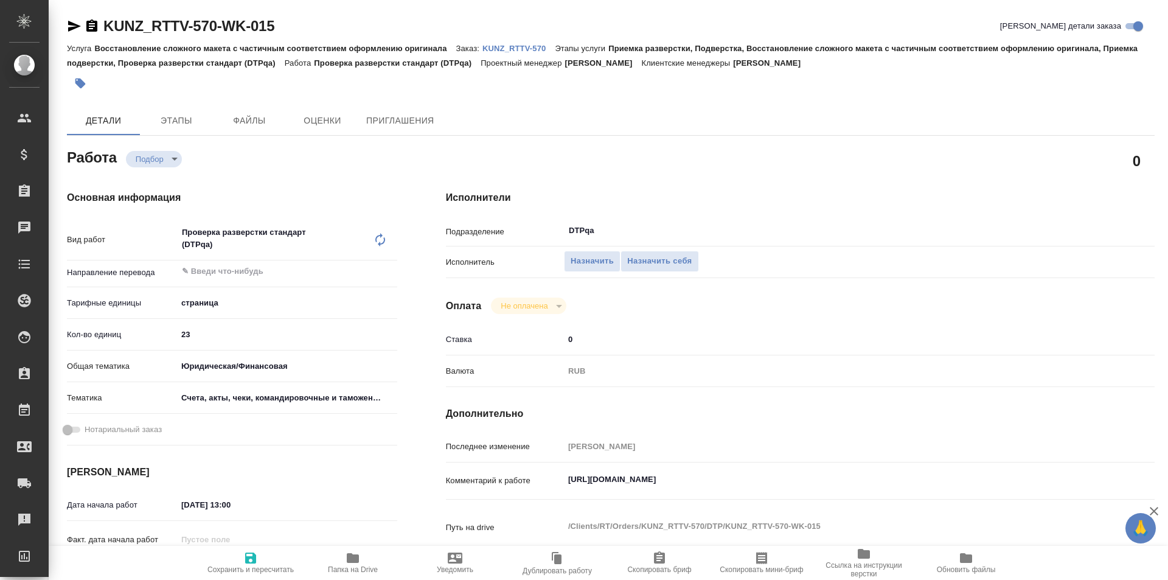
type textarea "x"
drag, startPoint x: 825, startPoint y: 480, endPoint x: 518, endPoint y: 484, distance: 306.7
click at [518, 484] on div "Комментарий к работе https://tera.awatera.com/Work/68a30dcee5b3730cf7b43344/ x" at bounding box center [800, 481] width 709 height 28
type textarea "x"
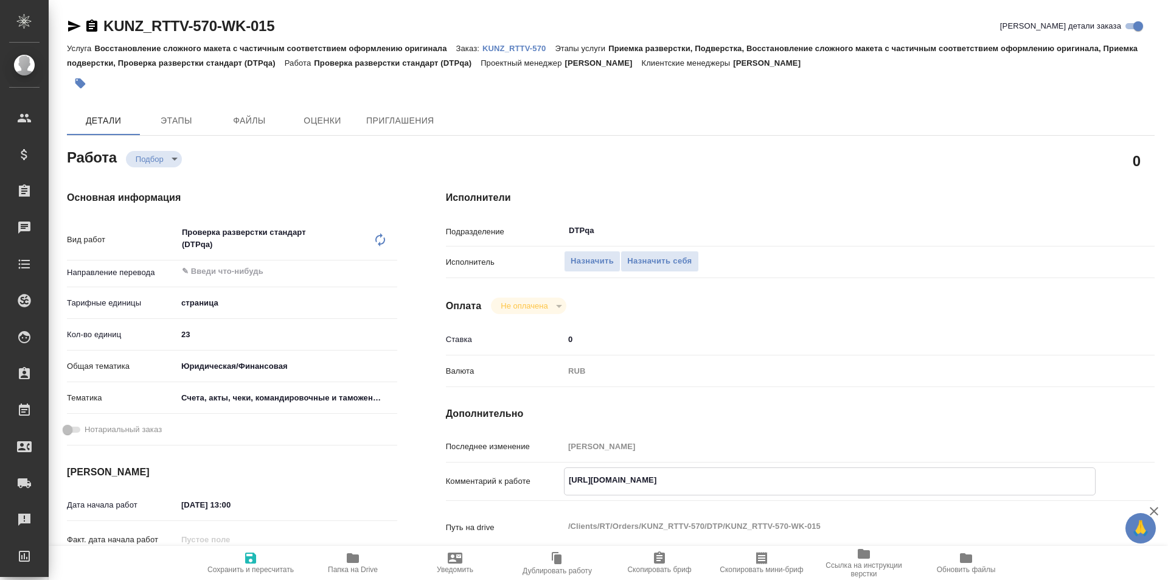
type textarea "x"
click at [655, 254] on span "Назначить себя" at bounding box center [659, 261] width 64 height 14
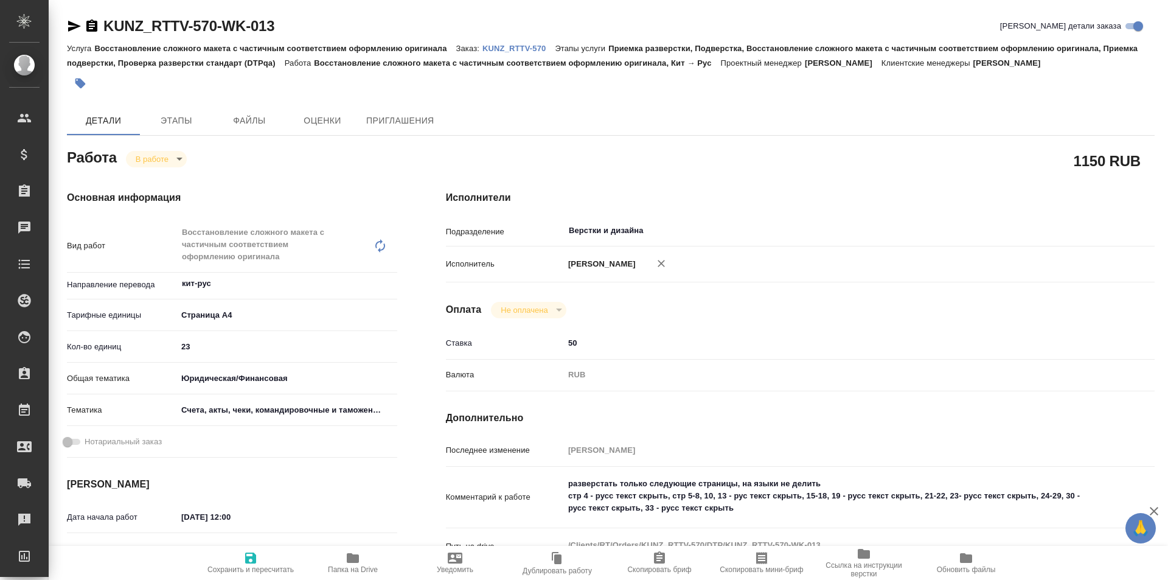
type textarea "x"
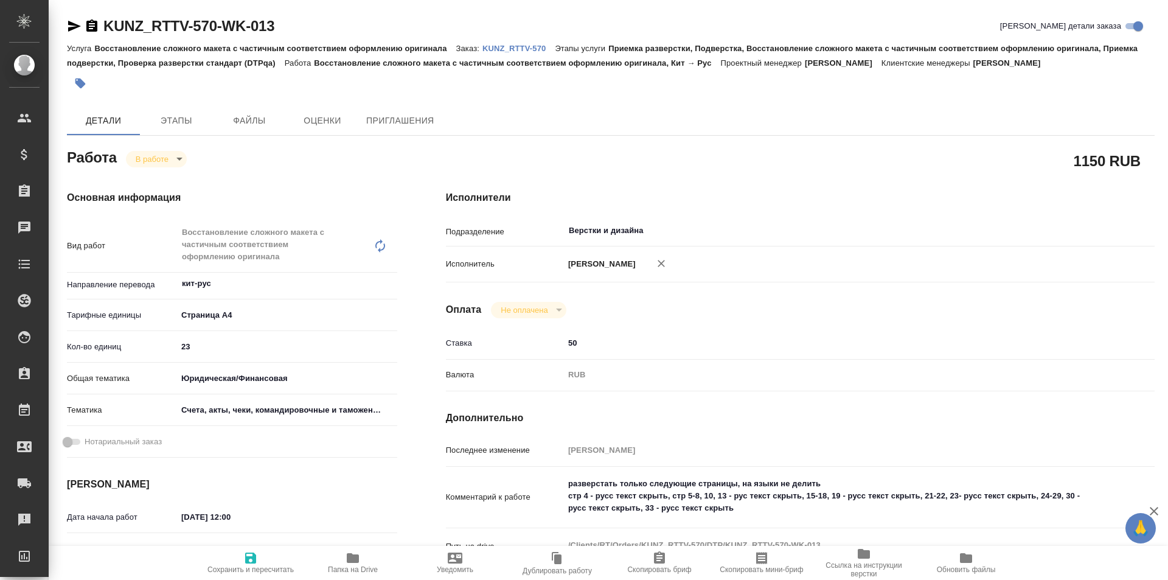
type textarea "x"
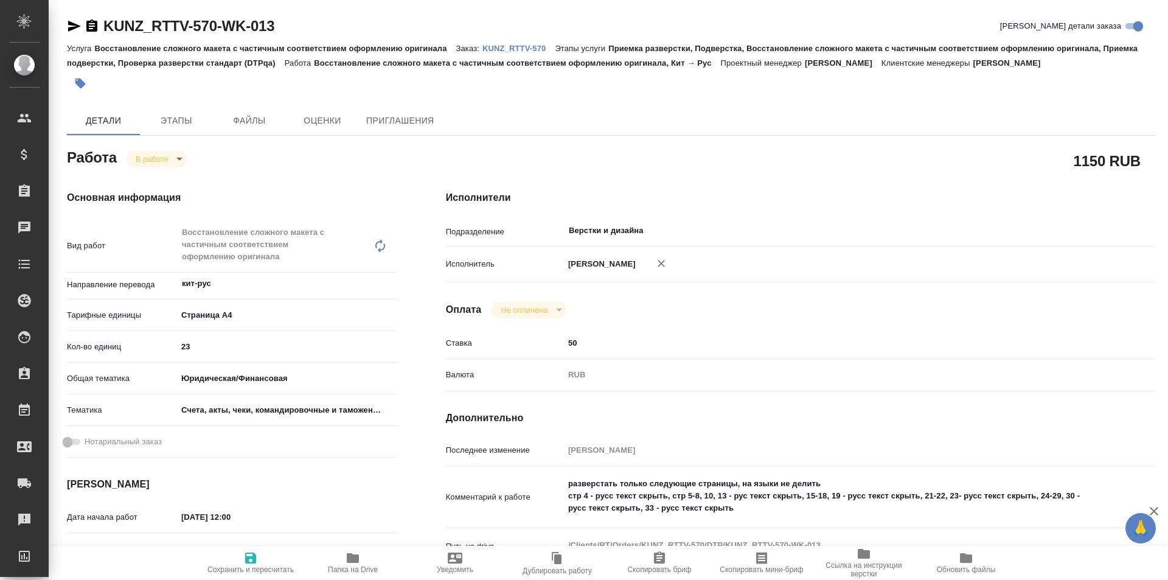
type textarea "x"
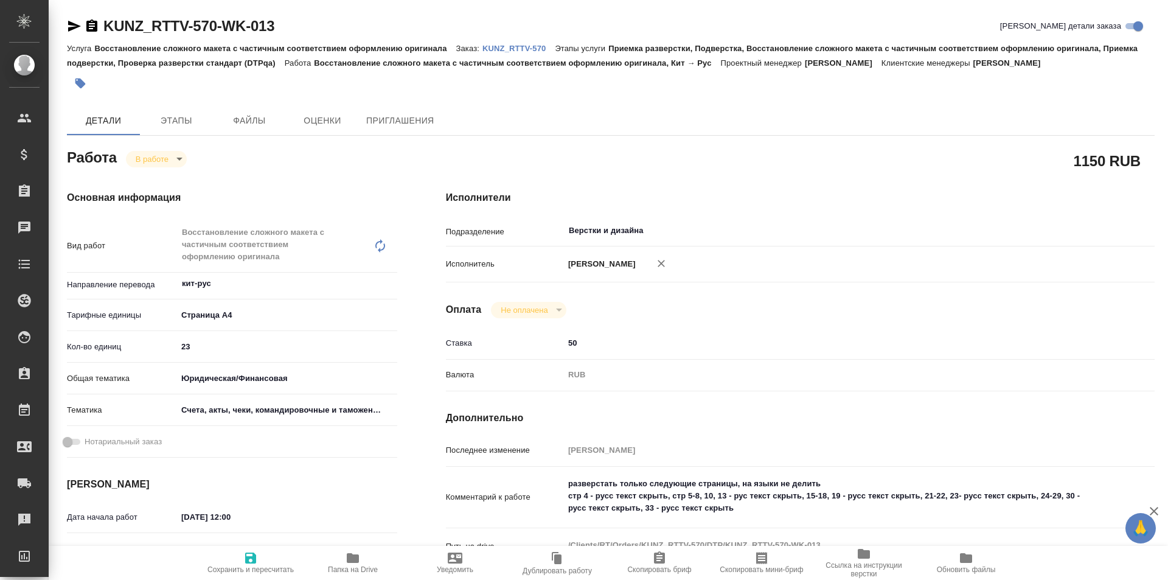
type textarea "x"
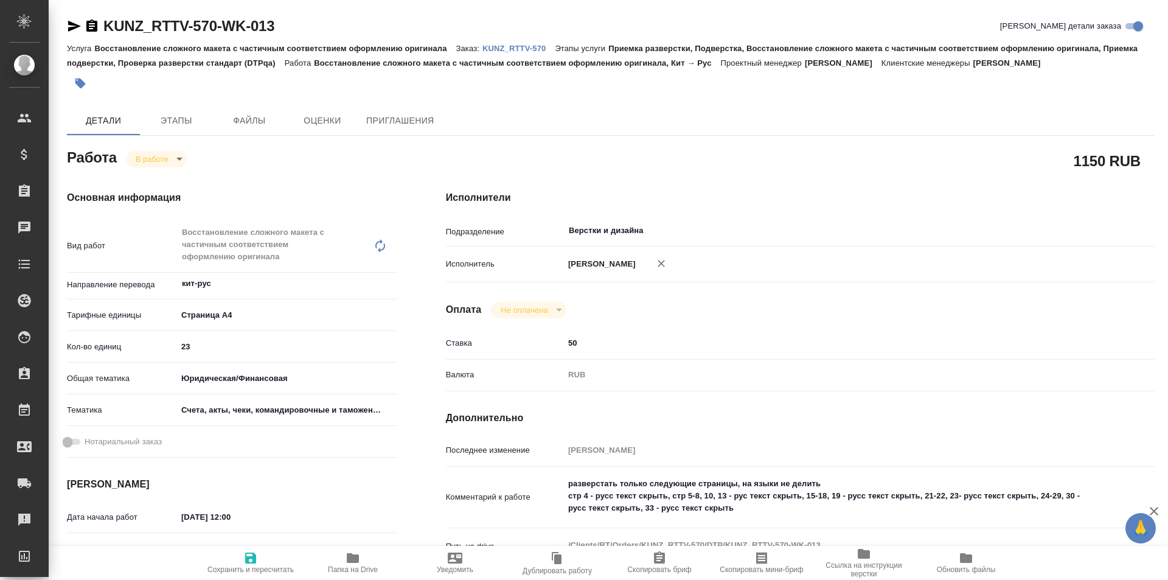
type textarea "x"
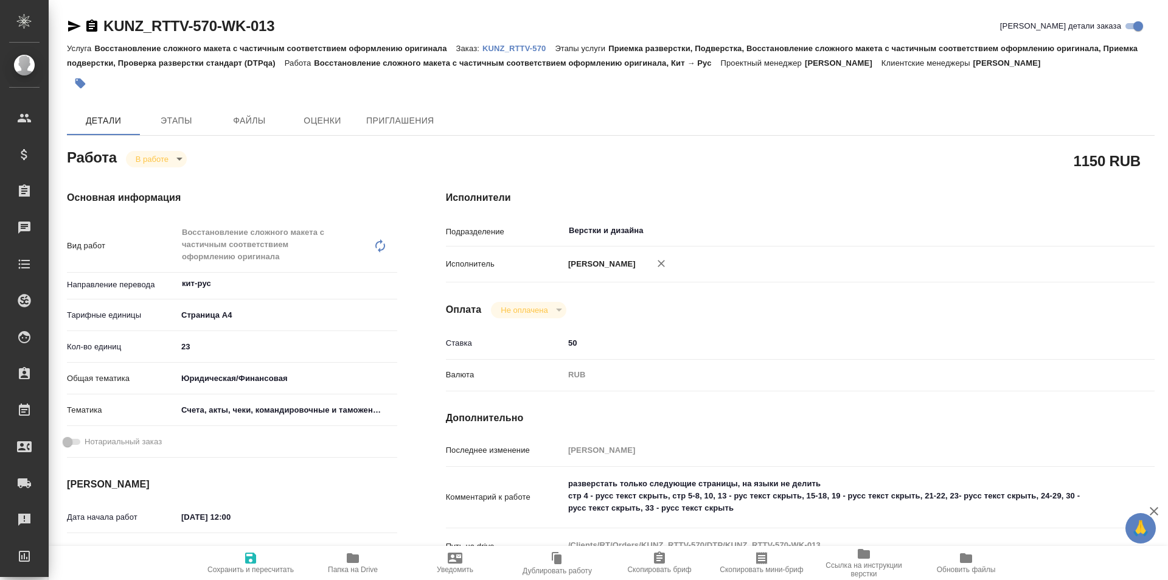
type textarea "x"
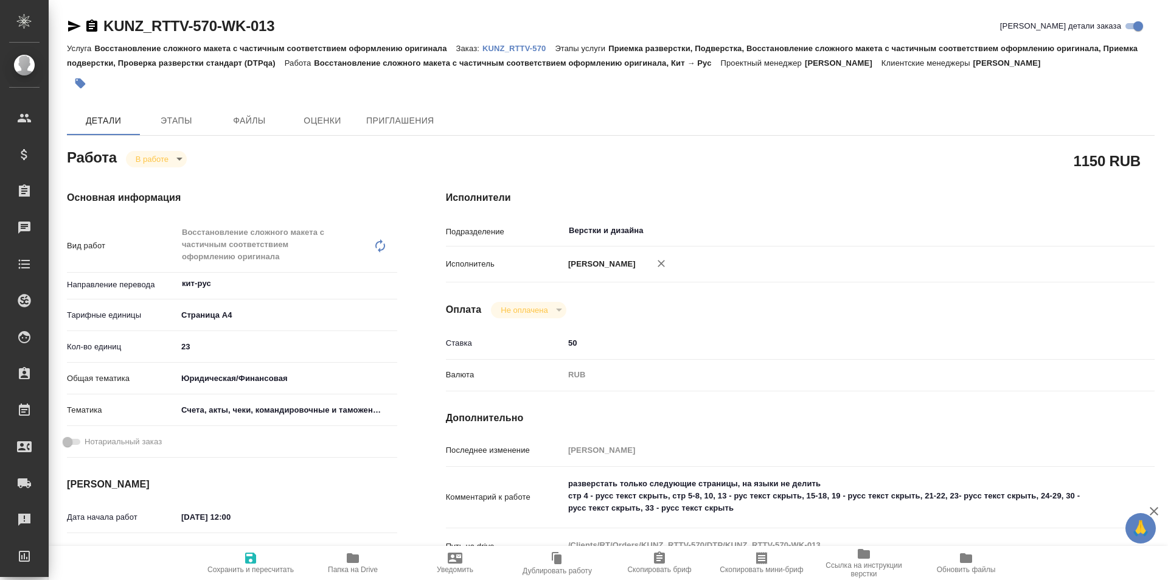
scroll to position [61, 0]
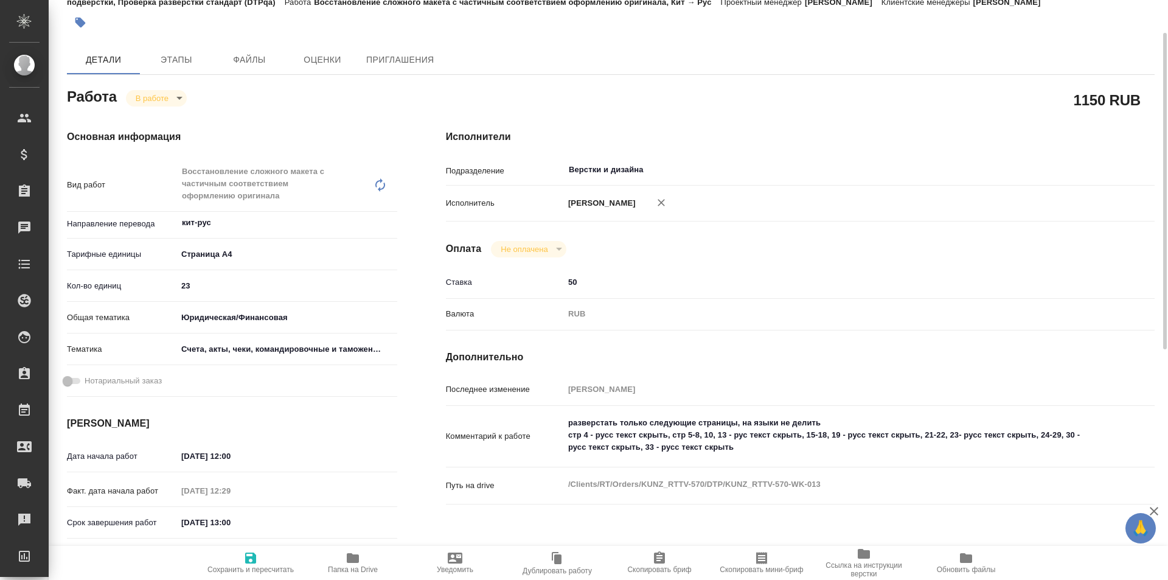
type textarea "x"
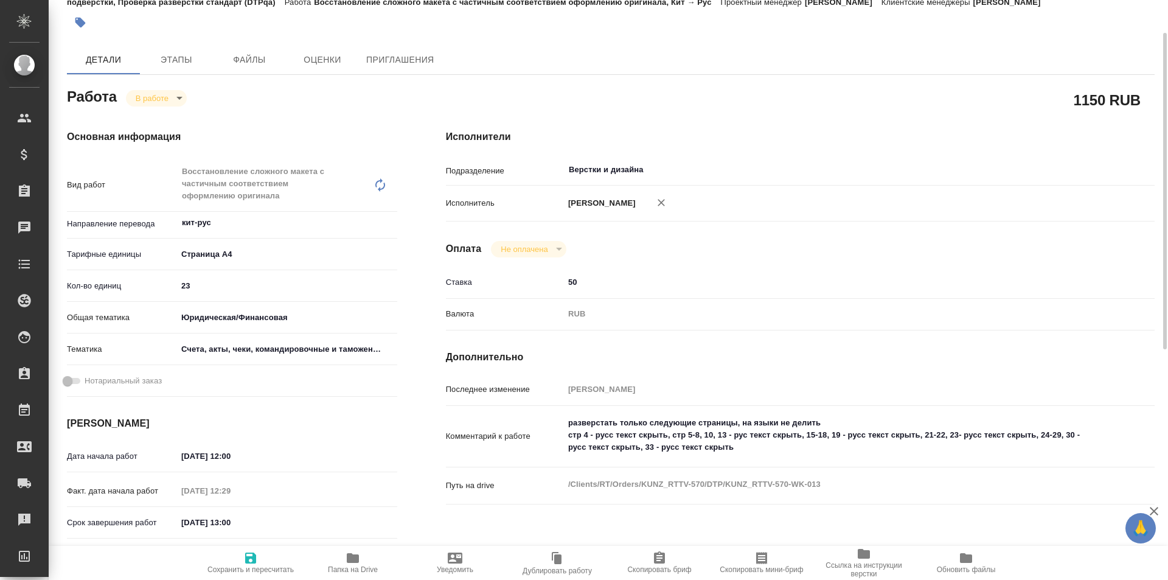
click at [343, 557] on span "Папка на Drive" at bounding box center [353, 562] width 88 height 23
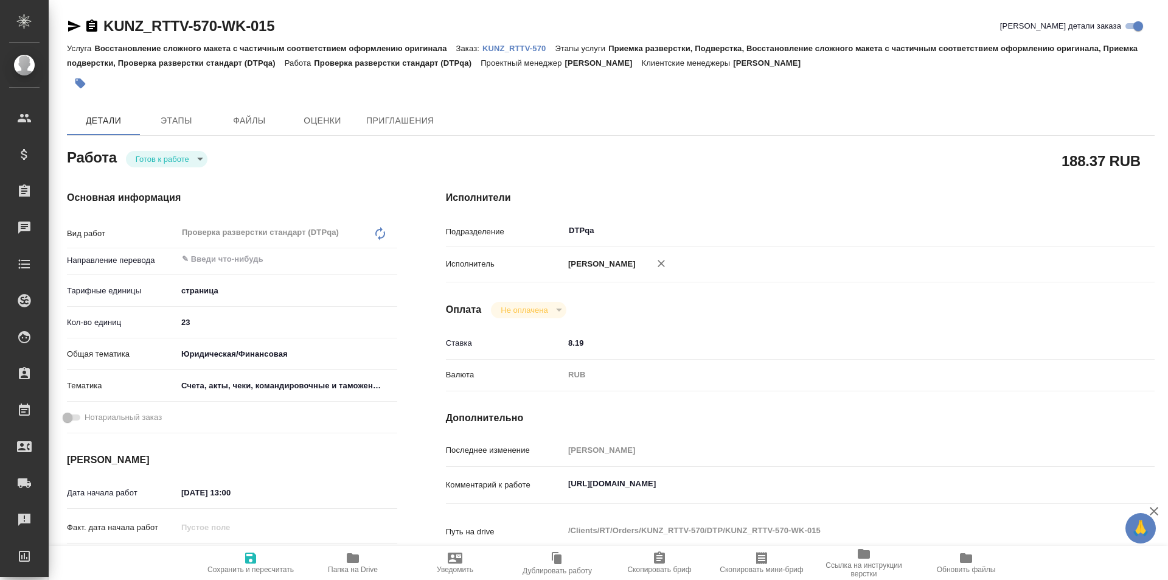
type textarea "x"
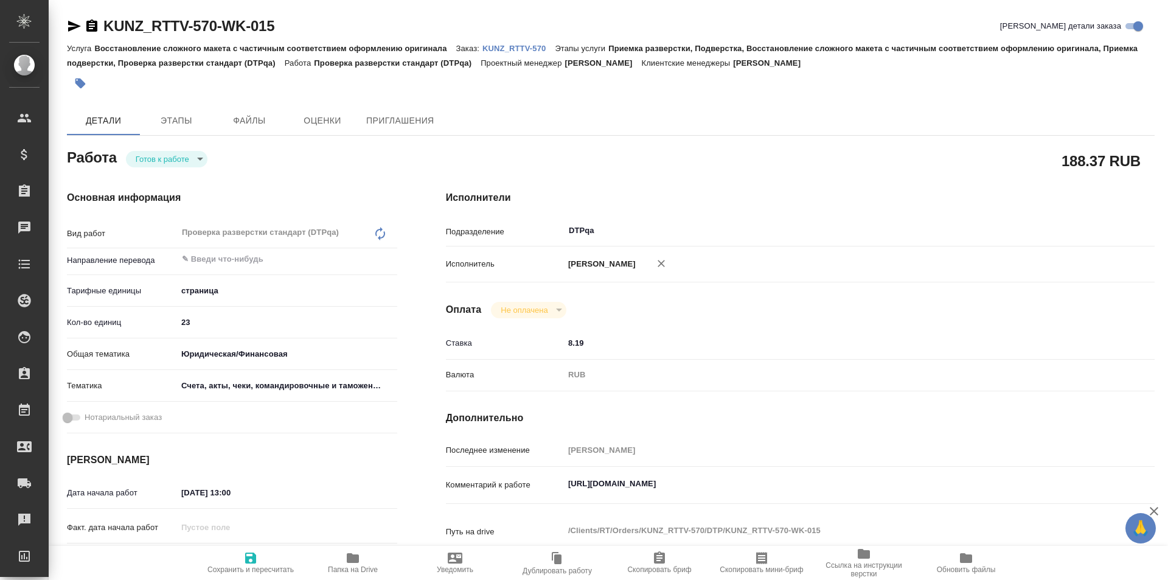
type textarea "x"
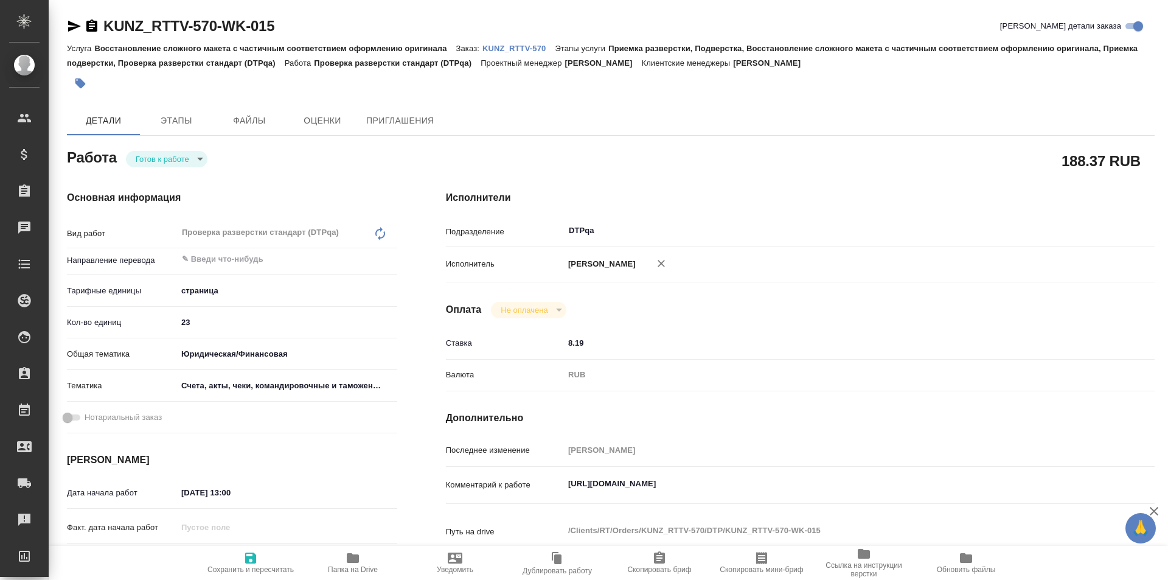
type textarea "x"
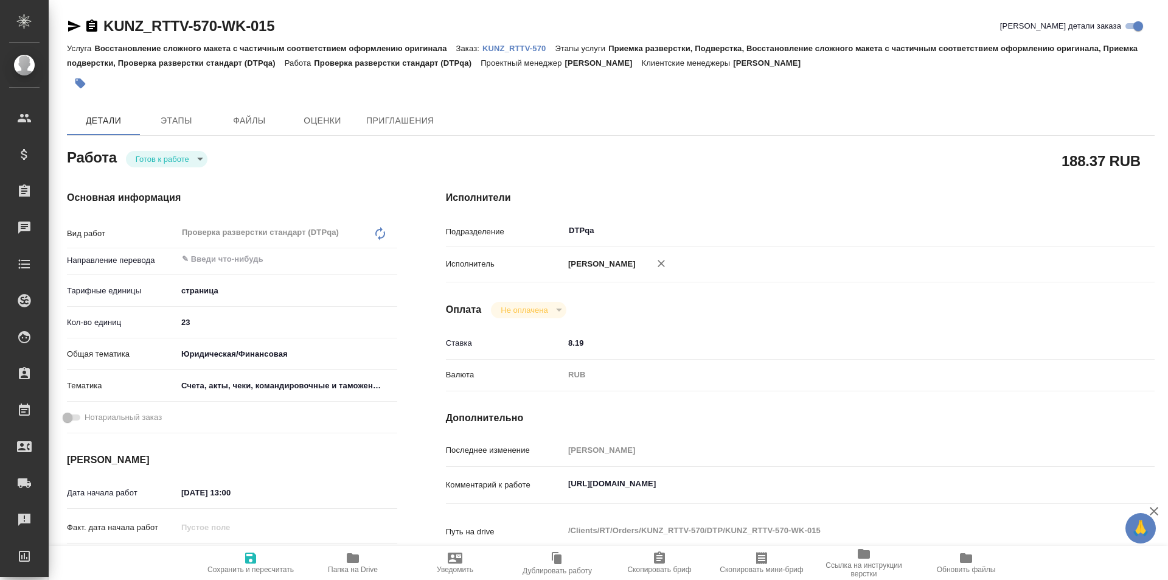
type textarea "x"
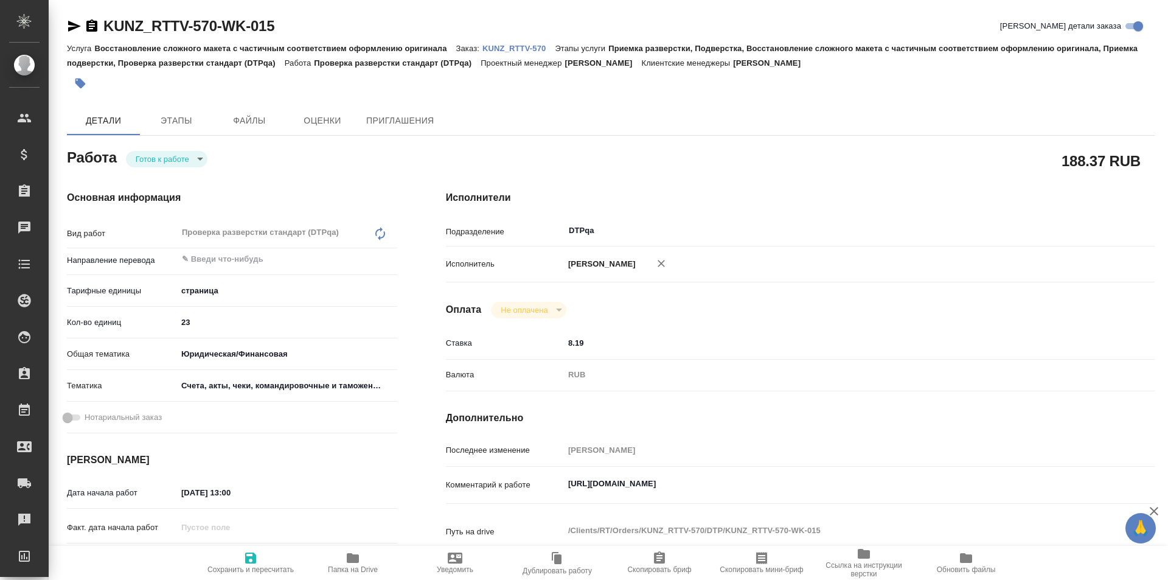
type textarea "x"
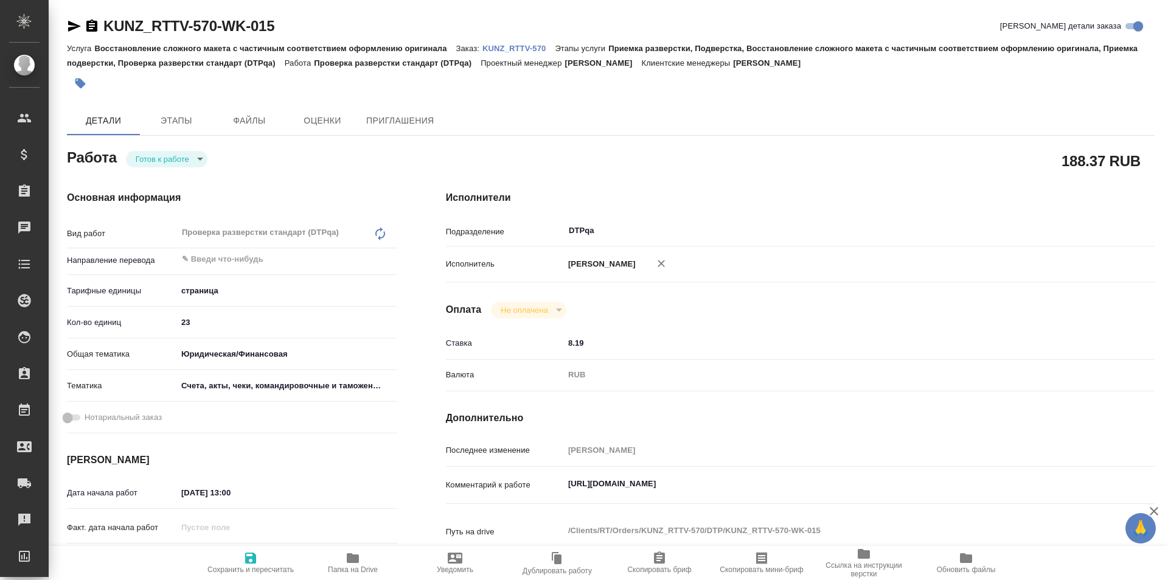
click at [249, 566] on span "Сохранить и пересчитать" at bounding box center [250, 569] width 86 height 9
type textarea "x"
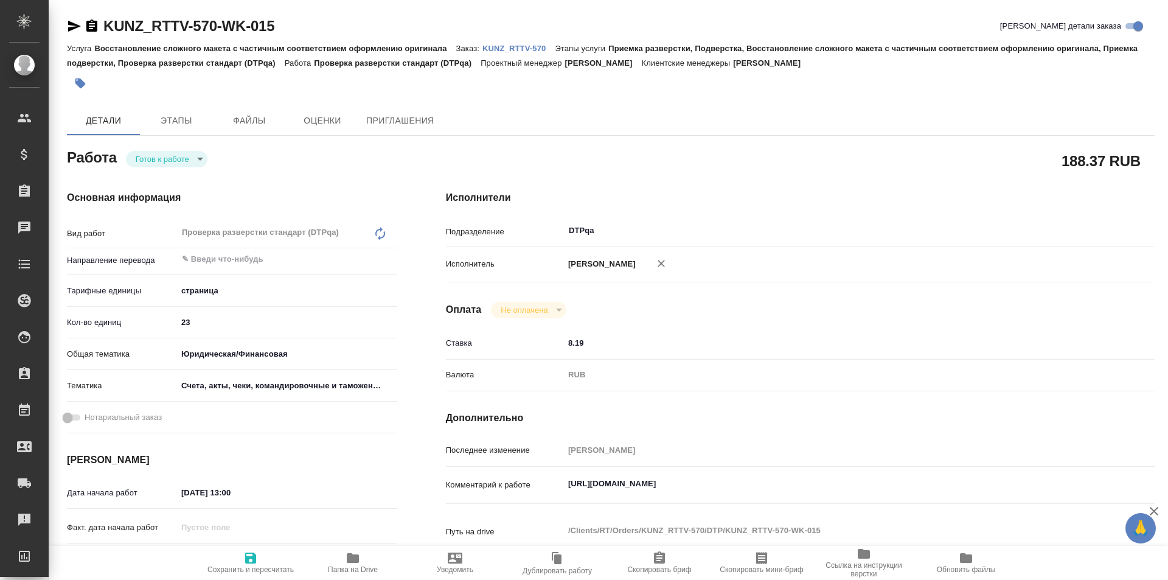
type textarea "x"
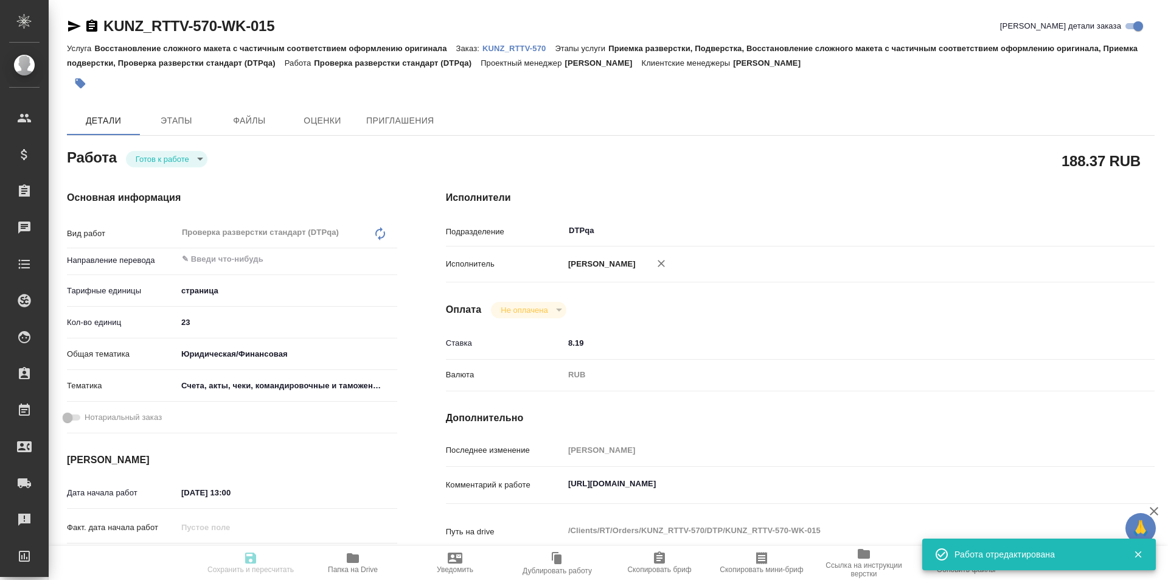
type textarea "x"
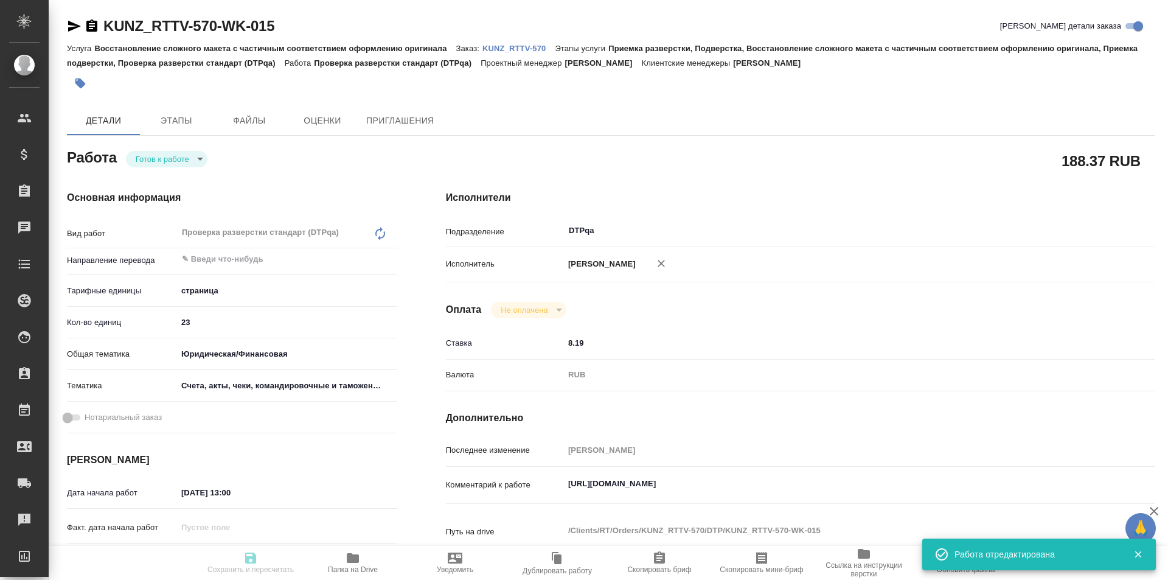
type input "readyForWork"
type textarea "Проверка разверстки стандарт (DTPqa)"
type textarea "x"
type input "5a8b1489cc6b4906c91bfdb2"
type input "23"
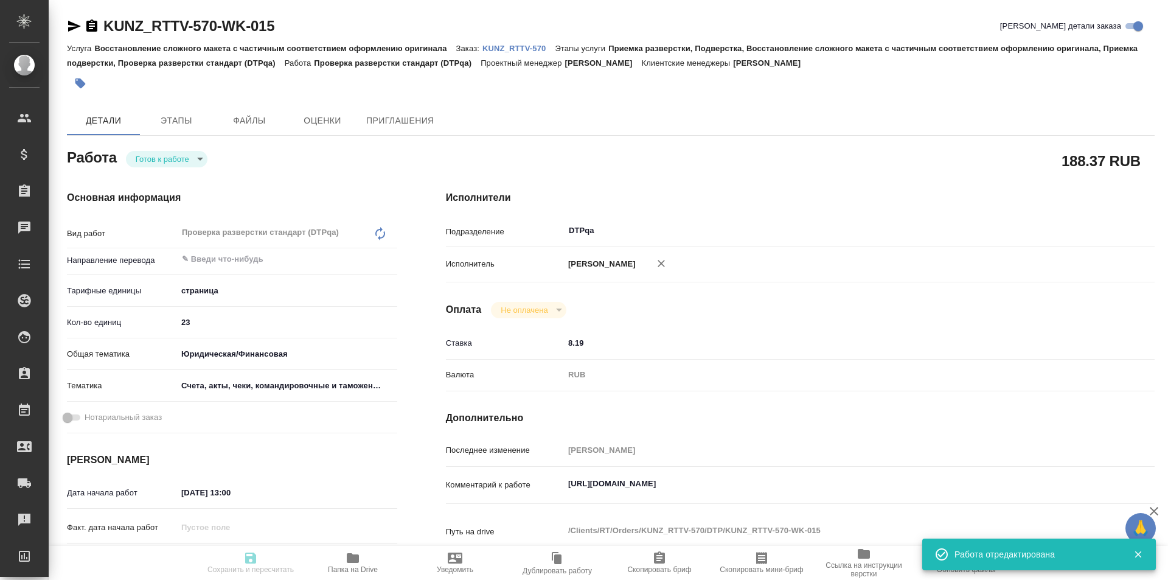
type input "yr-fn"
type input "5f647205b73bc97568ca66c0"
type input "22.08.2025 13:00"
type input "22.08.2025 14:00"
type input "29.08.2025 14:00"
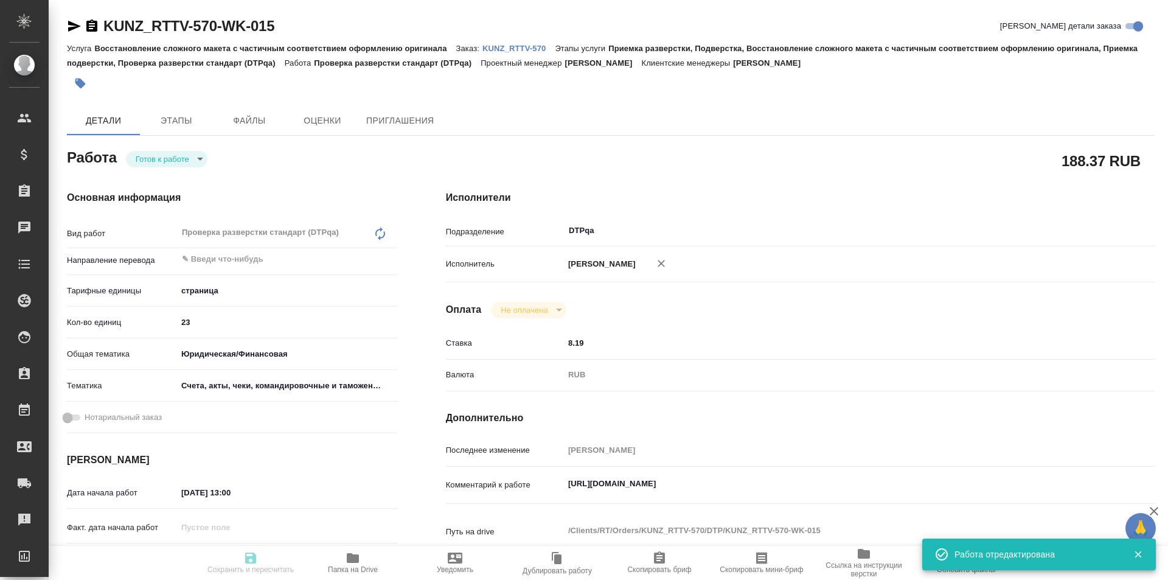
type input "DTPqa"
type input "notPayed"
type input "8.19"
type input "RUB"
type input "[PERSON_NAME]"
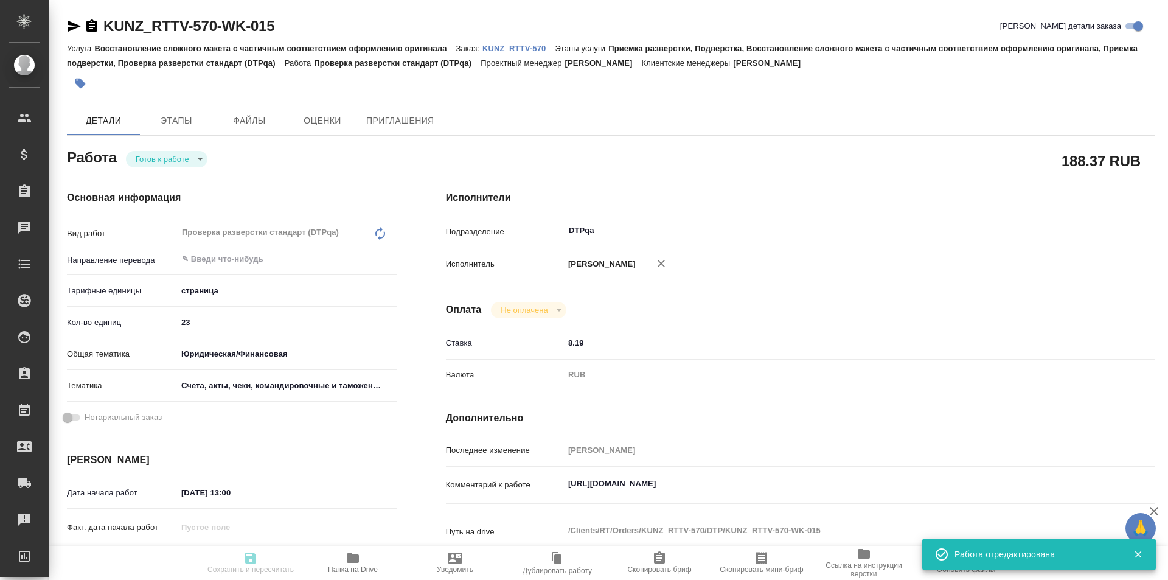
type textarea "https://tera.awatera.com/Work/68a30dcee5b3730cf7b43344/"
type textarea "x"
type textarea "/Clients/RT/Orders/KUNZ_RTTV-570/DTP/KUNZ_RTTV-570-WK-015"
type textarea "x"
type input "KUNZ_RTTV-570"
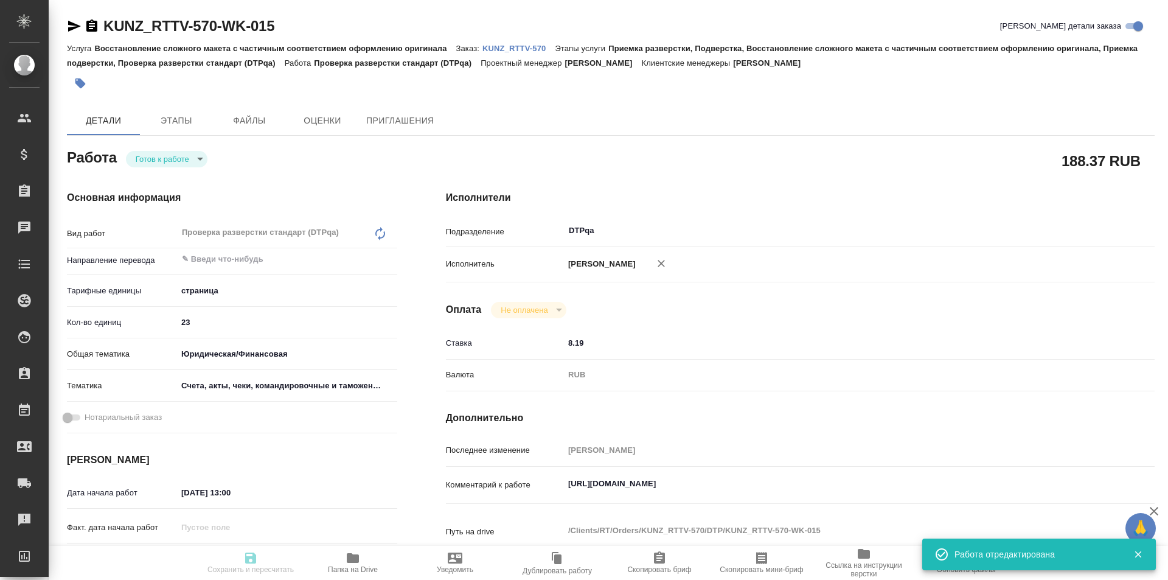
type input "Восстановление сложного макета с частичным соответствием оформлению оригинала"
type input "Приемка разверстки, Подверстка, Восстановление сложного макета с частичным соот…"
type input "Веселова Юлия"
type input "Заборова Александра"
type input "/Clients/RT/Orders/KUNZ_RTTV-570"
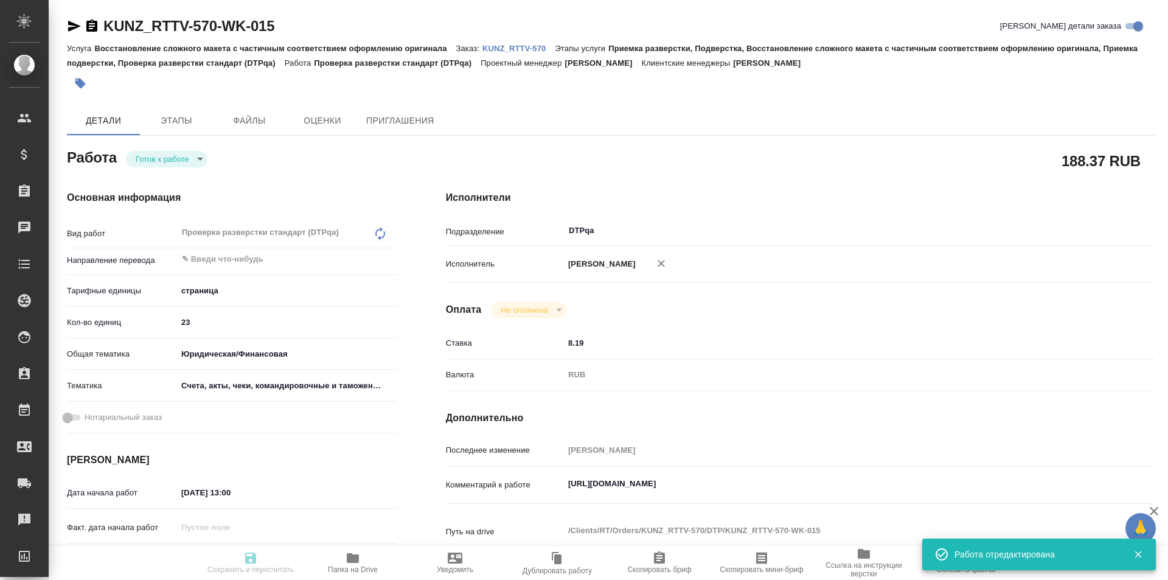
type textarea "x"
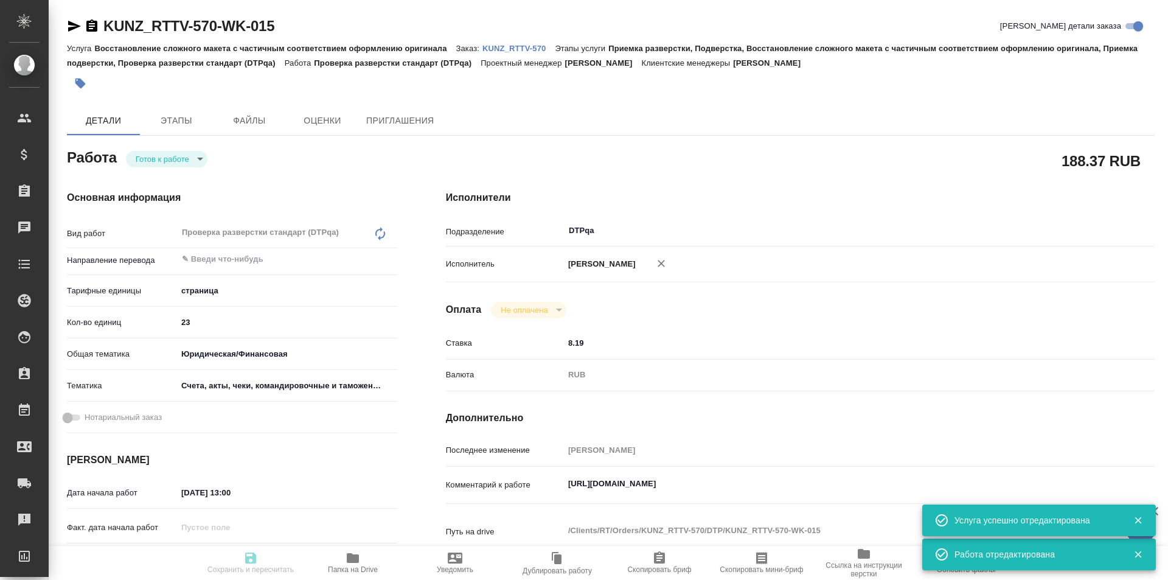
type textarea "x"
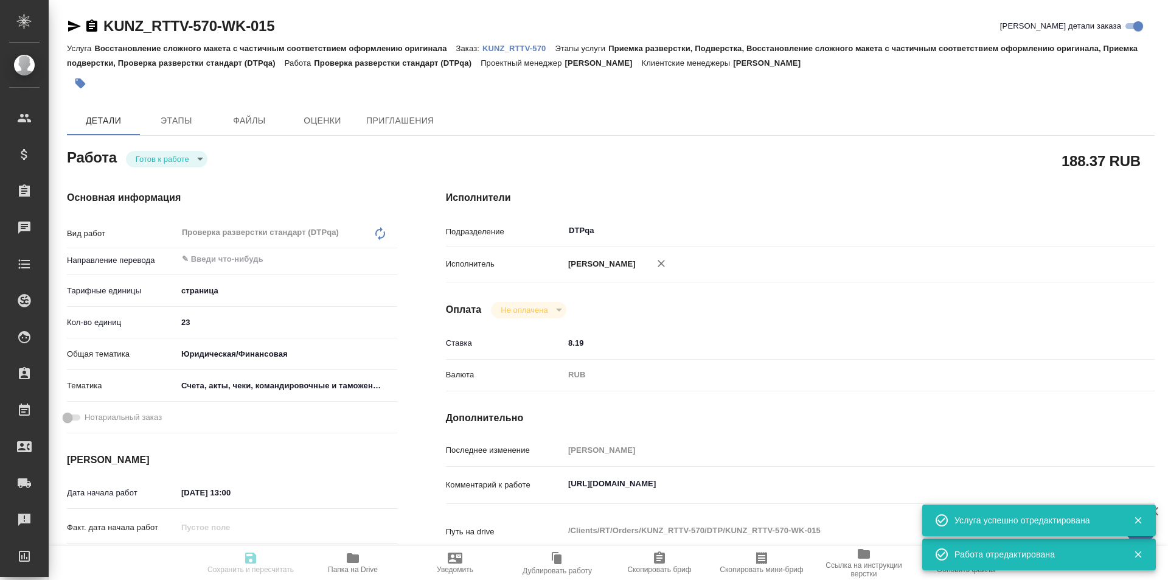
type textarea "x"
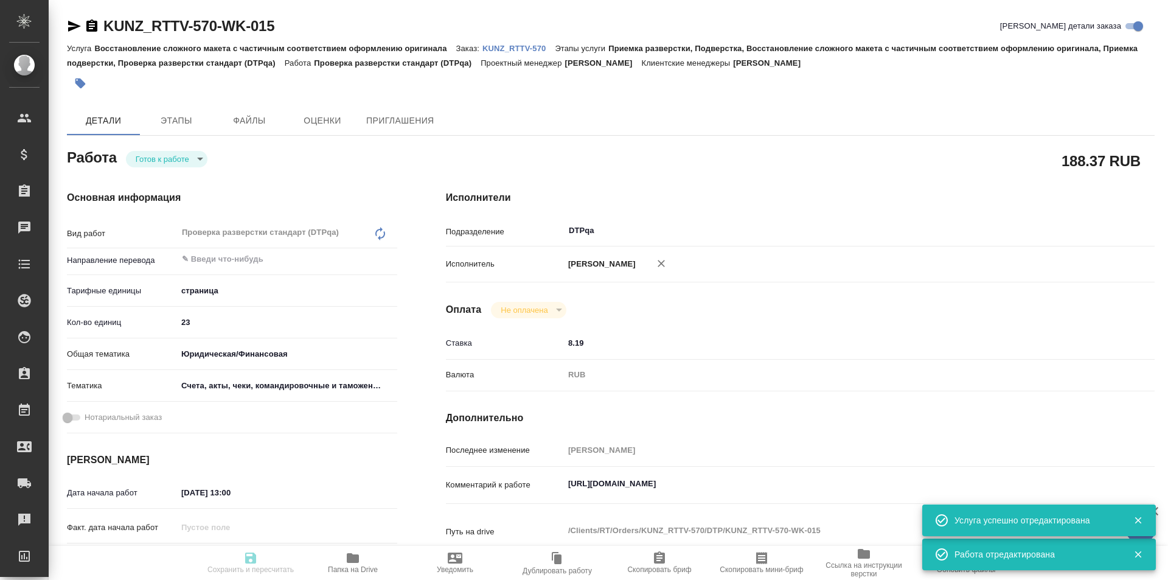
type textarea "x"
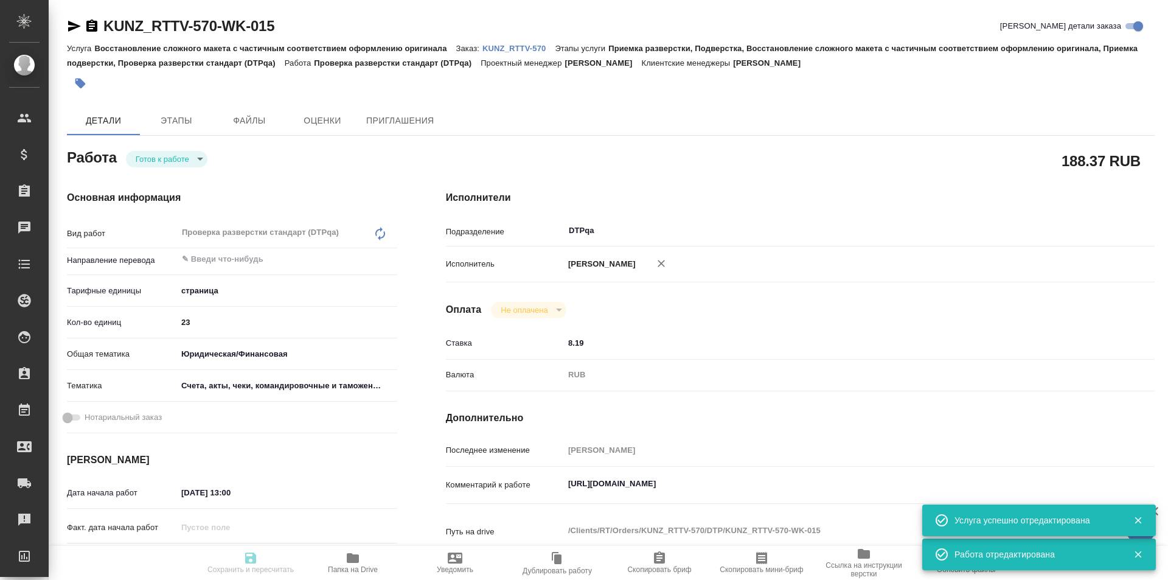
type textarea "x"
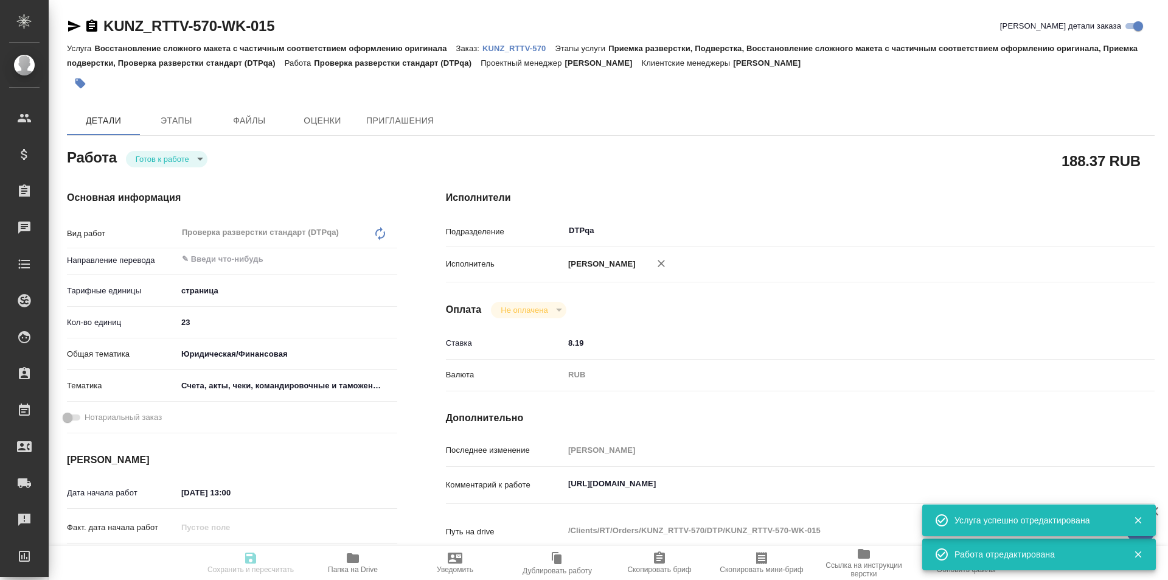
type textarea "x"
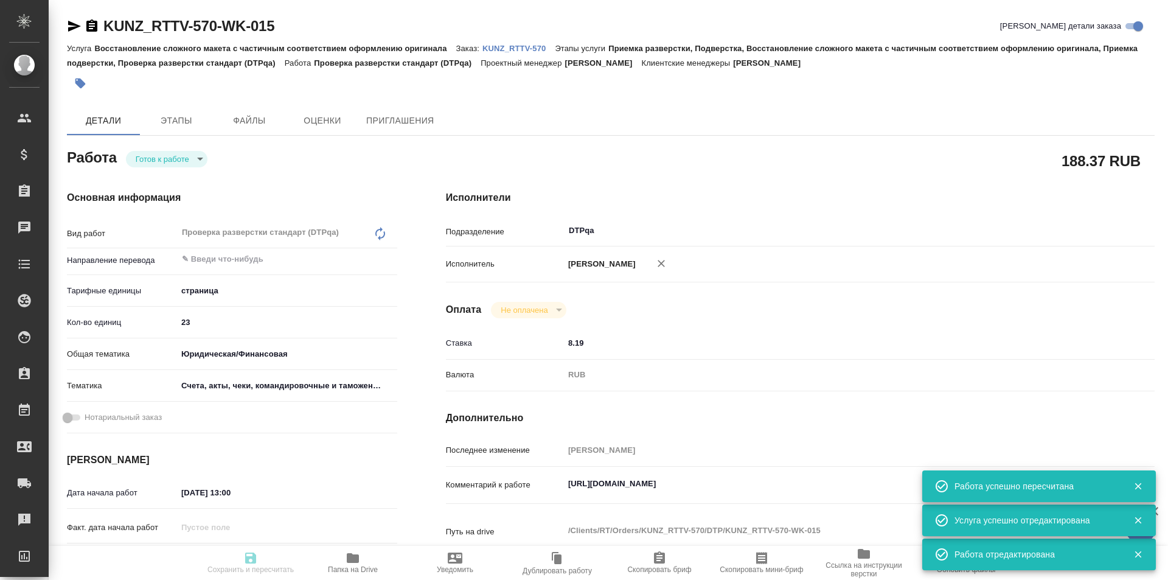
type input "readyForWork"
type textarea "Проверка разверстки стандарт (DTPqa)"
type textarea "x"
type input "5a8b1489cc6b4906c91bfdb2"
type input "23"
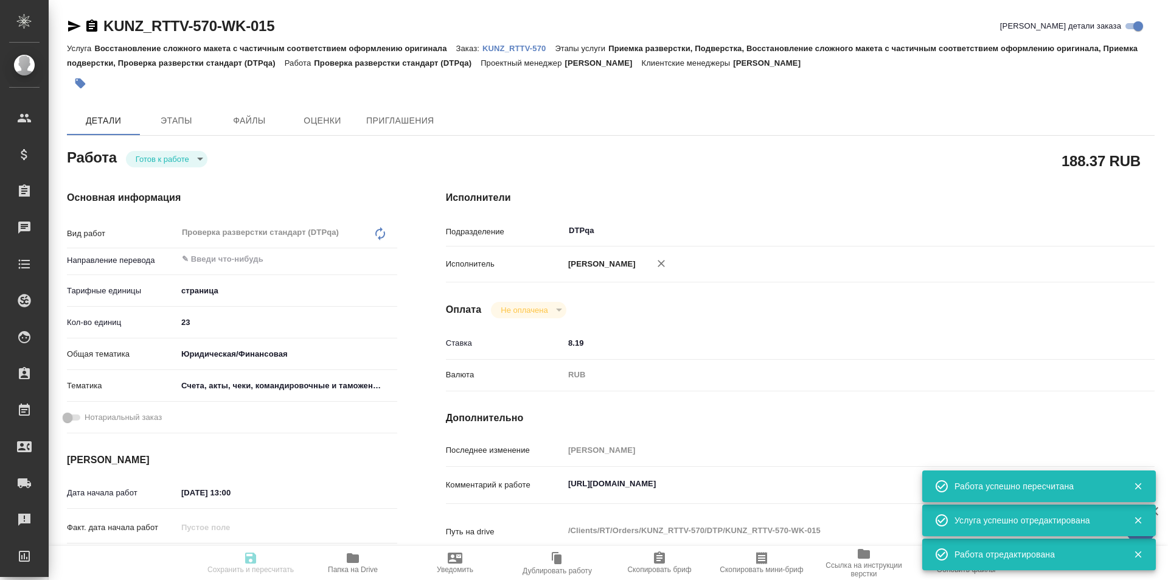
type input "yr-fn"
type input "5f647205b73bc97568ca66c0"
type input "22.08.2025 13:00"
type input "22.08.2025 14:00"
type input "29.08.2025 14:00"
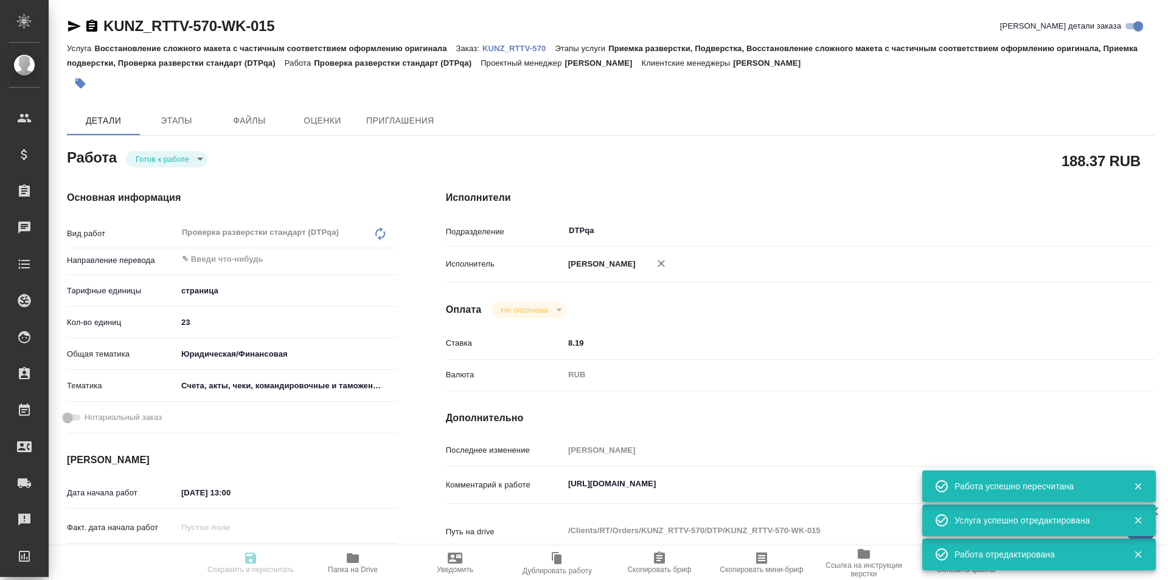
type input "DTPqa"
type input "notPayed"
type input "8.19"
type input "RUB"
type input "[PERSON_NAME]"
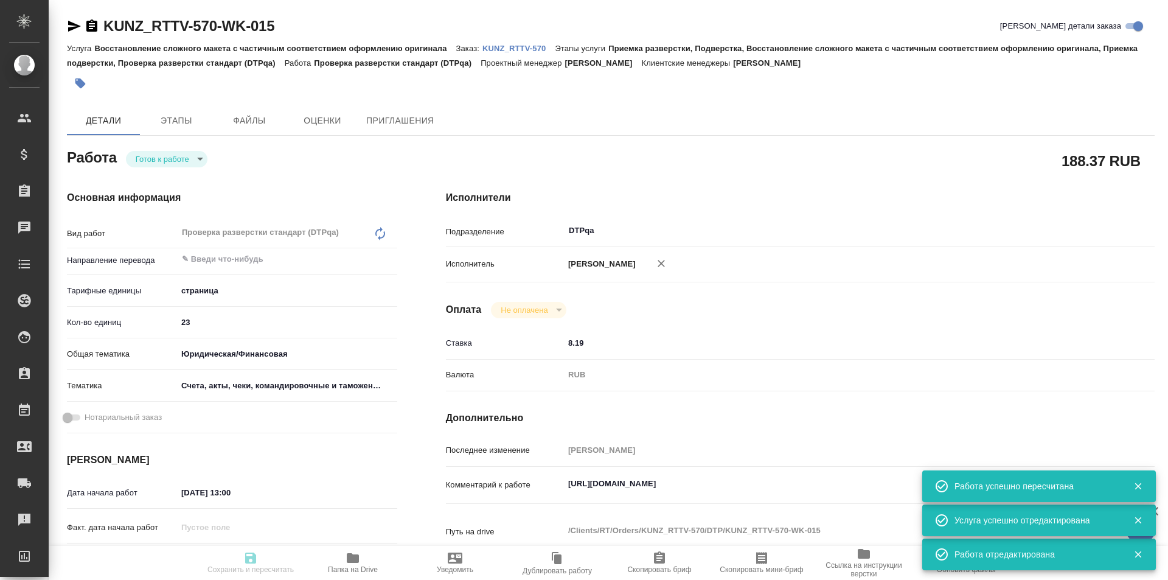
type textarea "https://tera.awatera.com/Work/68a30dcee5b3730cf7b43344/"
type textarea "x"
type textarea "/Clients/RT/Orders/KUNZ_RTTV-570/DTP/KUNZ_RTTV-570-WK-015"
type textarea "x"
type input "KUNZ_RTTV-570"
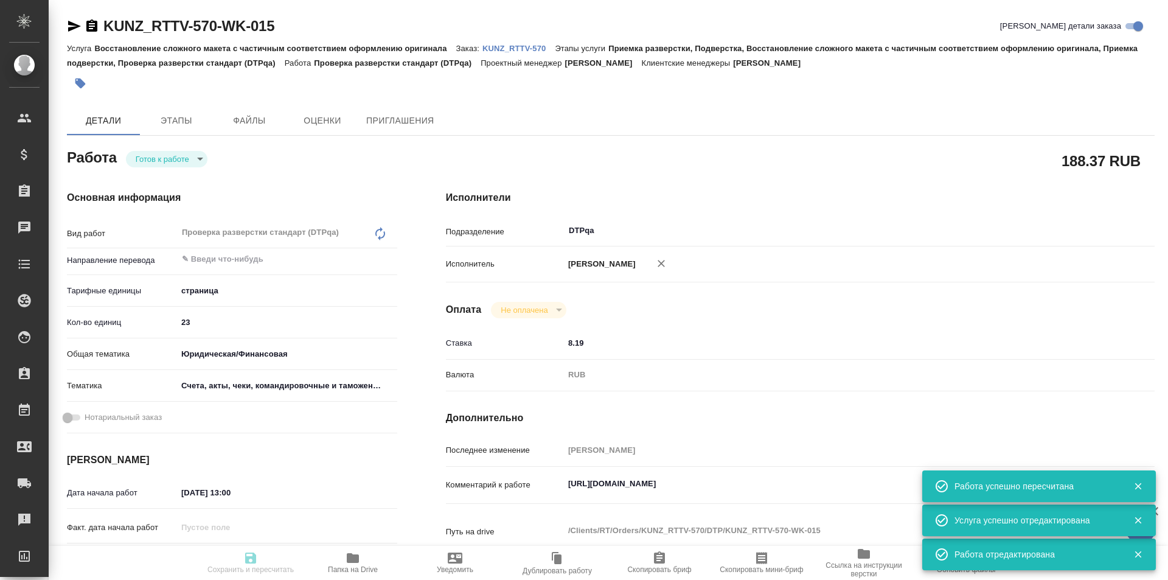
type input "Восстановление сложного макета с частичным соответствием оформлению оригинала"
type input "Приемка разверстки, Подверстка, Восстановление сложного макета с частичным соот…"
type input "Веселова Юлия"
type input "Заборова Александра"
type input "/Clients/RT/Orders/KUNZ_RTTV-570"
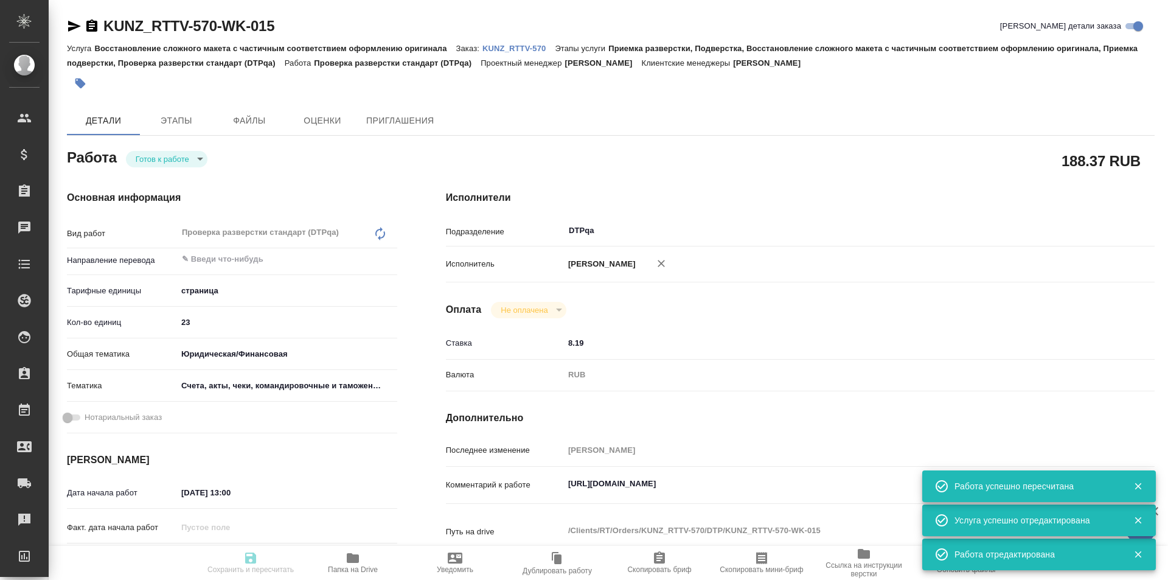
type textarea "x"
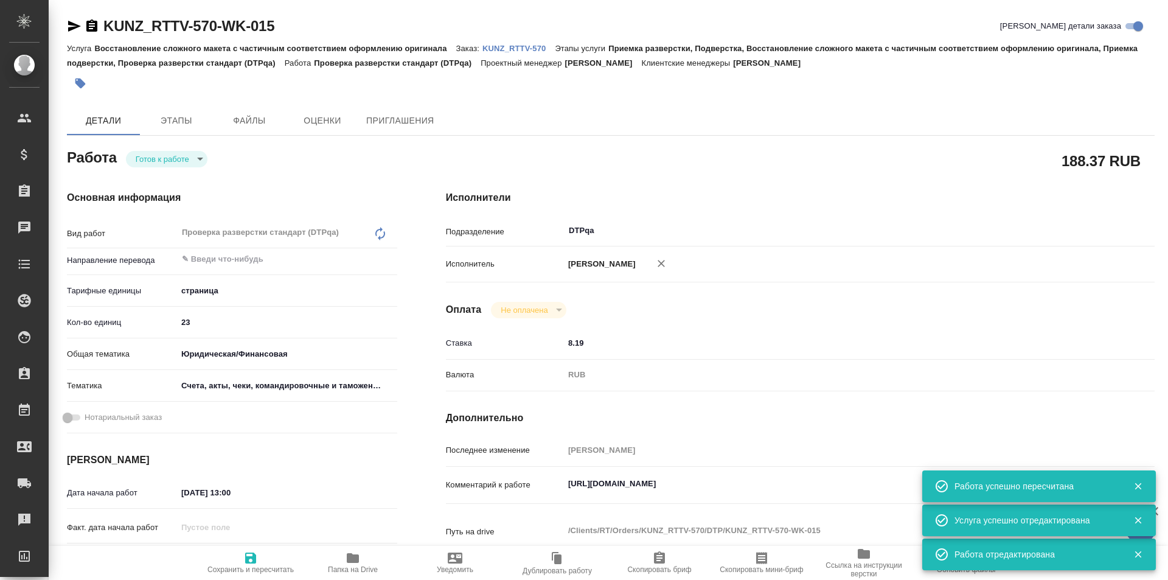
type textarea "x"
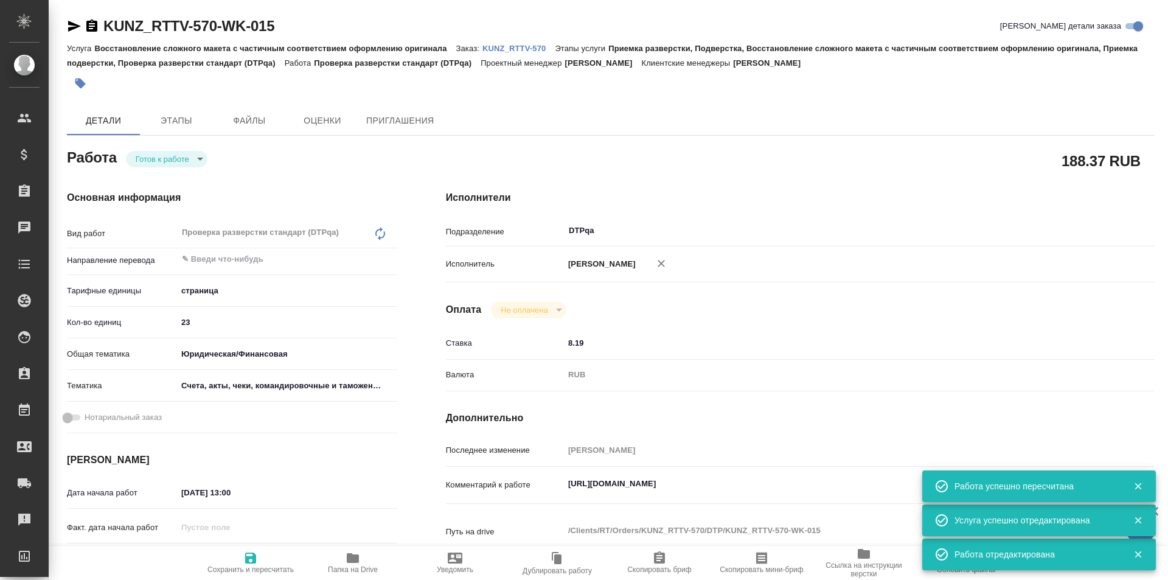
type textarea "x"
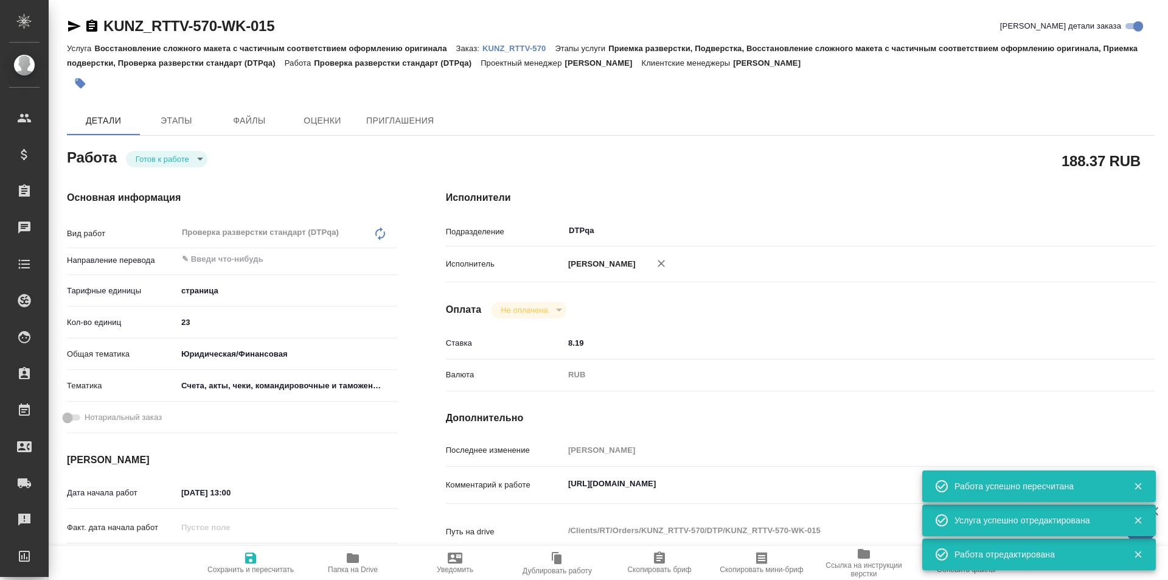
type textarea "x"
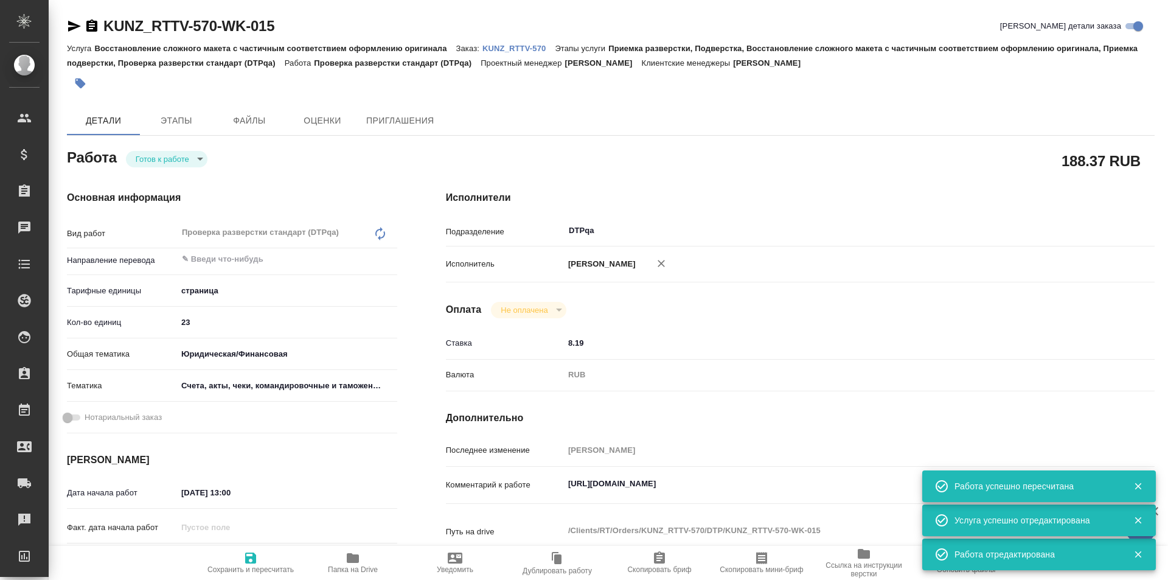
type textarea "x"
click at [189, 158] on body "🙏 .cls-1 fill:#fff; AWATERA Ismagilova Diana Клиенты Спецификации Заказы Чаты T…" at bounding box center [584, 290] width 1168 height 580
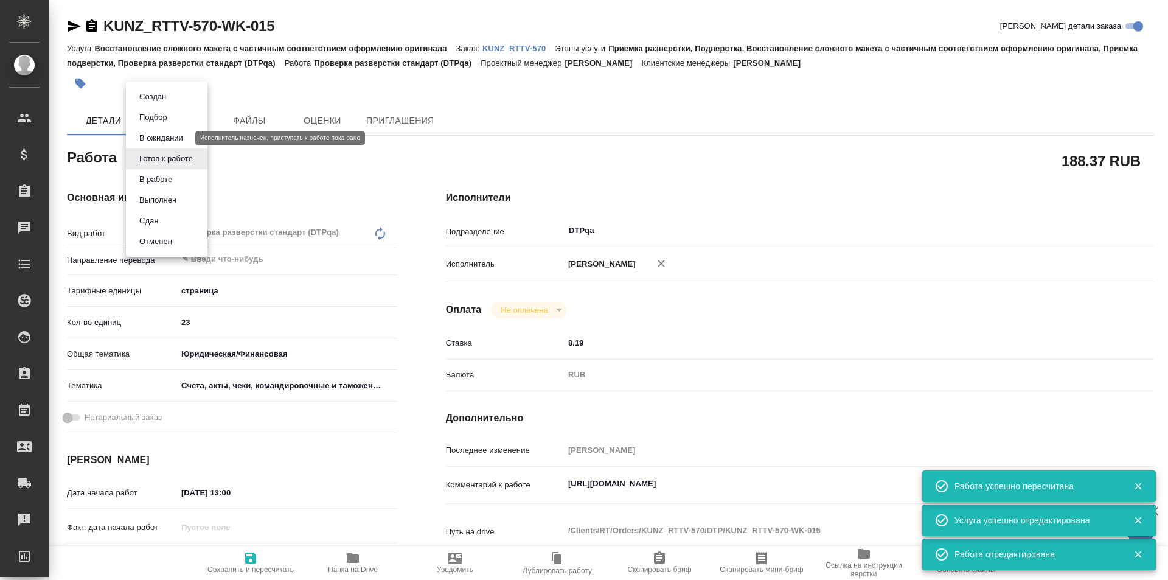
click at [171, 139] on button "В ожидании" at bounding box center [161, 137] width 51 height 13
type textarea "x"
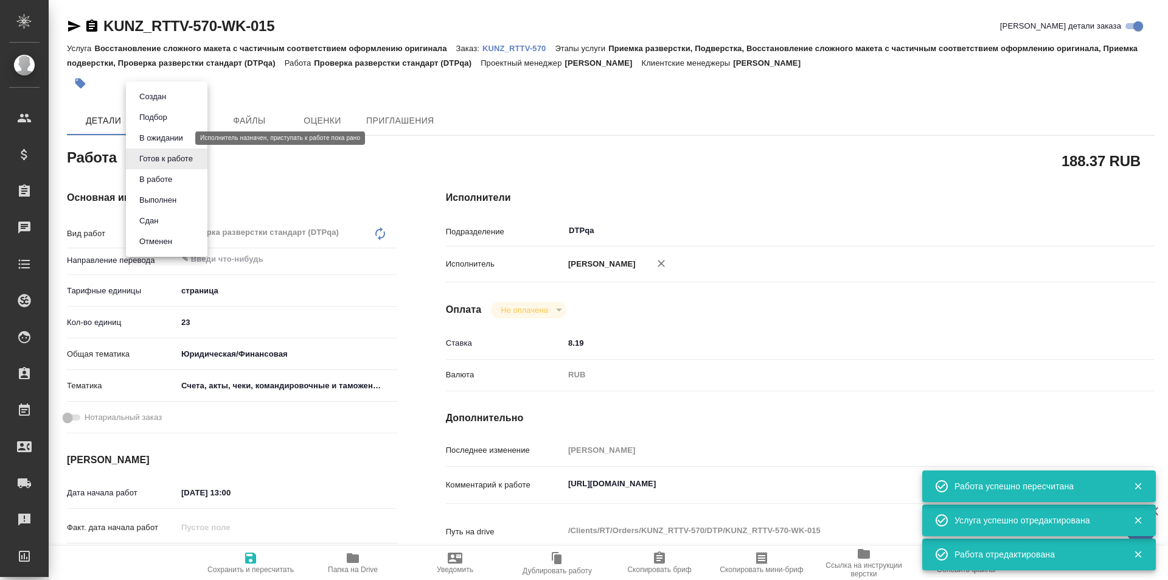
type textarea "x"
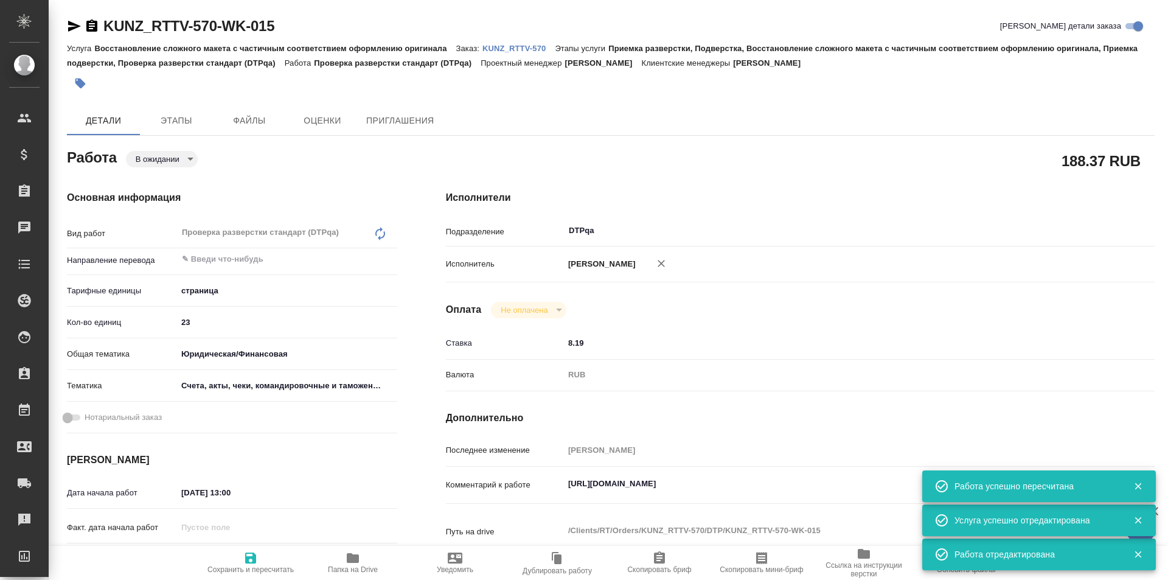
type textarea "x"
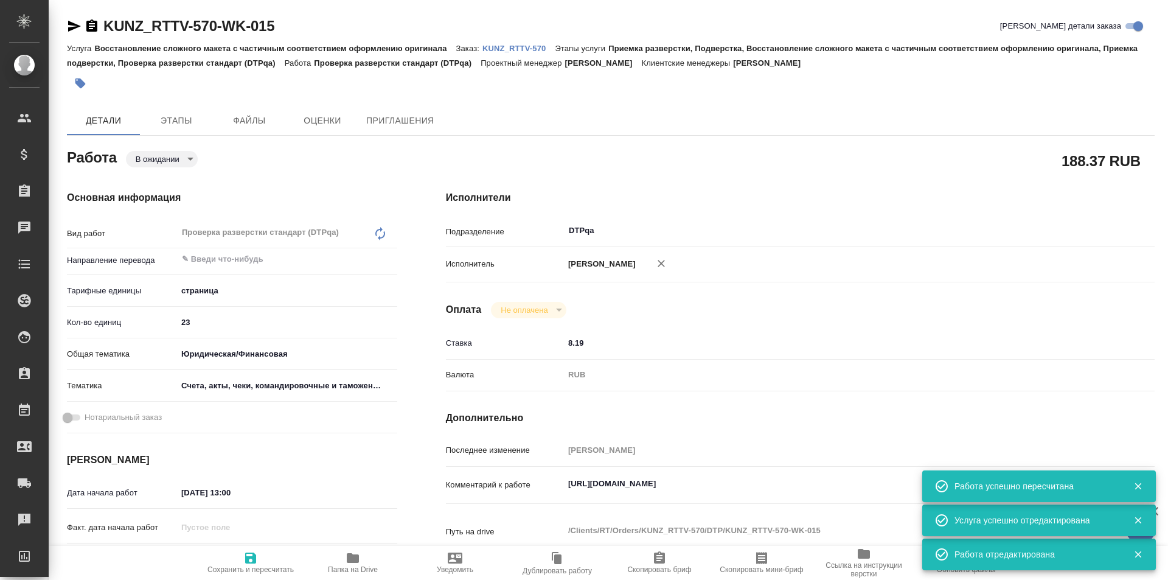
type textarea "x"
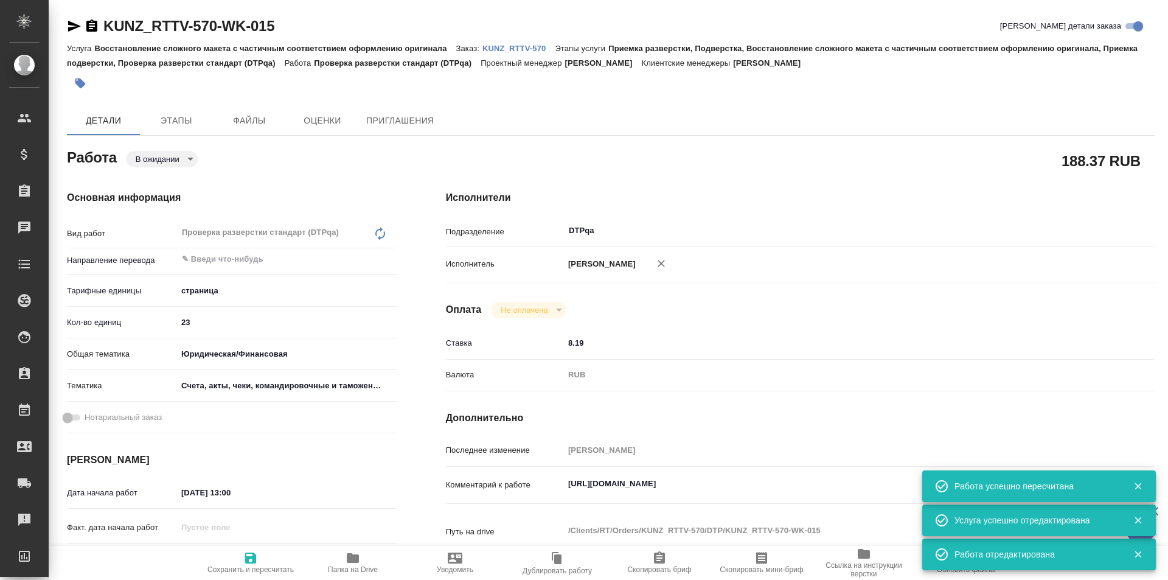
type textarea "x"
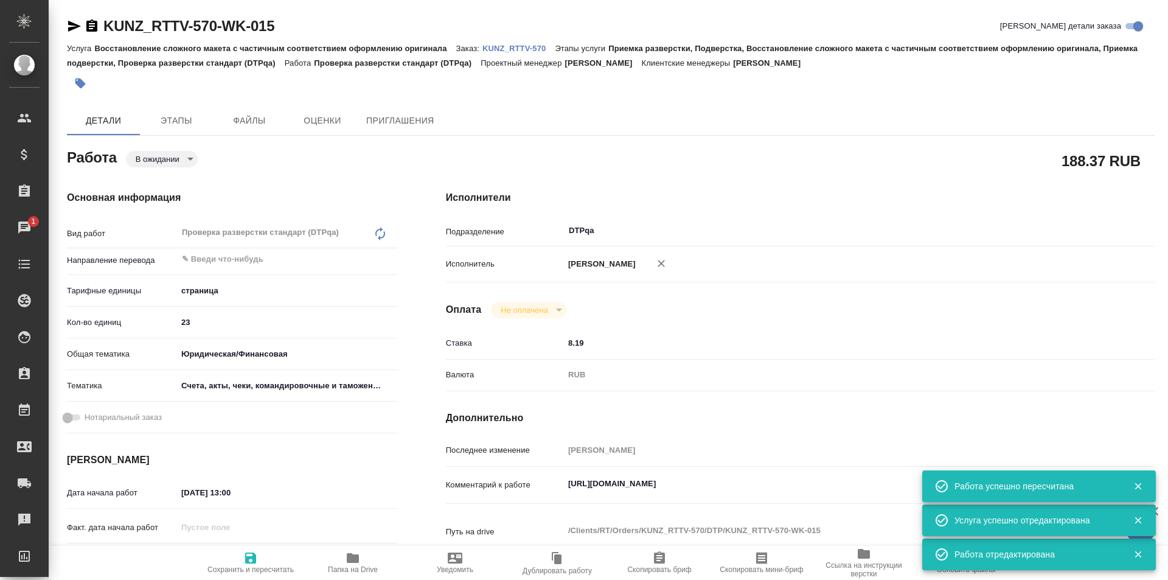
type textarea "x"
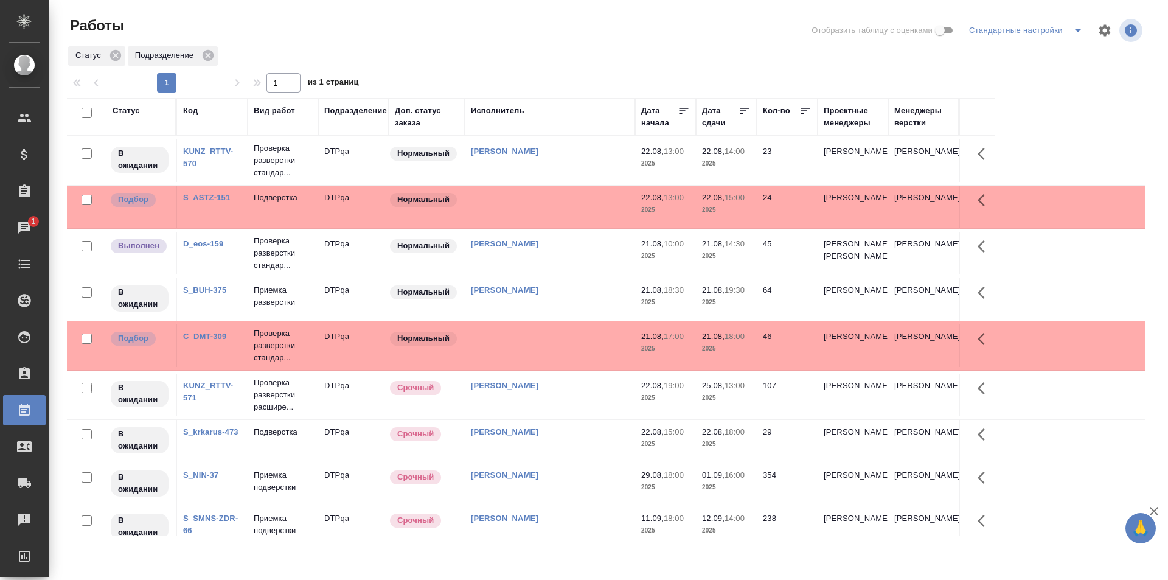
click at [198, 245] on link "D_eos-159" at bounding box center [203, 243] width 40 height 9
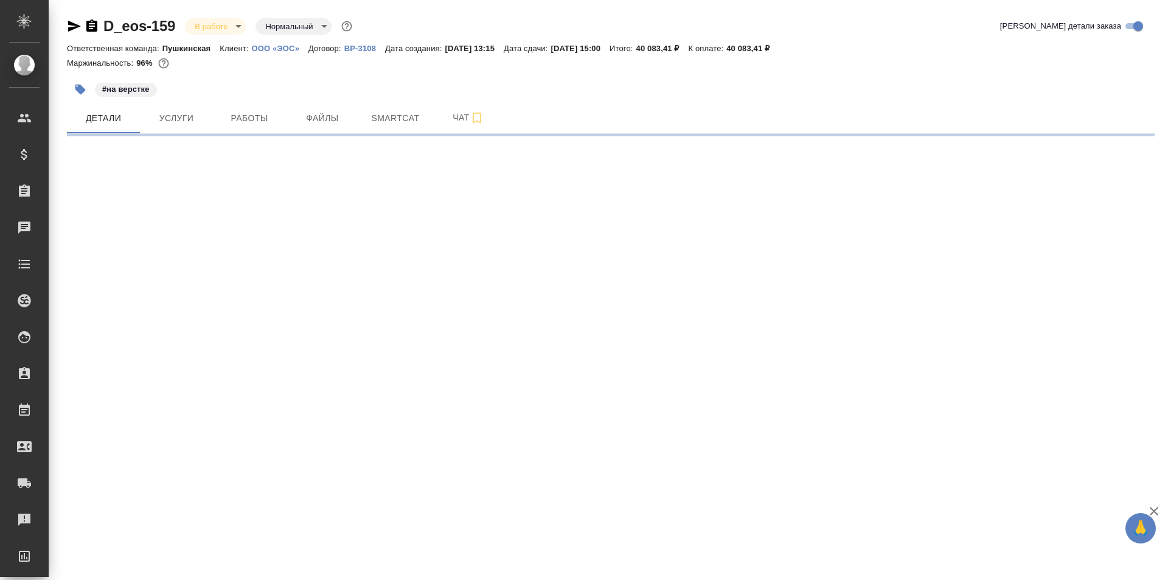
select select "RU"
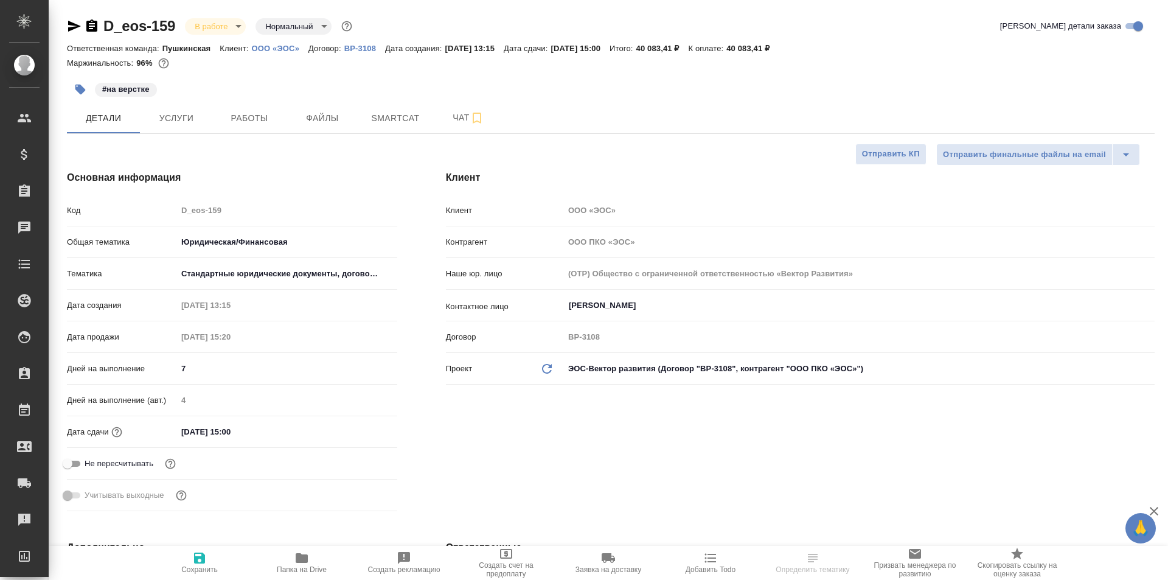
type textarea "x"
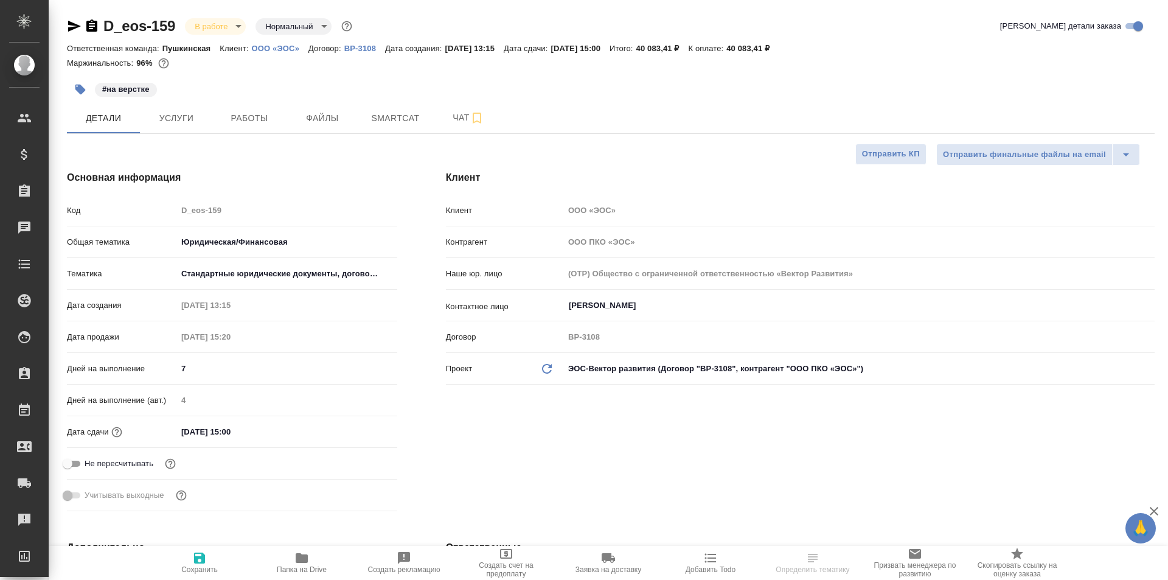
type textarea "x"
type input "[PERSON_NAME]"
type textarea "x"
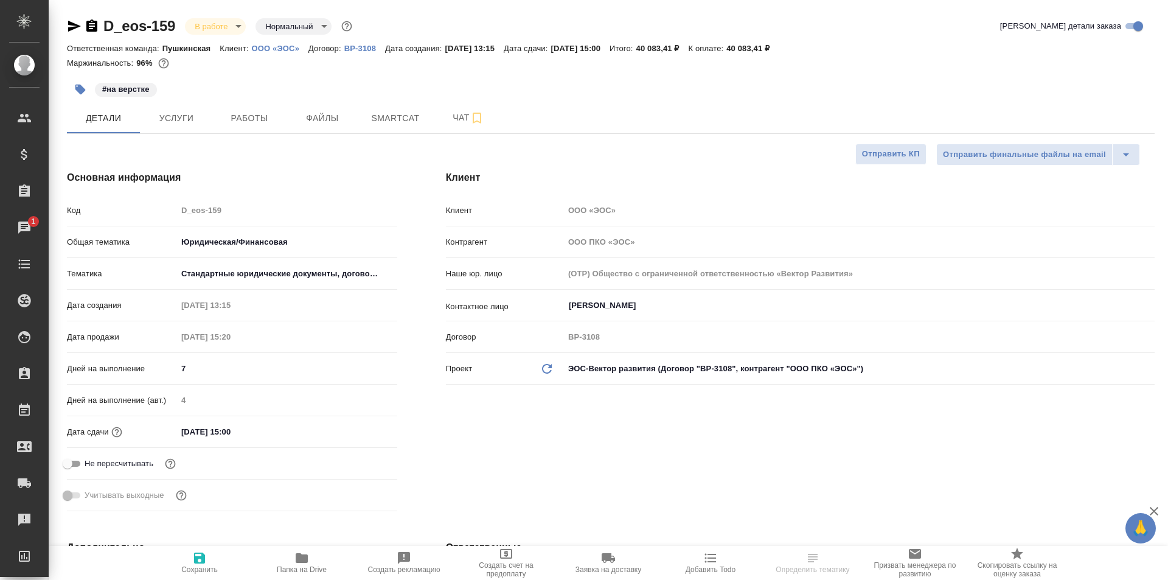
type textarea "x"
click at [260, 111] on span "Работы" at bounding box center [249, 118] width 58 height 15
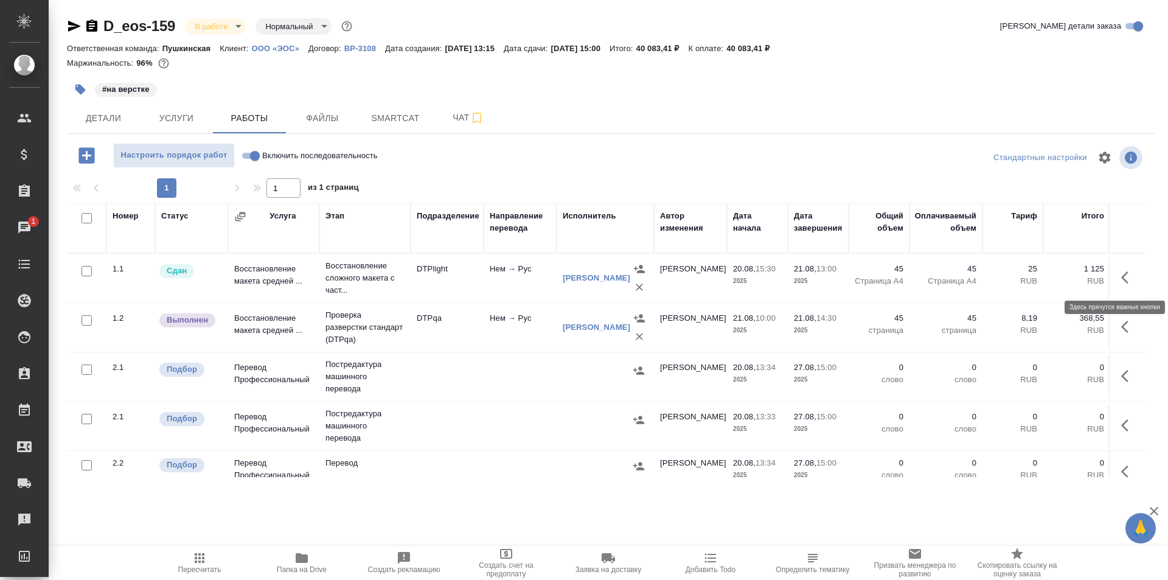
click at [1121, 274] on icon "button" at bounding box center [1128, 277] width 15 height 15
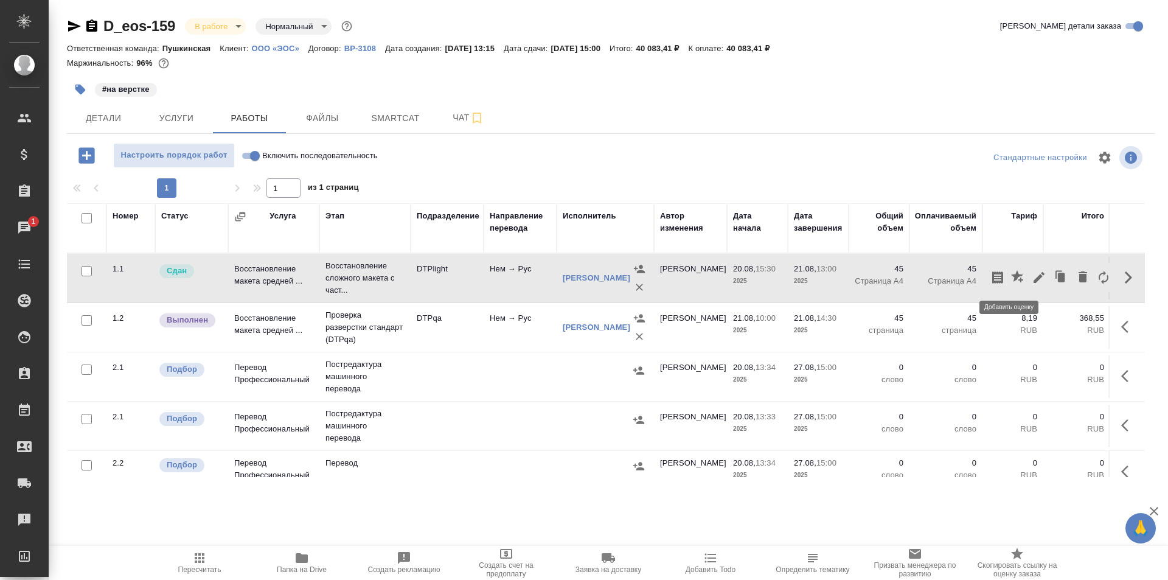
click at [1011, 275] on icon "button" at bounding box center [1017, 276] width 12 height 12
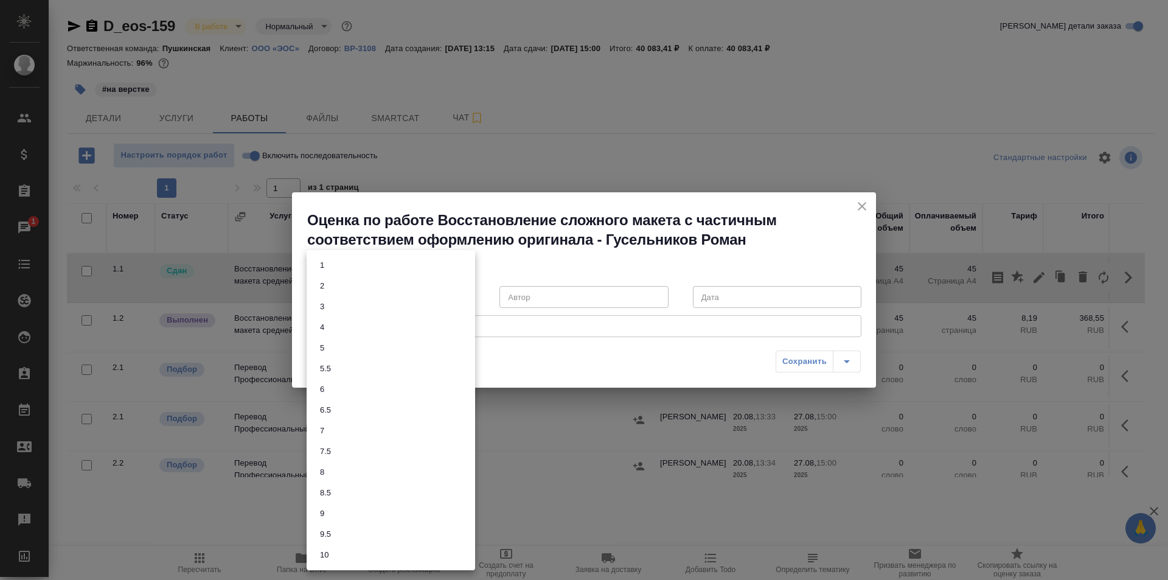
click at [360, 297] on body "🙏 .cls-1 fill:#fff; AWATERA Ismagilova [PERSON_NAME] Спецификации Заказы 1 Чаты…" at bounding box center [584, 290] width 1168 height 580
click at [340, 455] on li "7.5" at bounding box center [391, 451] width 169 height 21
type input "7.5"
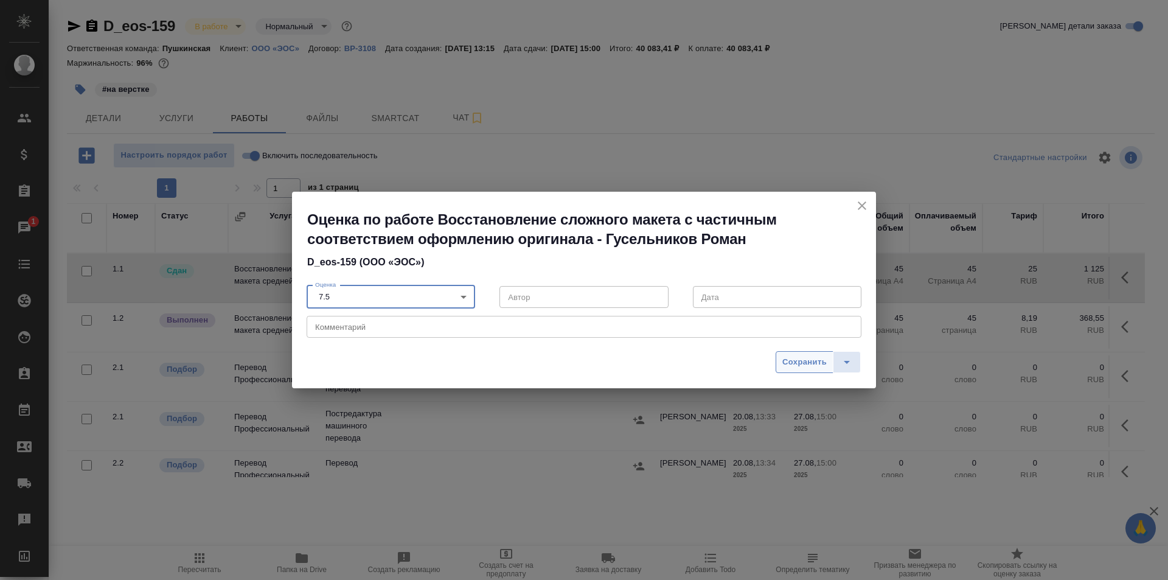
click at [795, 363] on span "Сохранить" at bounding box center [804, 362] width 44 height 14
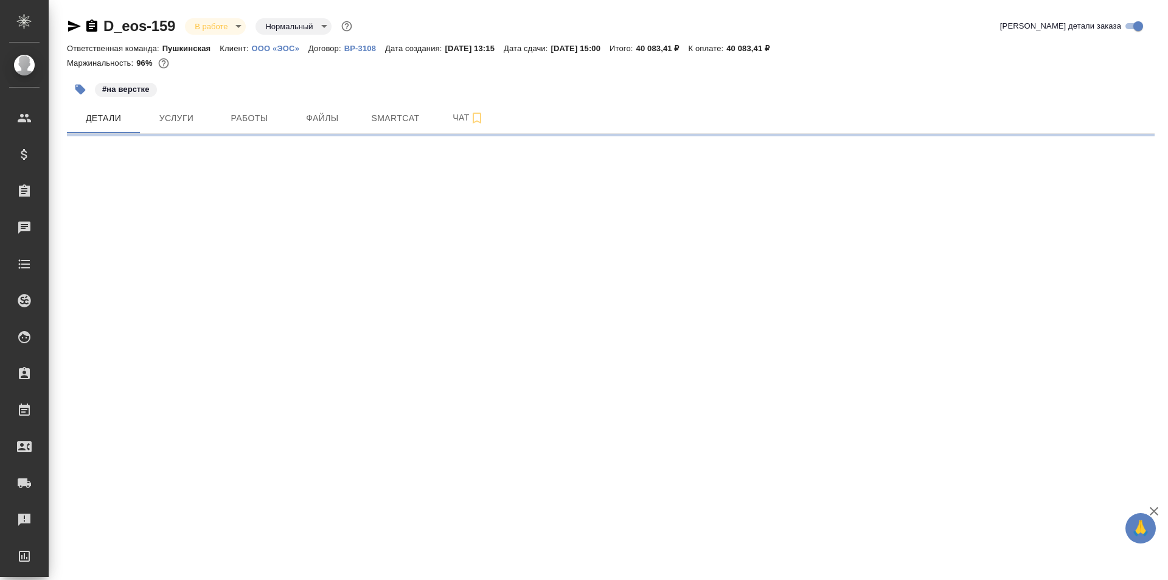
select select "RU"
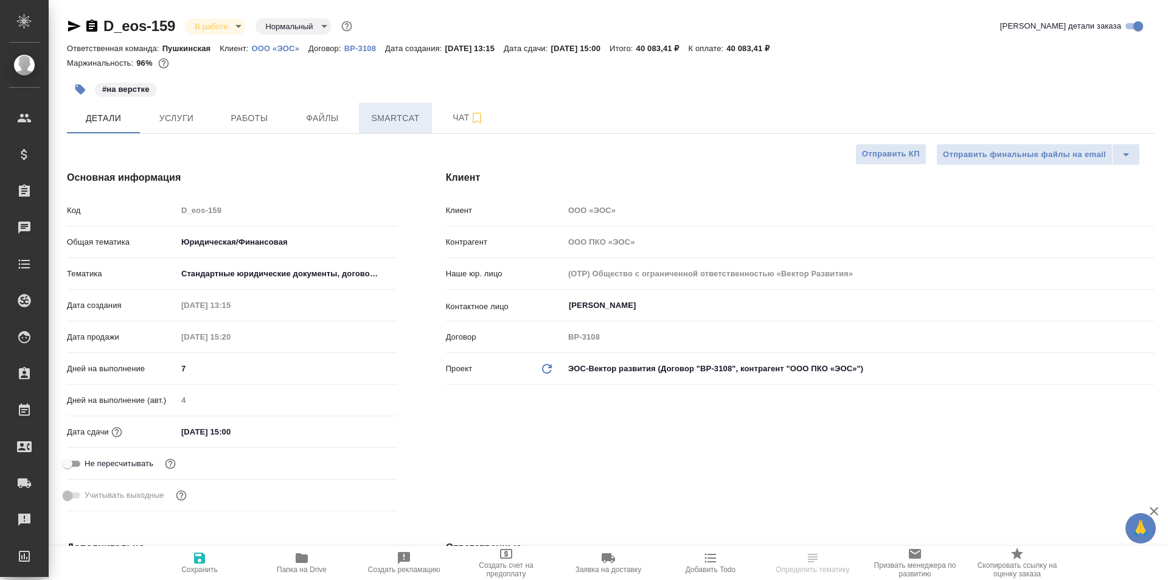
type textarea "x"
click at [240, 123] on span "Работы" at bounding box center [249, 118] width 58 height 15
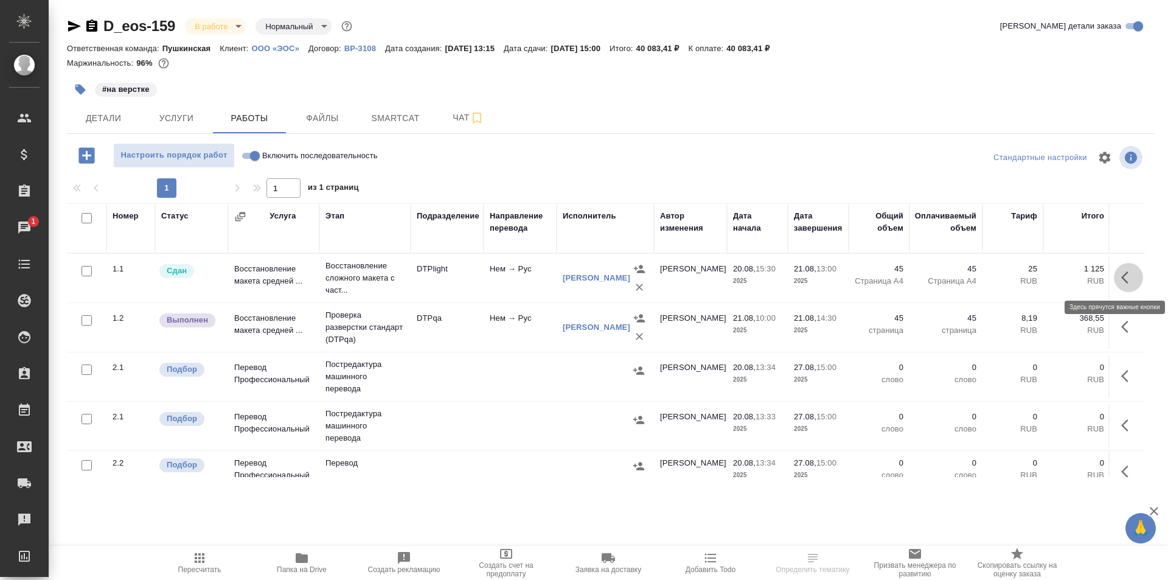
click at [1121, 277] on icon "button" at bounding box center [1128, 277] width 15 height 15
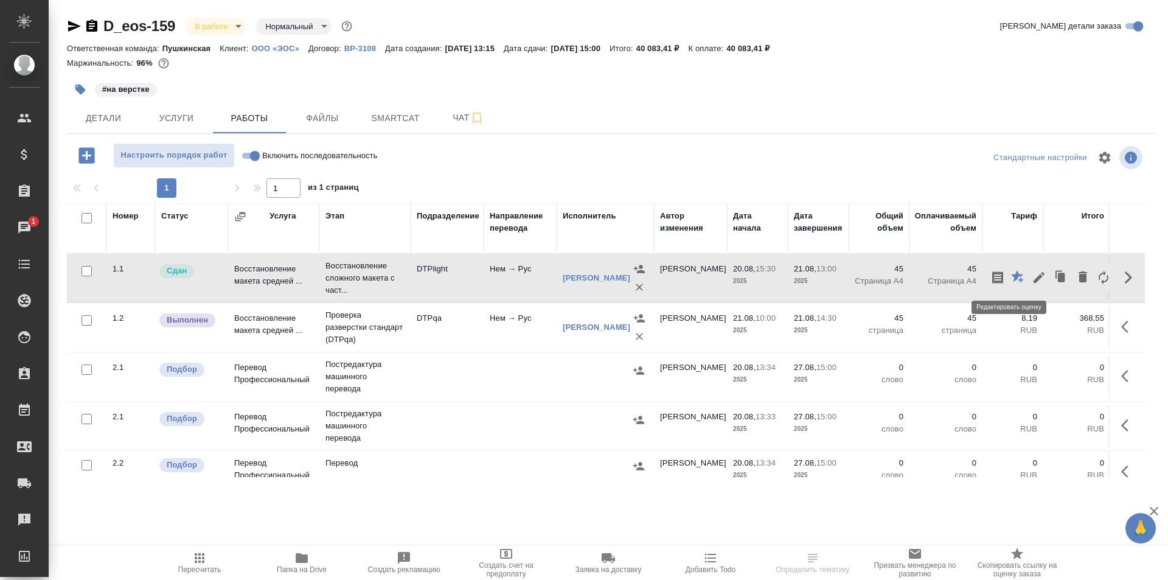
click at [1011, 276] on icon "button" at bounding box center [1018, 277] width 15 height 15
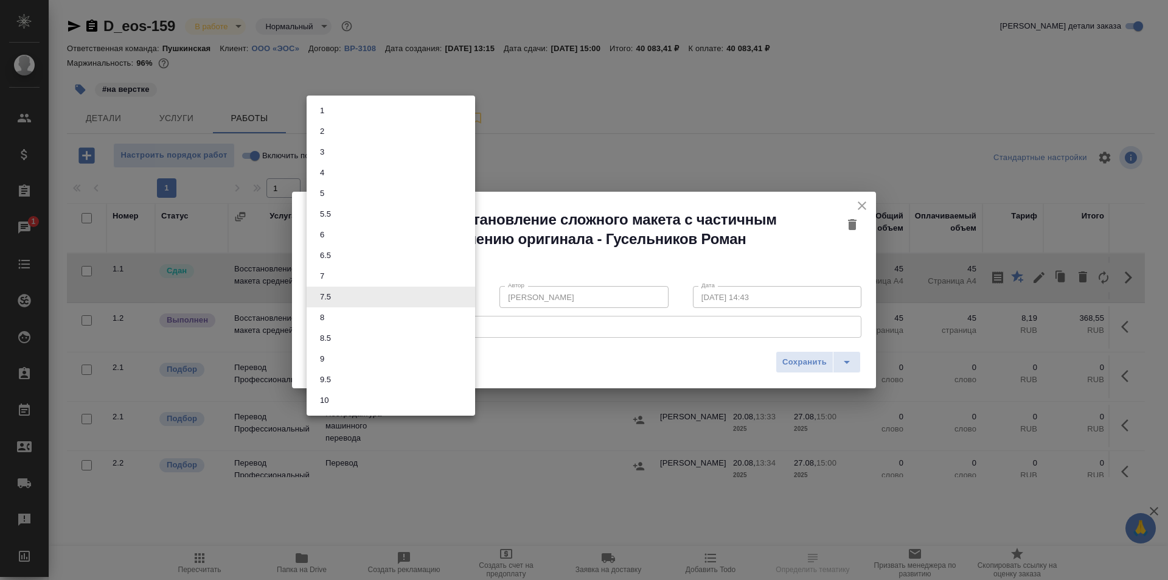
click at [387, 298] on body "🙏 .cls-1 fill:#fff; AWATERA Ismagilova [PERSON_NAME] Спецификации Заказы 1 Чаты…" at bounding box center [584, 290] width 1168 height 580
click at [335, 324] on li "8" at bounding box center [391, 317] width 169 height 21
type input "8"
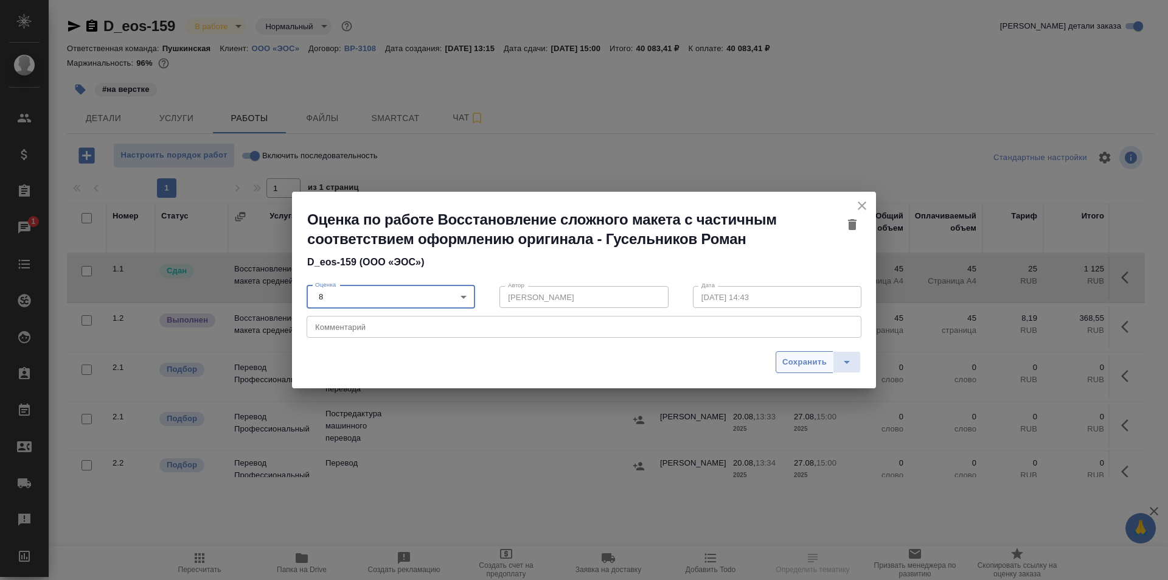
click at [807, 361] on span "Сохранить" at bounding box center [804, 362] width 44 height 14
